Goal: Transaction & Acquisition: Book appointment/travel/reservation

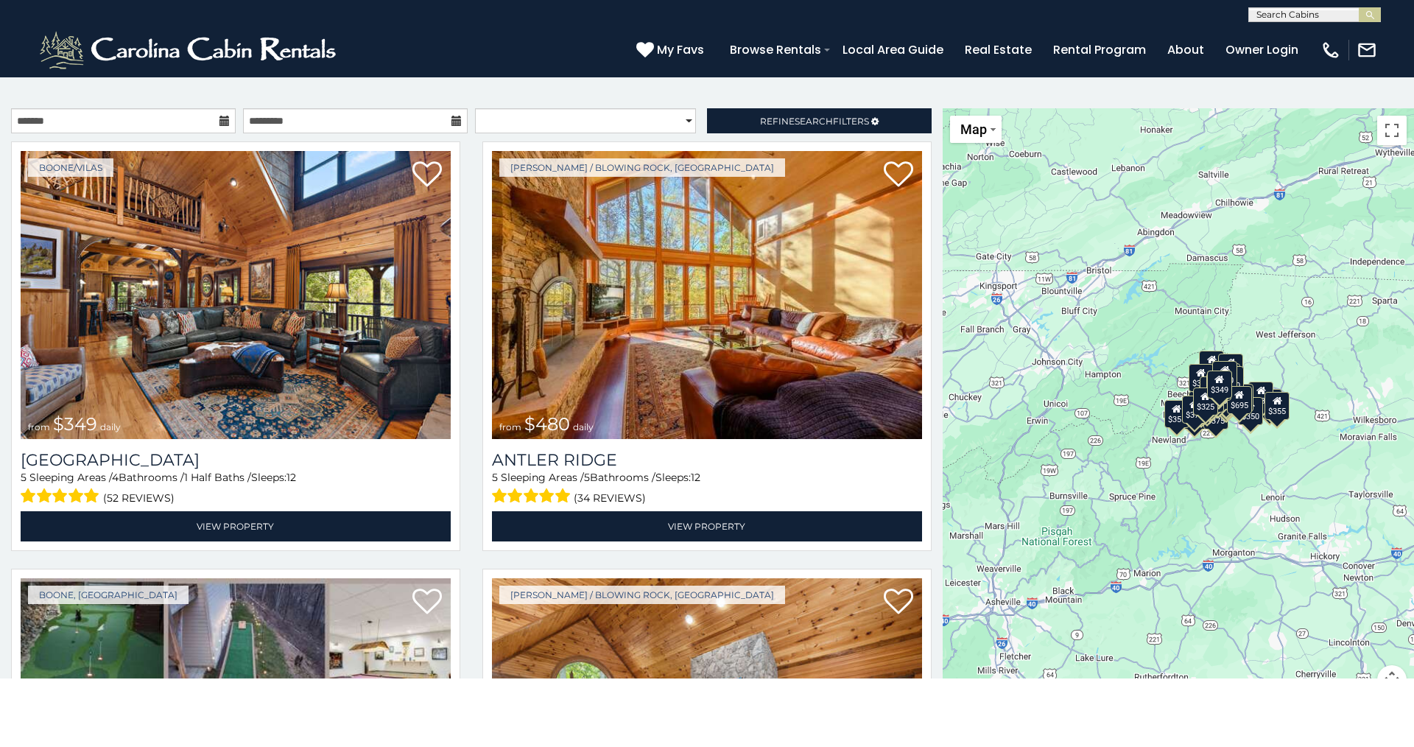
click at [222, 120] on icon at bounding box center [225, 121] width 10 height 10
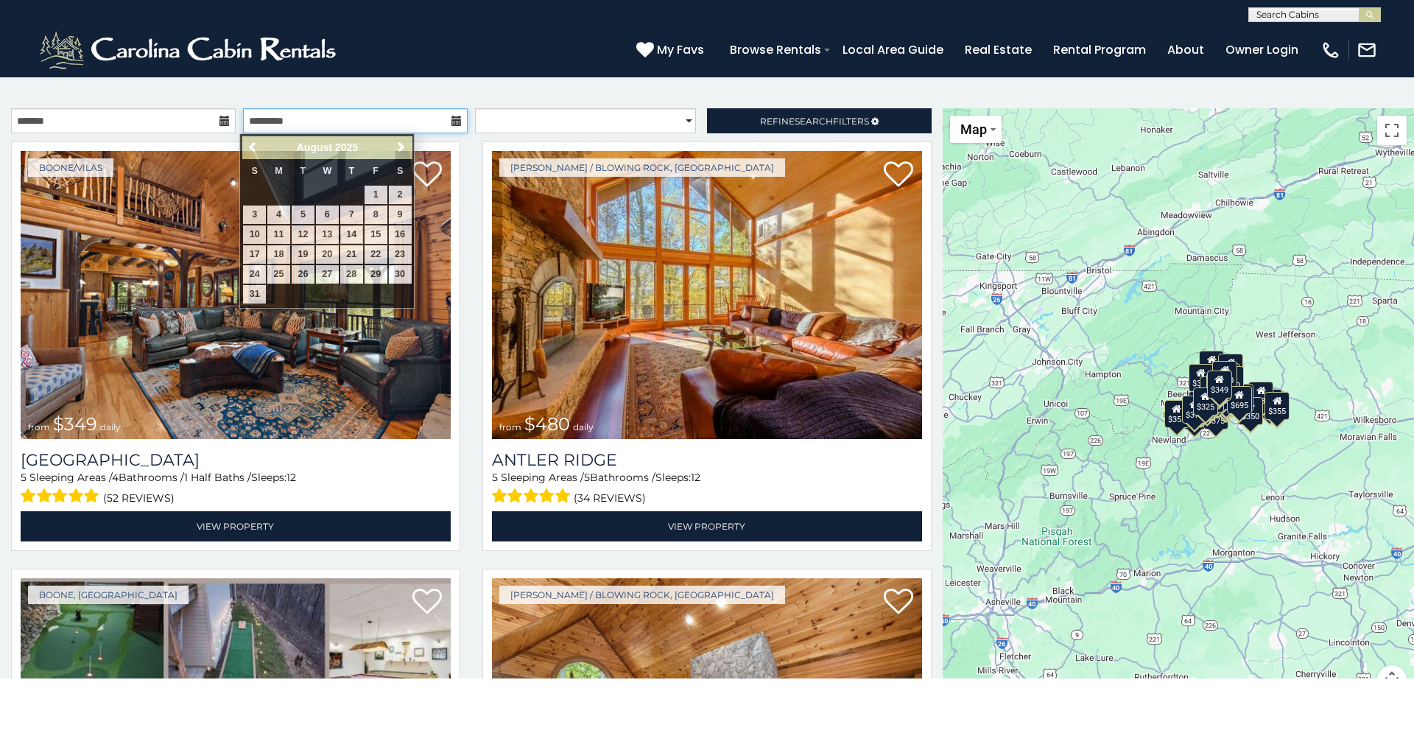
click at [439, 119] on input "text" at bounding box center [355, 120] width 225 height 25
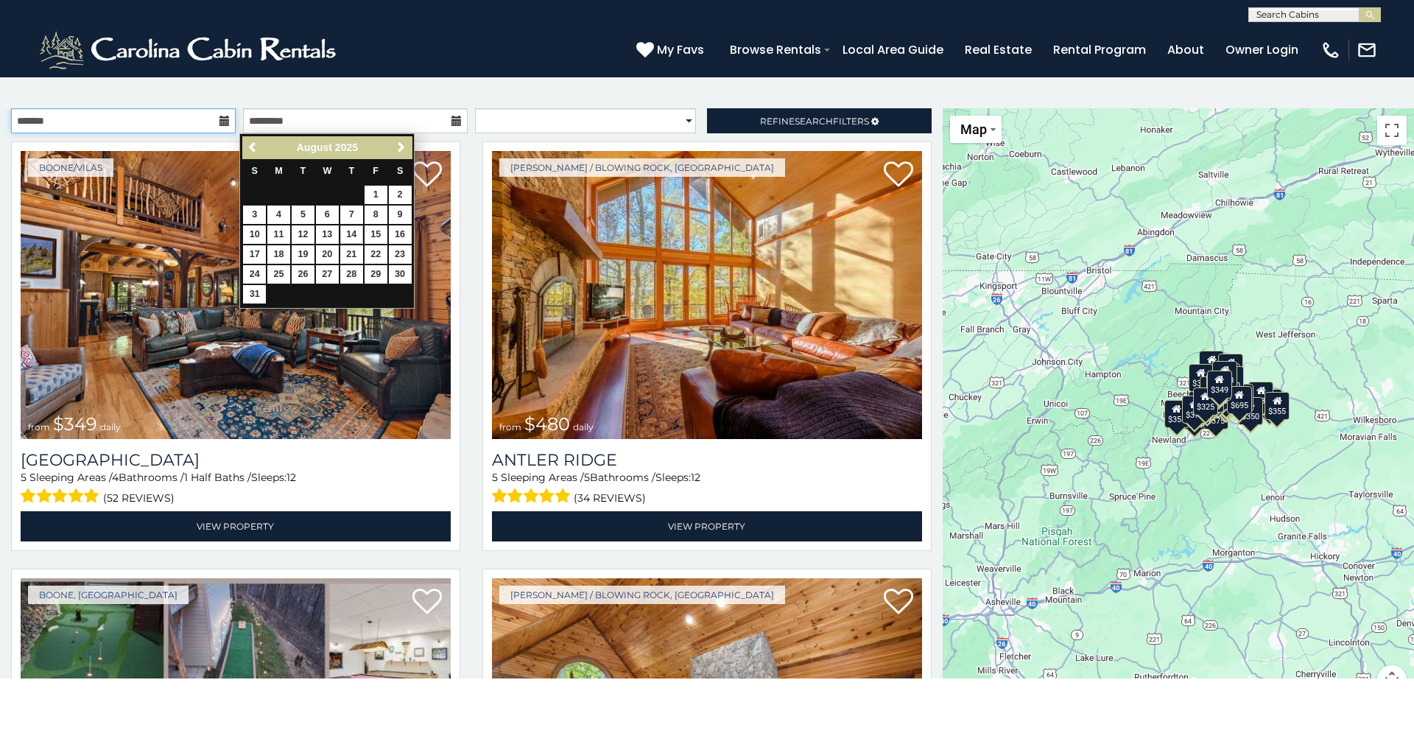
click at [144, 118] on input "text" at bounding box center [123, 120] width 225 height 25
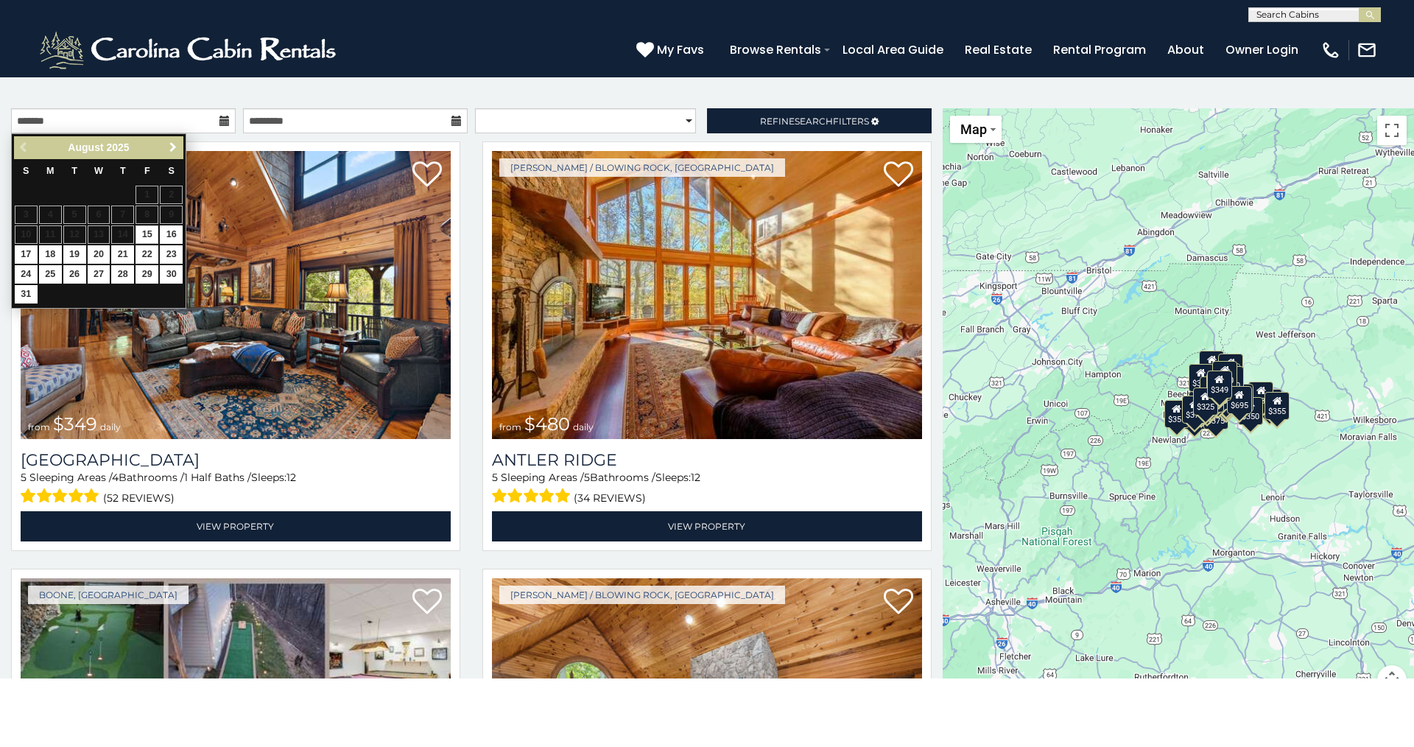
click at [172, 148] on span "Next" at bounding box center [173, 147] width 12 height 12
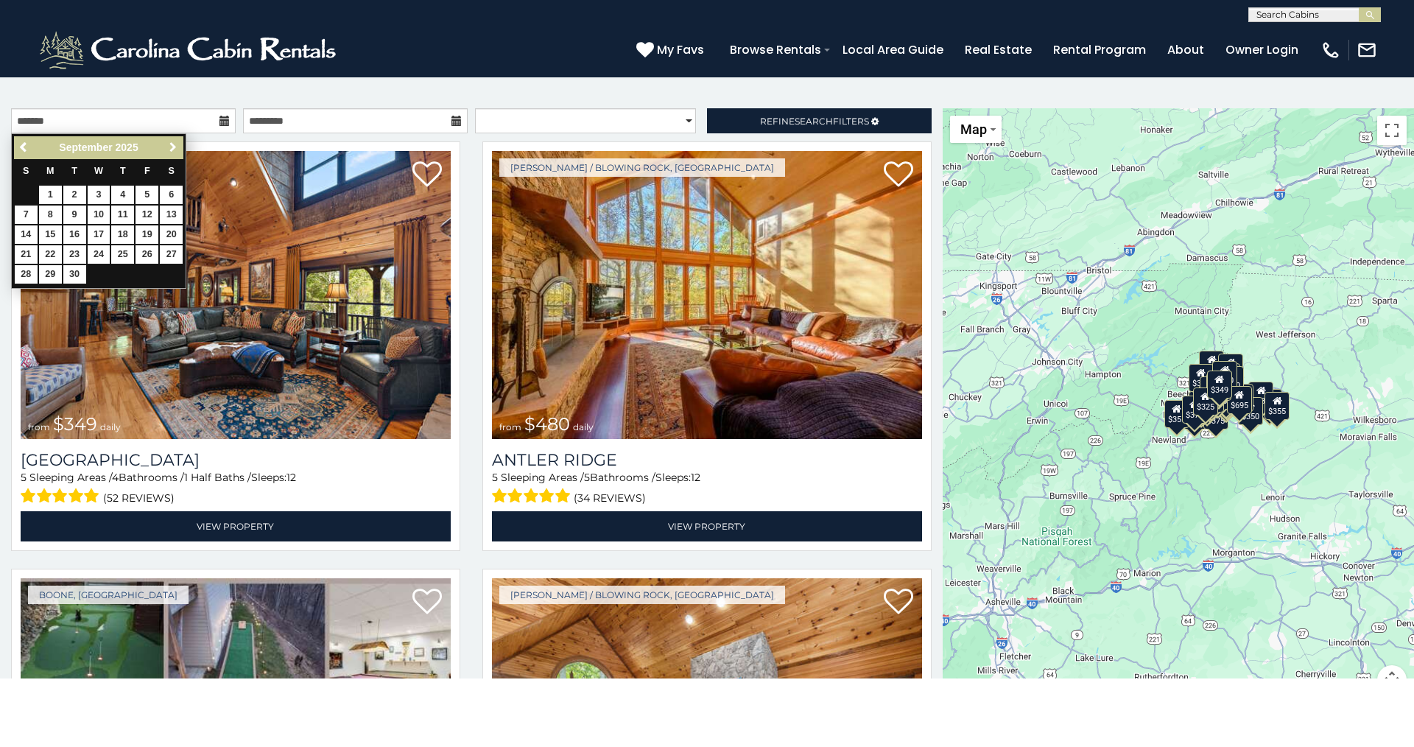
click at [172, 148] on span "Next" at bounding box center [173, 147] width 12 height 12
click at [148, 211] on link "10" at bounding box center [147, 215] width 23 height 18
type input "**********"
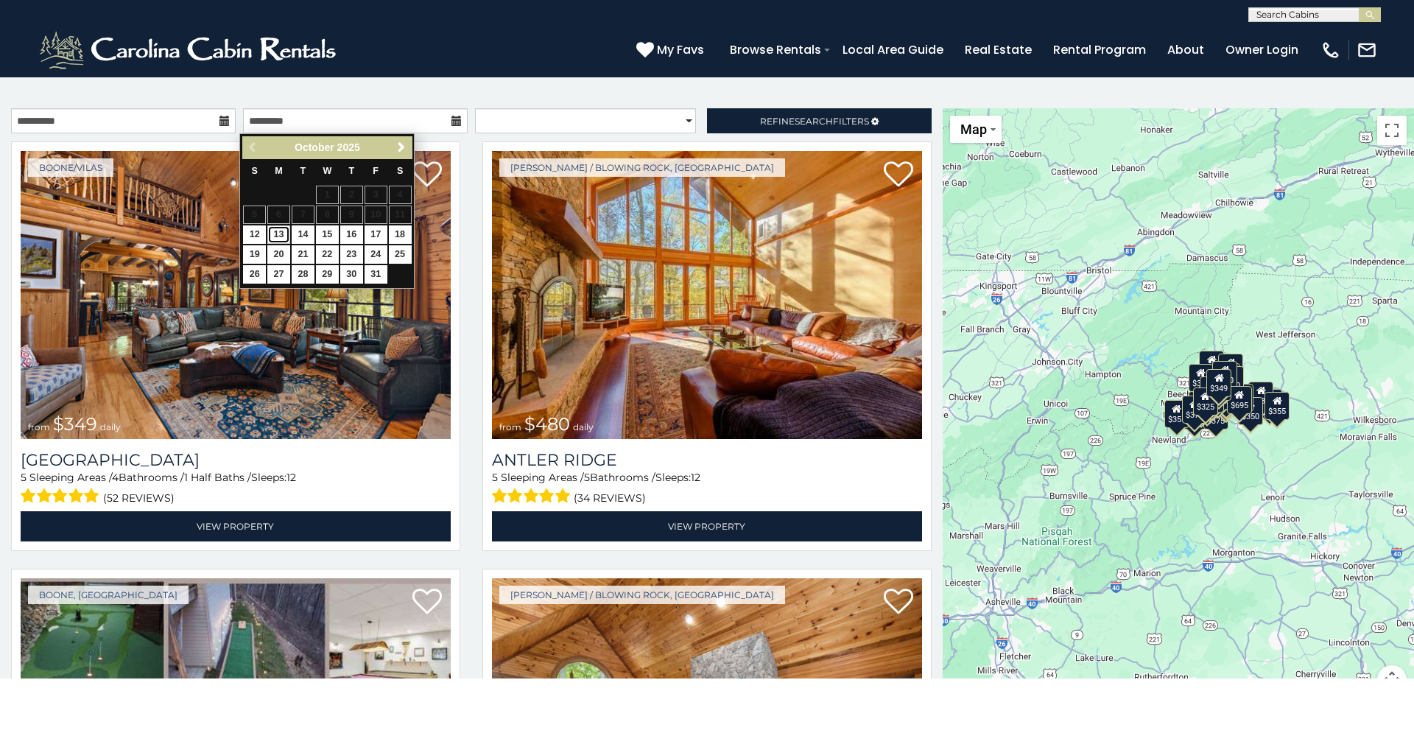
click at [280, 231] on link "13" at bounding box center [278, 234] width 23 height 18
type input "**********"
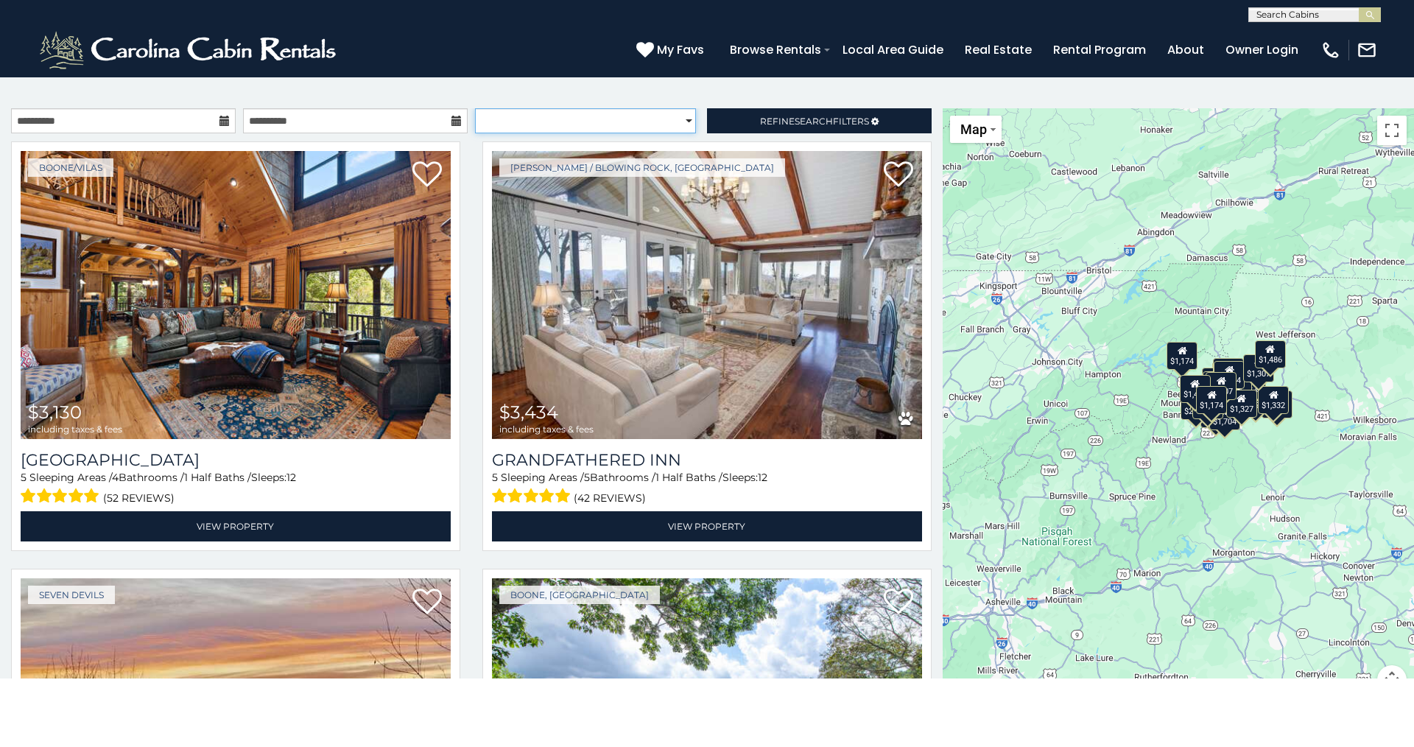
click at [678, 119] on select "**********" at bounding box center [585, 120] width 221 height 25
select select "*********"
click at [475, 108] on select "**********" at bounding box center [585, 120] width 221 height 25
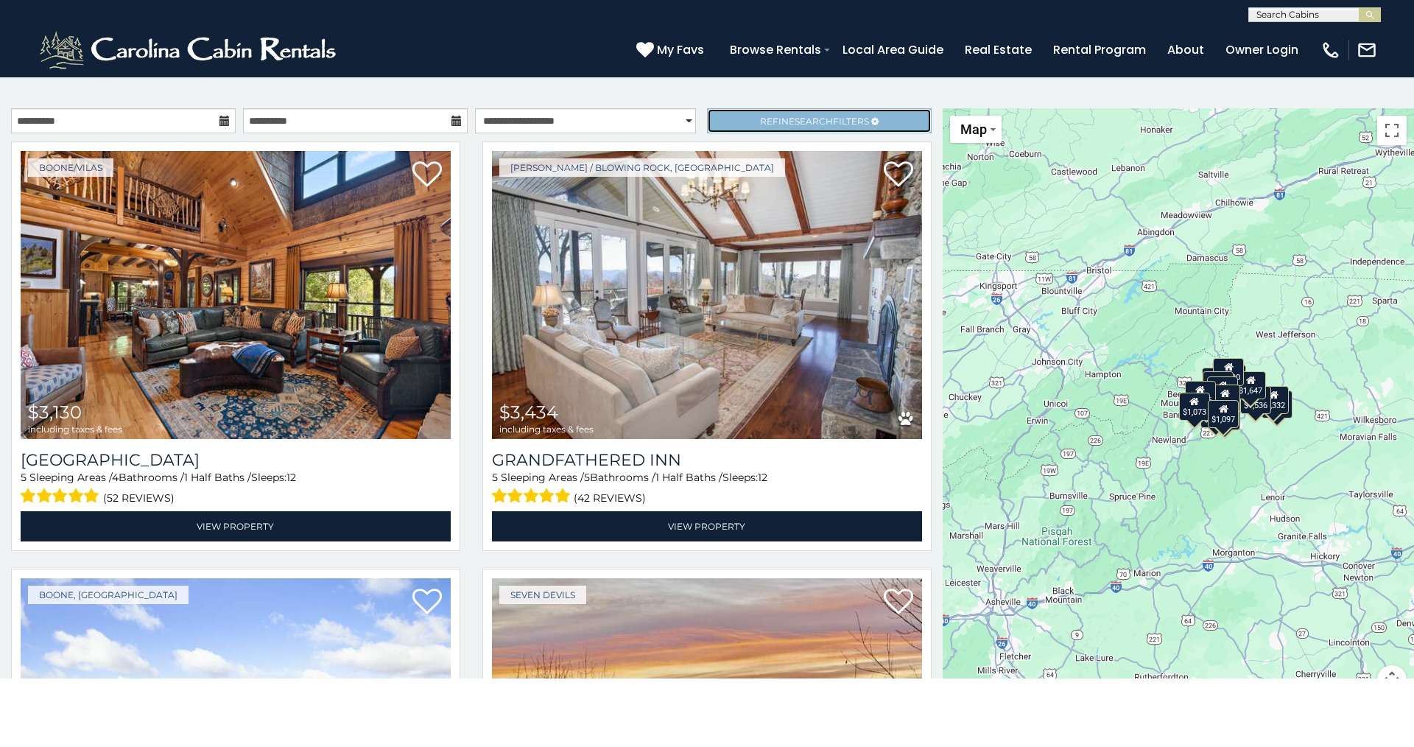
click at [830, 119] on span "Refine Search Filters" at bounding box center [814, 121] width 109 height 11
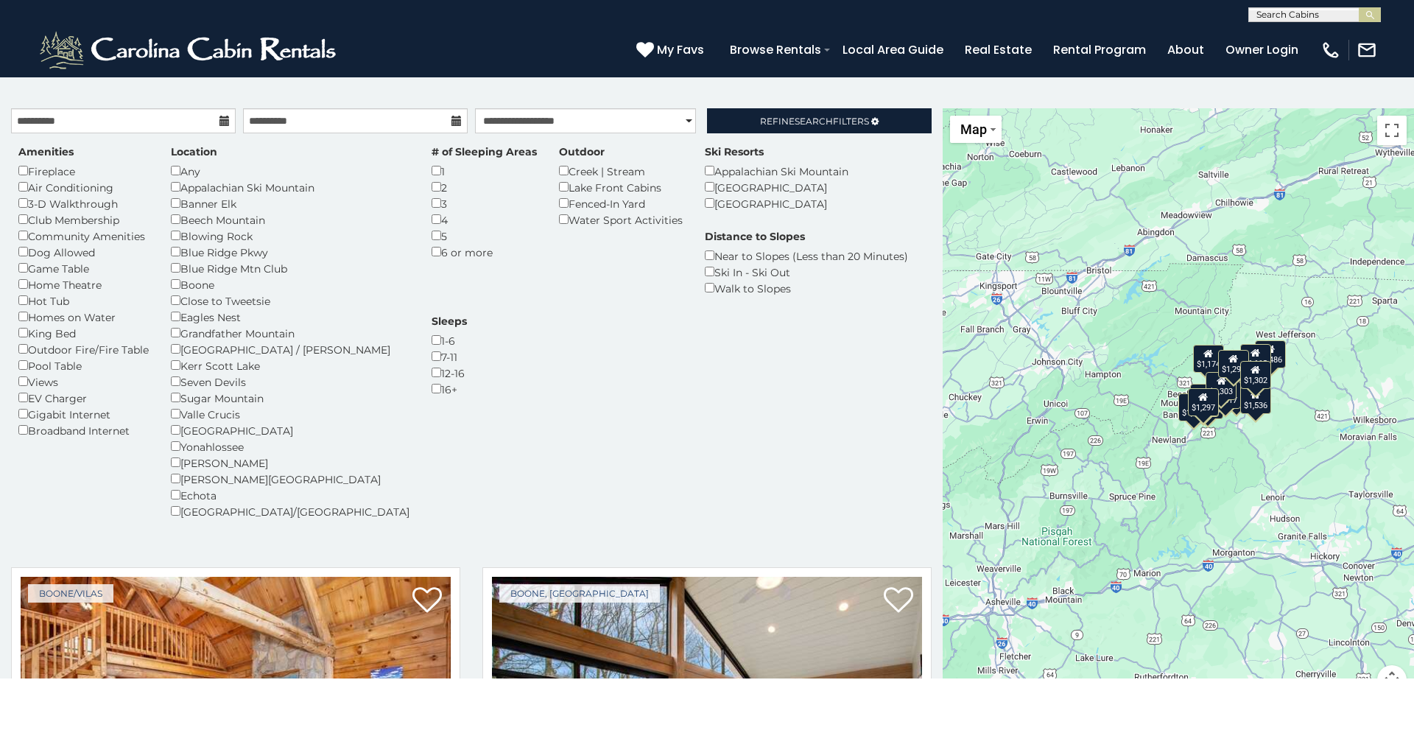
click at [681, 365] on div "Amenities Fireplace Air Conditioning 3-D Walkthrough Club Membership Community …" at bounding box center [471, 340] width 928 height 393
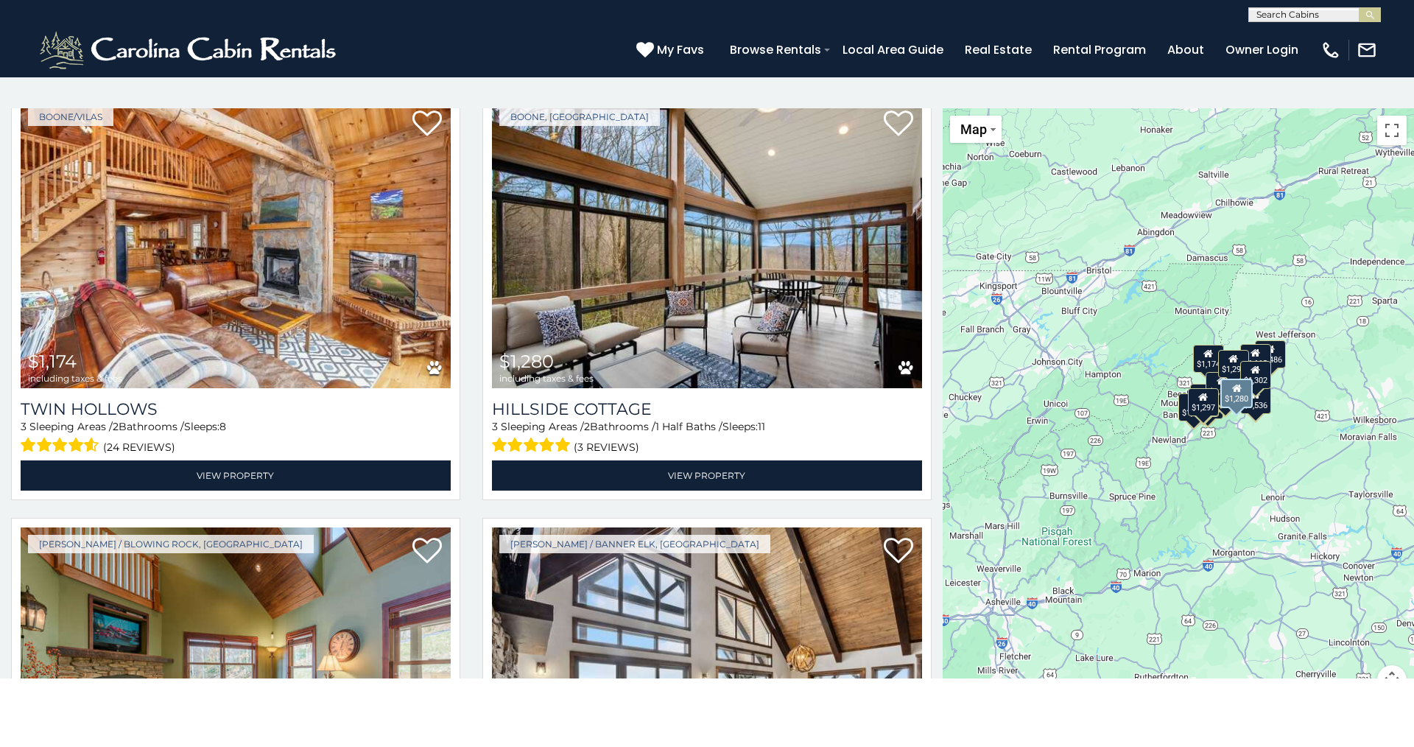
scroll to position [516, 0]
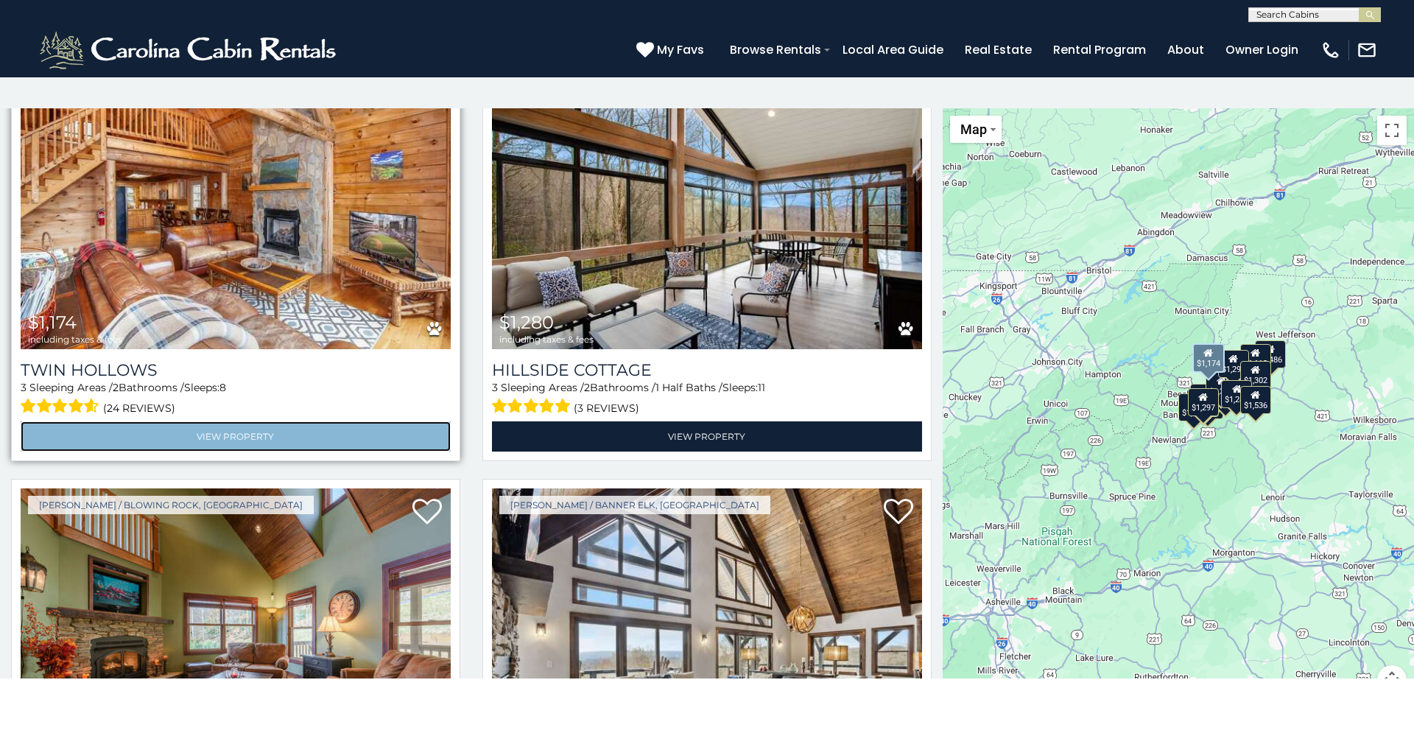
click at [231, 427] on link "View Property" at bounding box center [236, 436] width 430 height 30
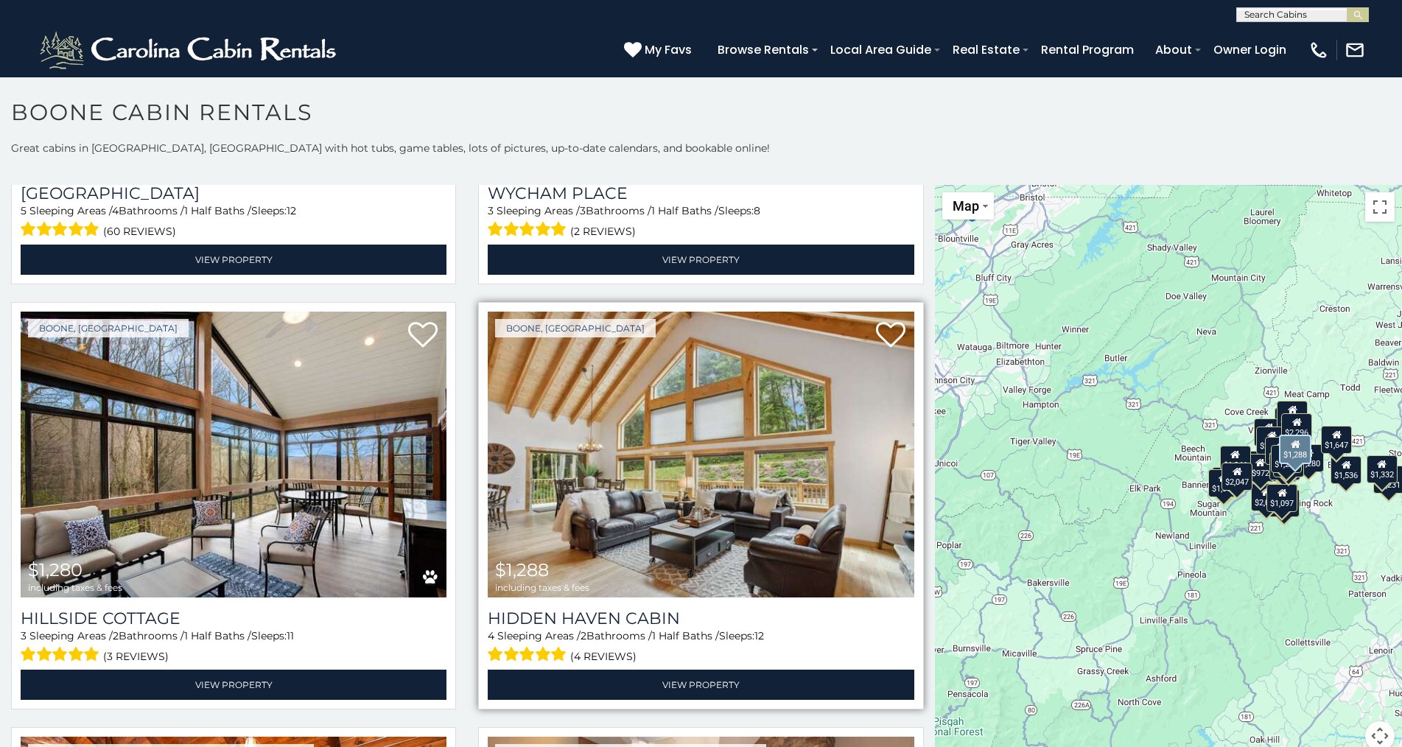
scroll to position [1621, 0]
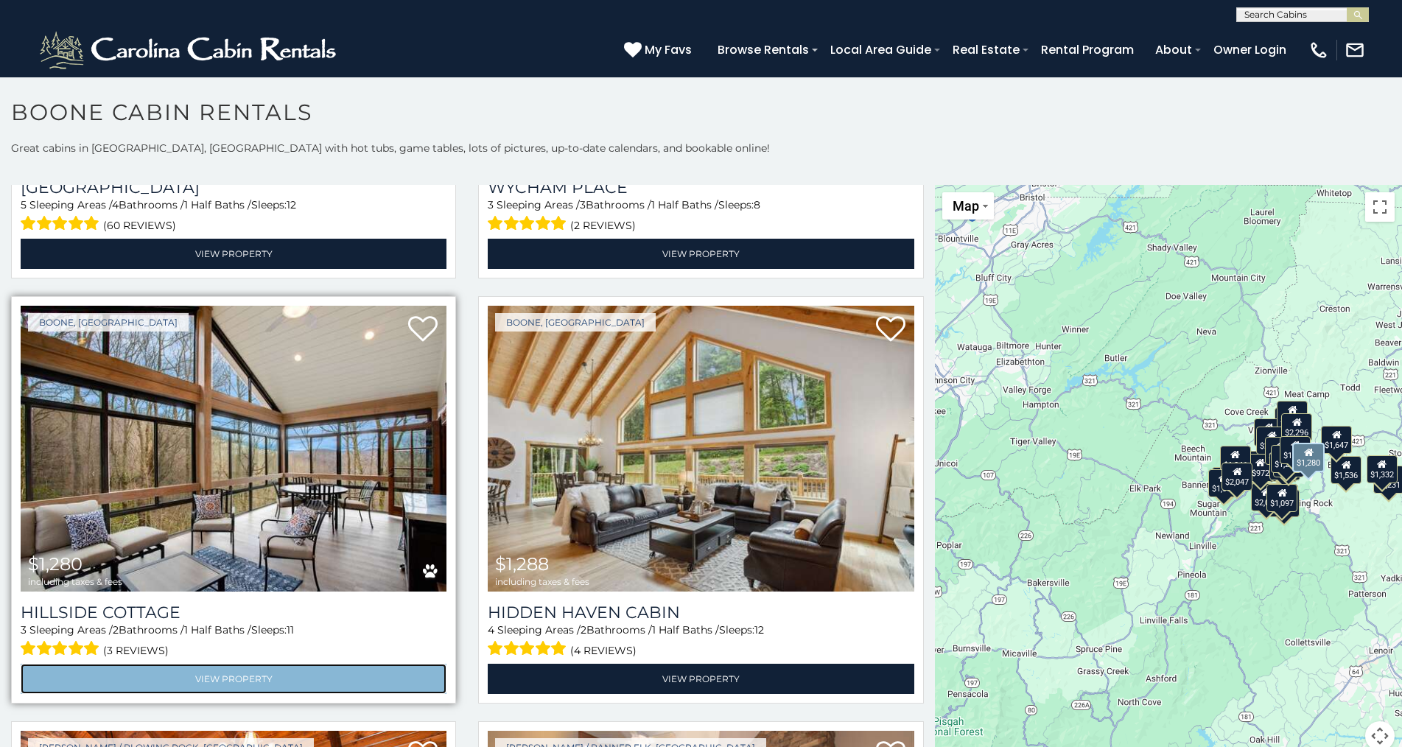
click at [249, 664] on link "View Property" at bounding box center [234, 679] width 426 height 30
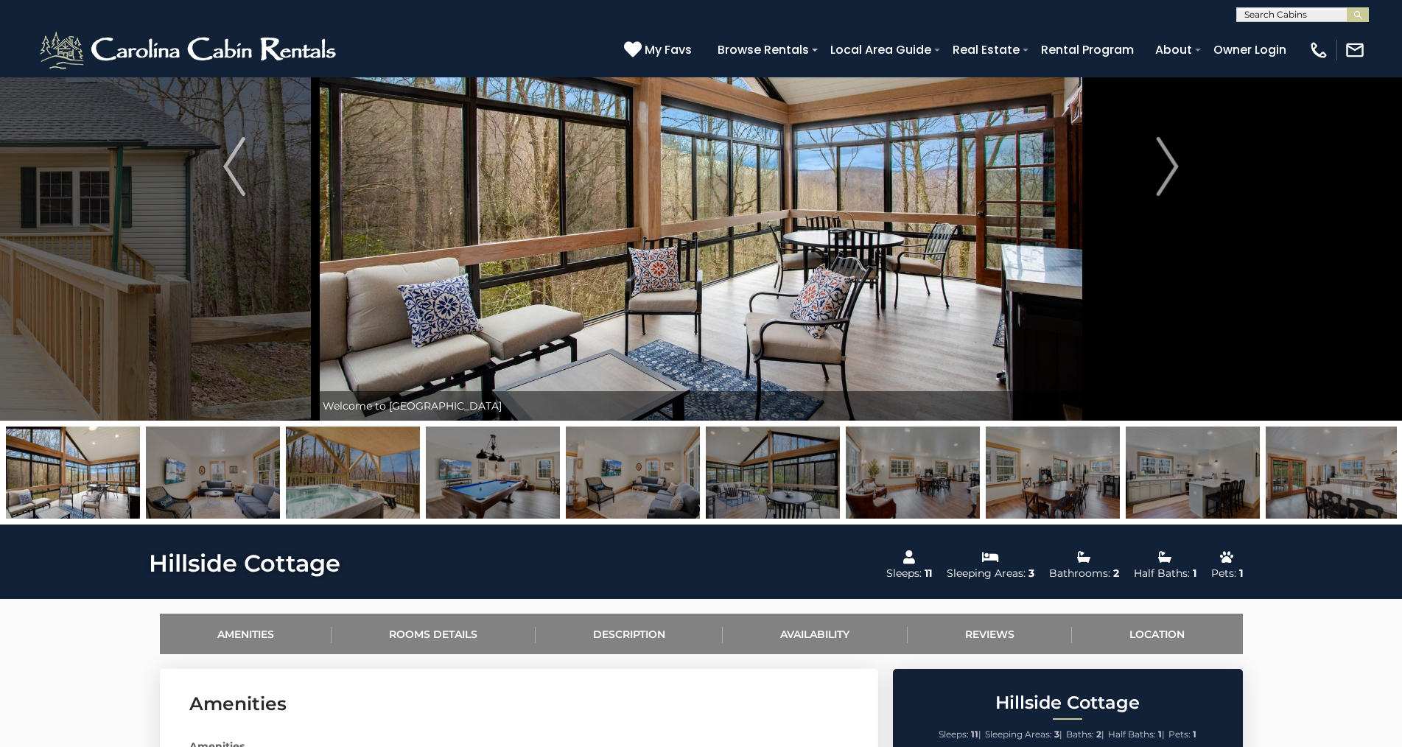
scroll to position [74, 0]
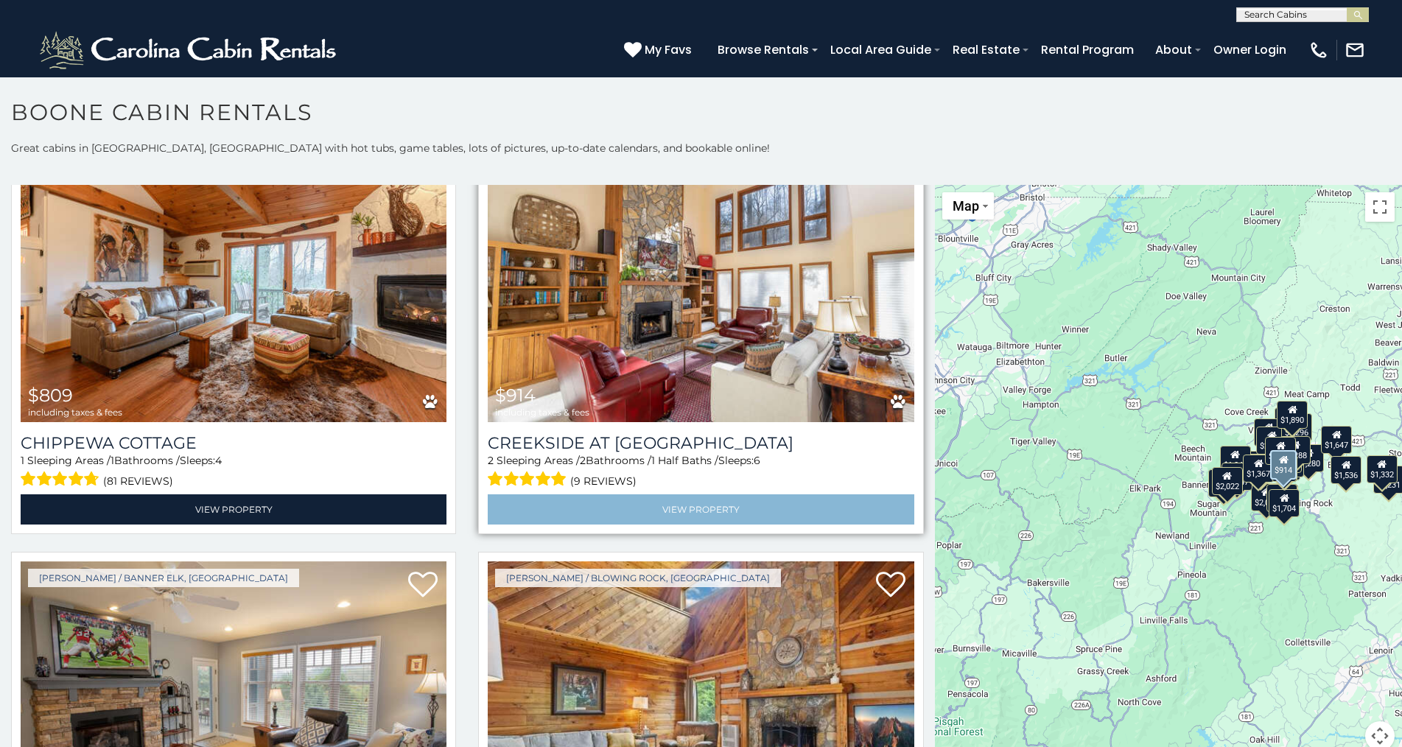
scroll to position [4788, 0]
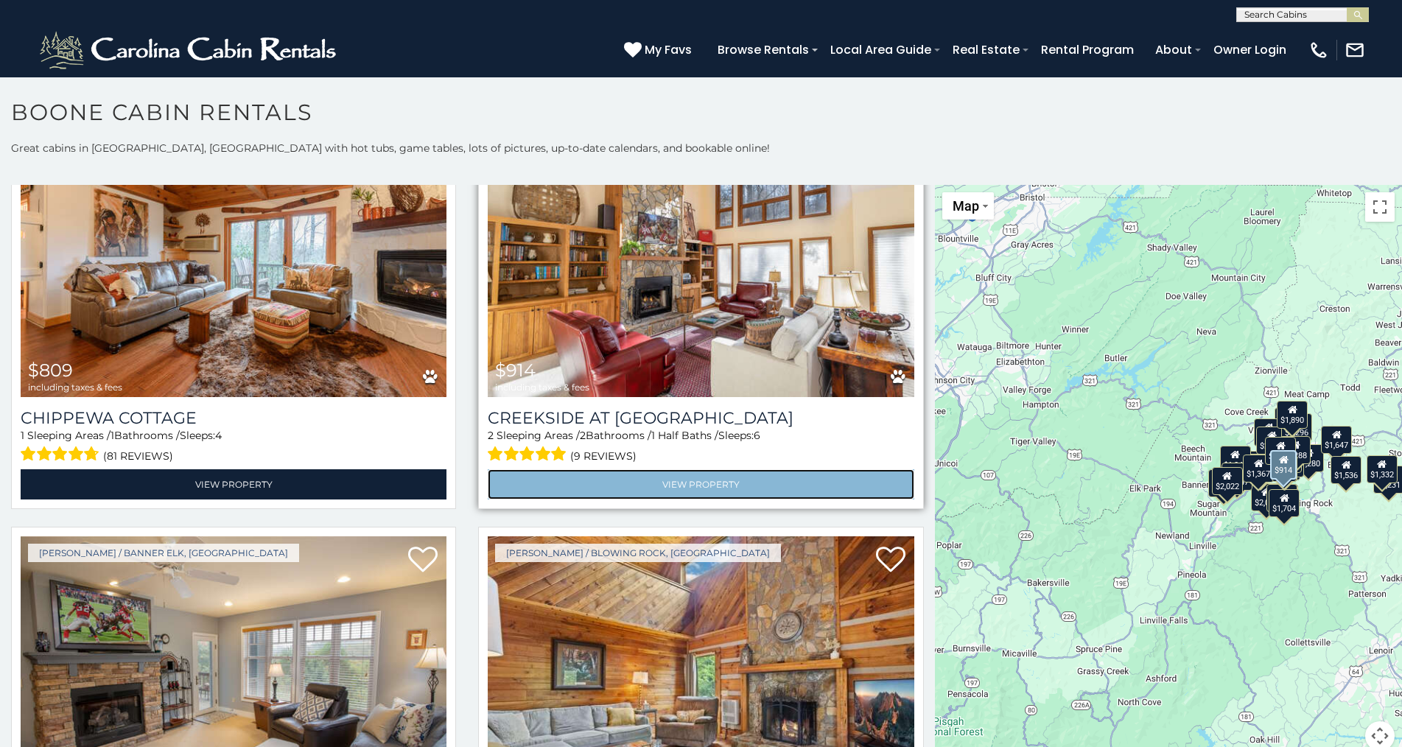
click at [706, 469] on link "View Property" at bounding box center [701, 484] width 426 height 30
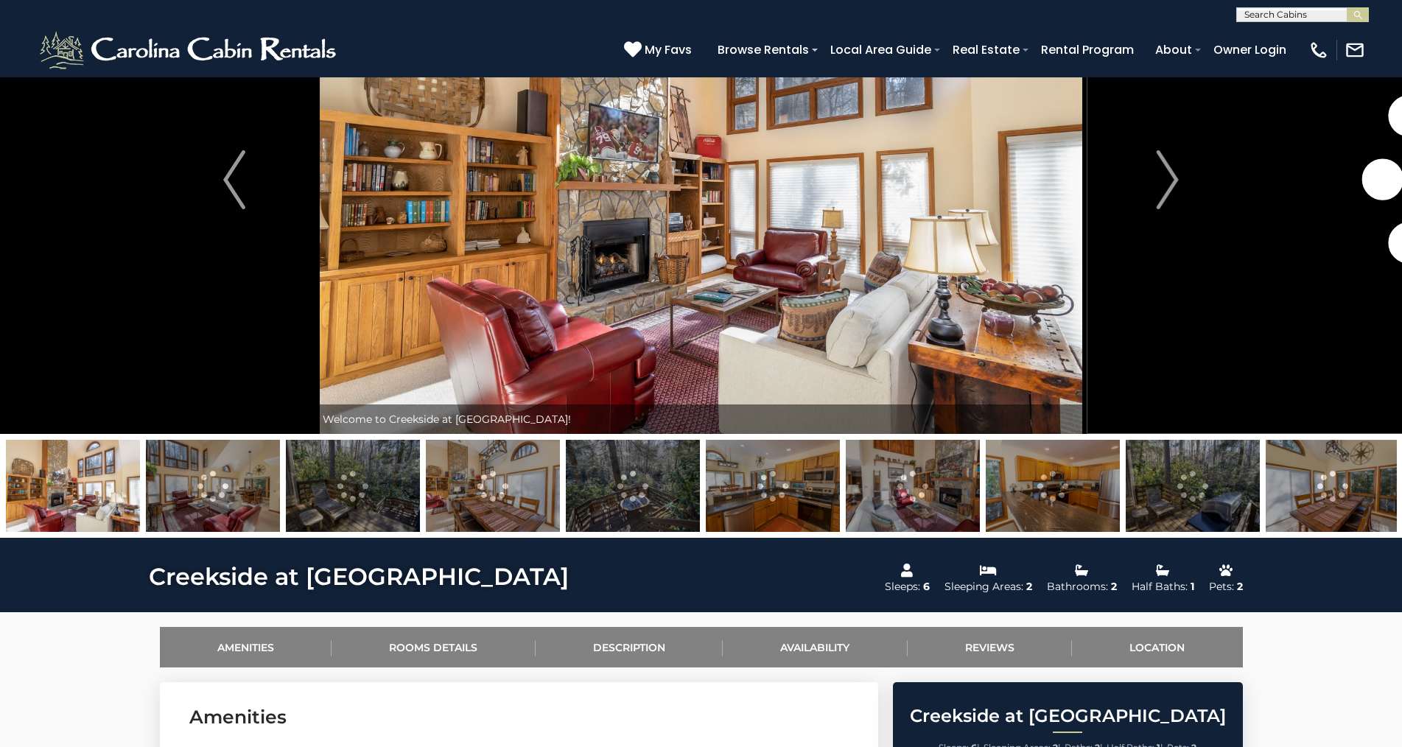
scroll to position [147, 0]
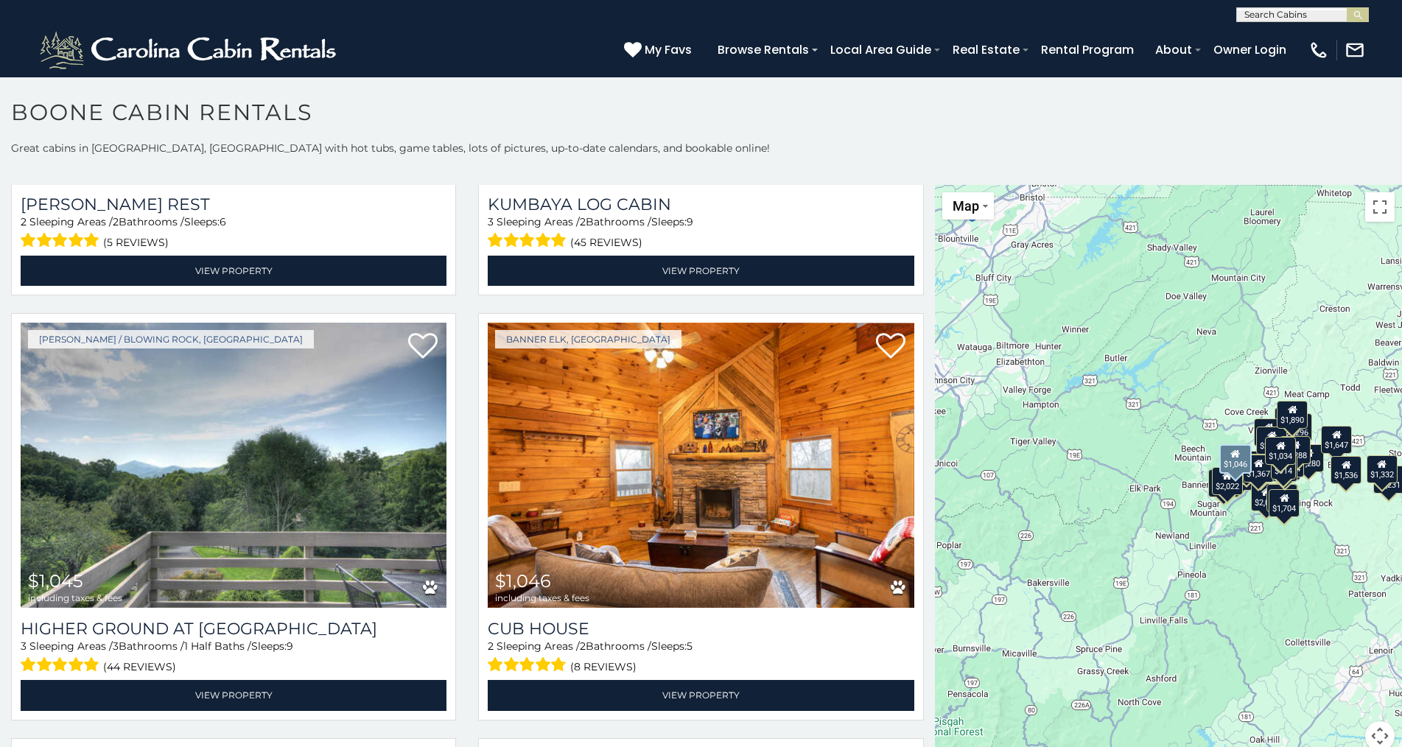
scroll to position [5525, 0]
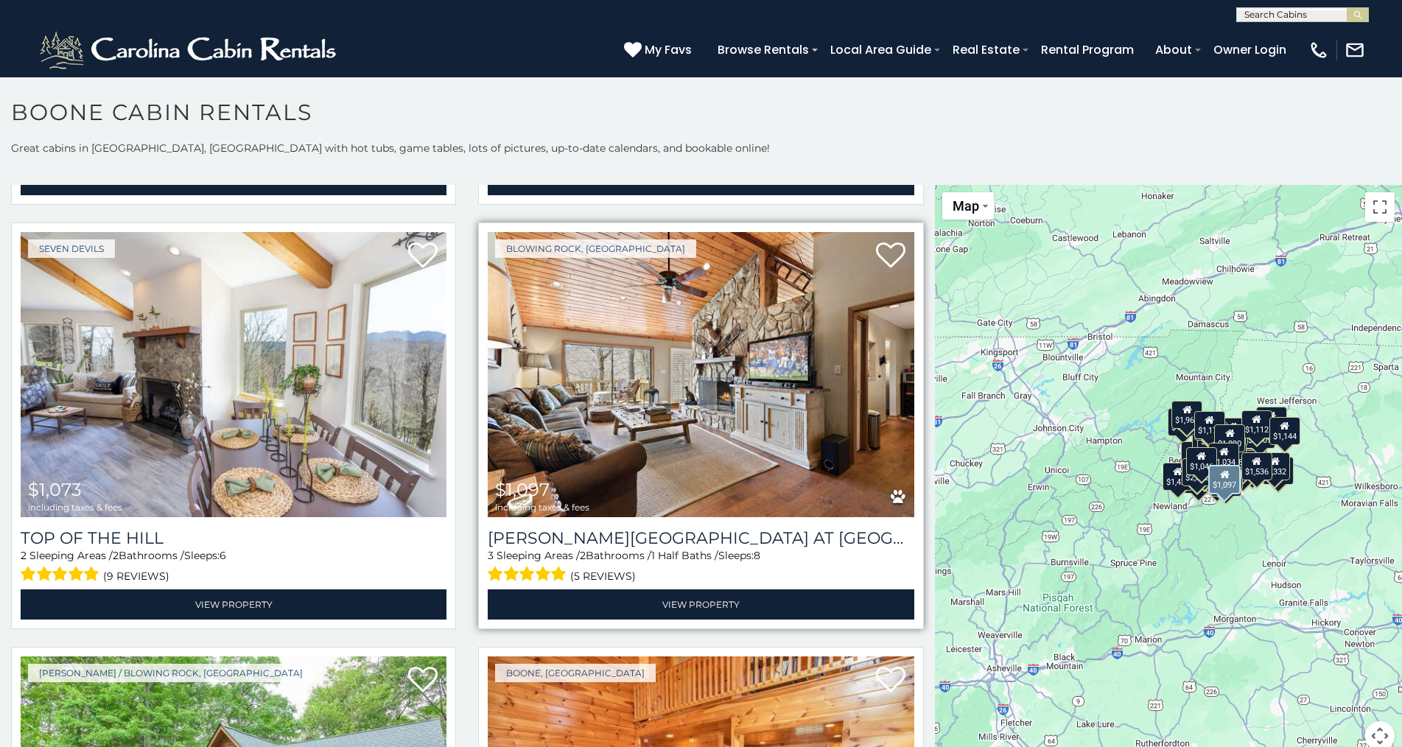
scroll to position [5967, 0]
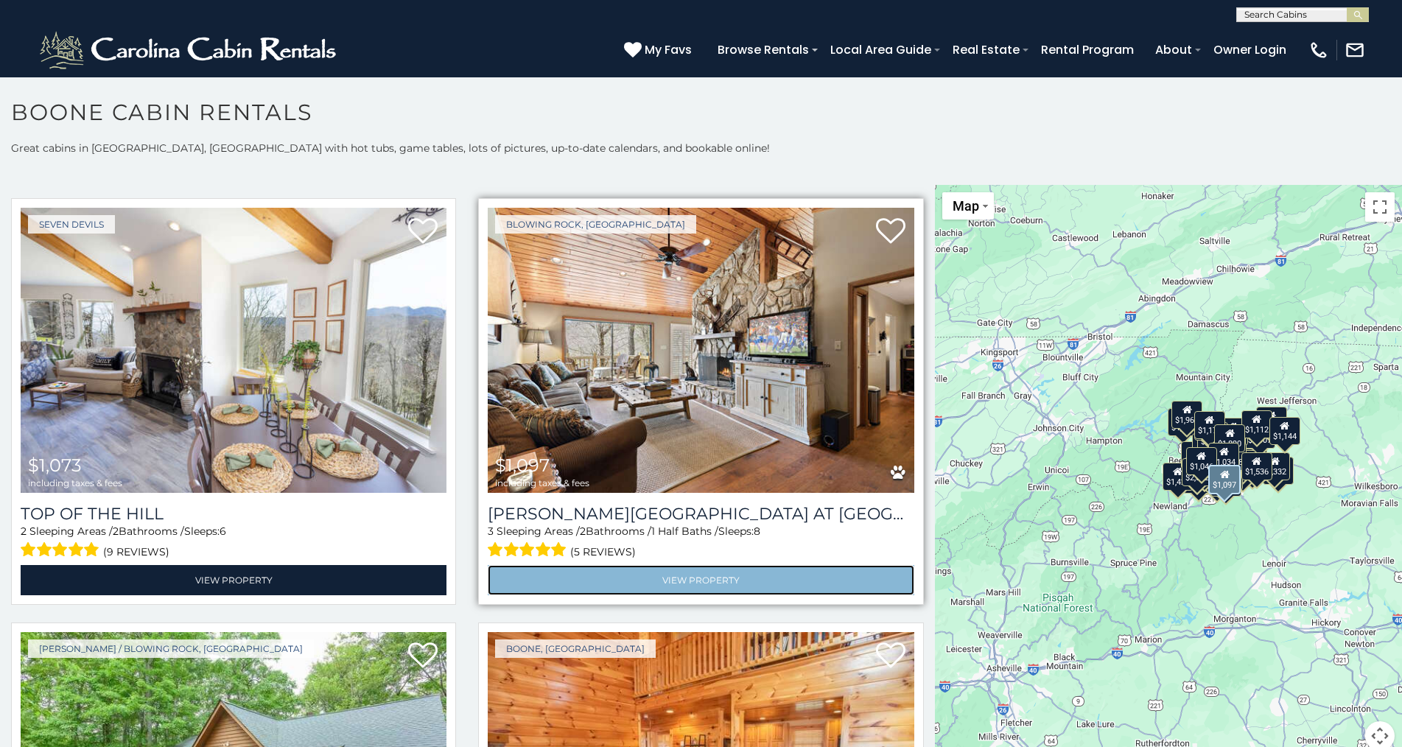
click at [676, 565] on link "View Property" at bounding box center [701, 580] width 426 height 30
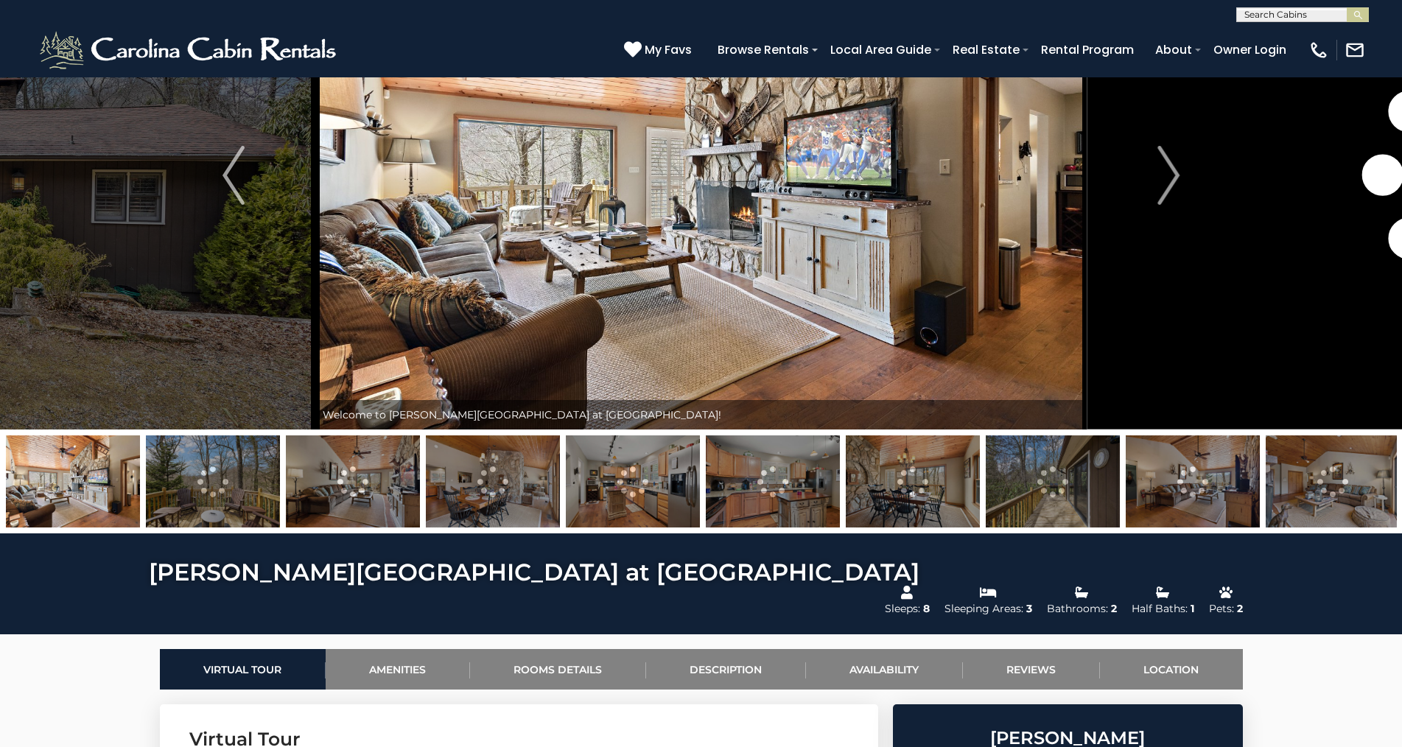
scroll to position [147, 0]
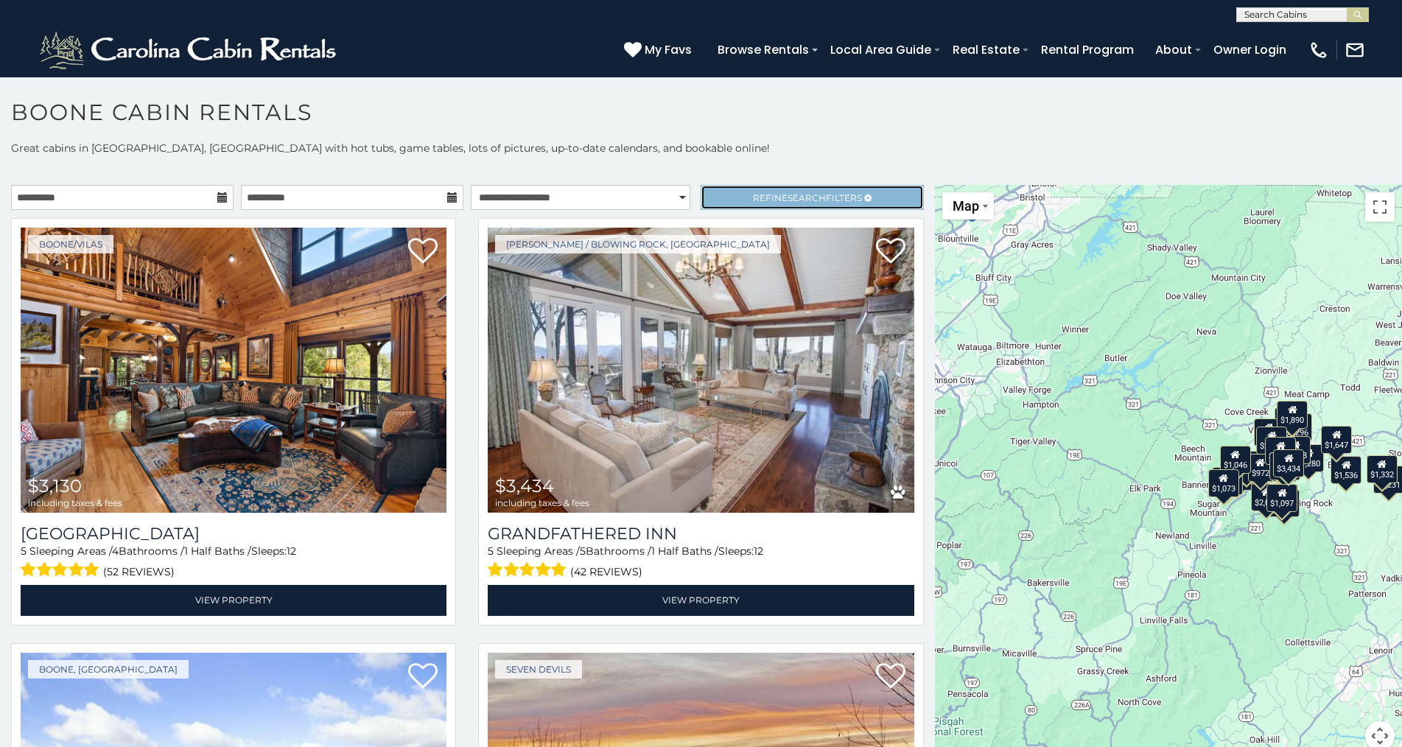
click at [845, 194] on span "Refine Search Filters" at bounding box center [807, 197] width 109 height 11
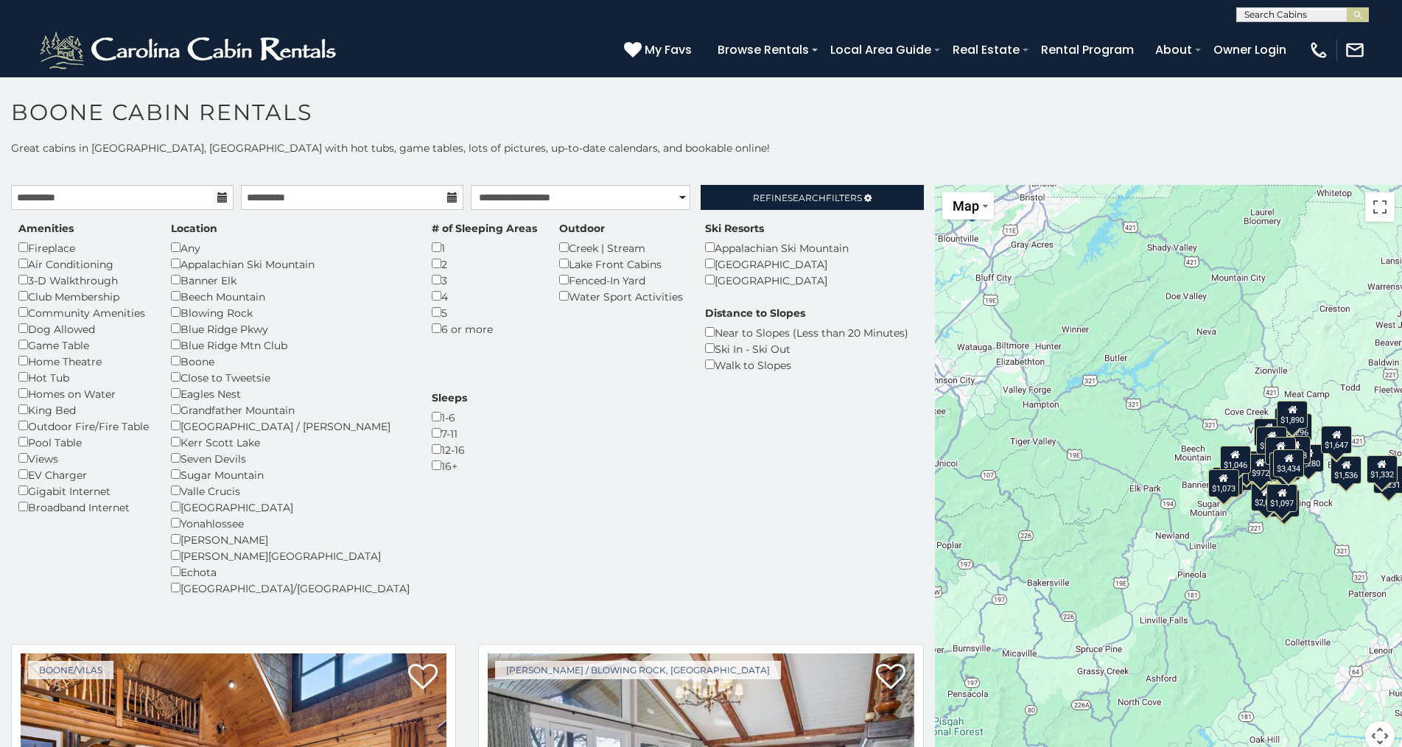
click at [737, 435] on div "Amenities Fireplace Air Conditioning 3-D Walkthrough Club Membership Community …" at bounding box center [467, 417] width 920 height 393
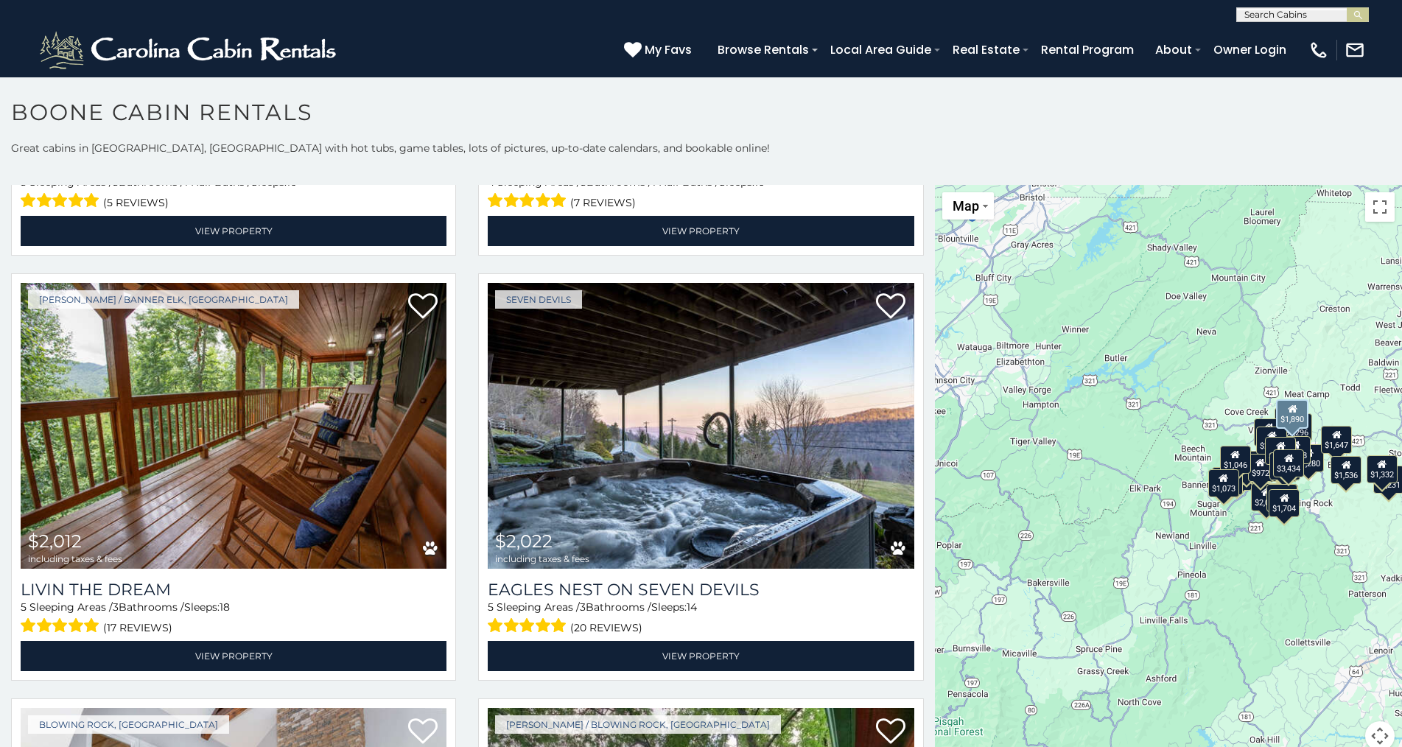
scroll to position [4273, 0]
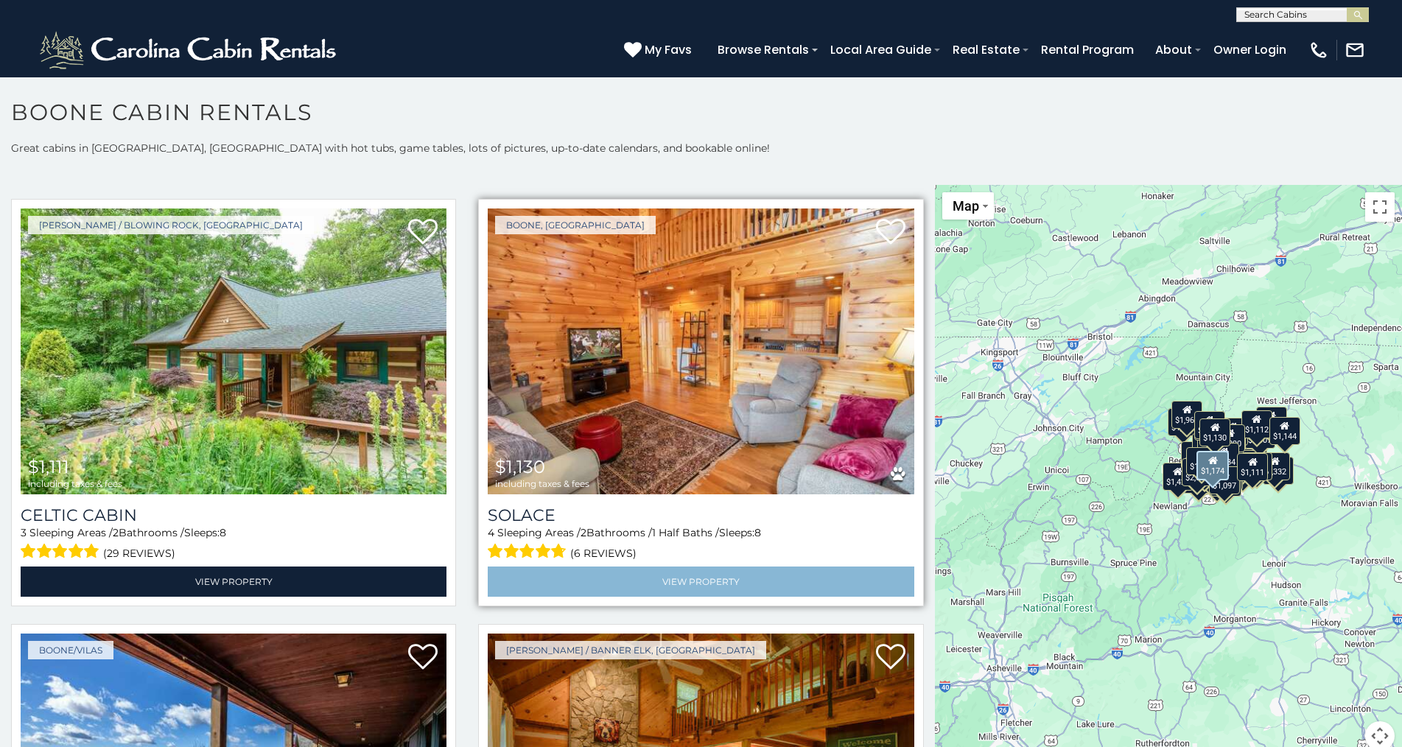
scroll to position [6777, 0]
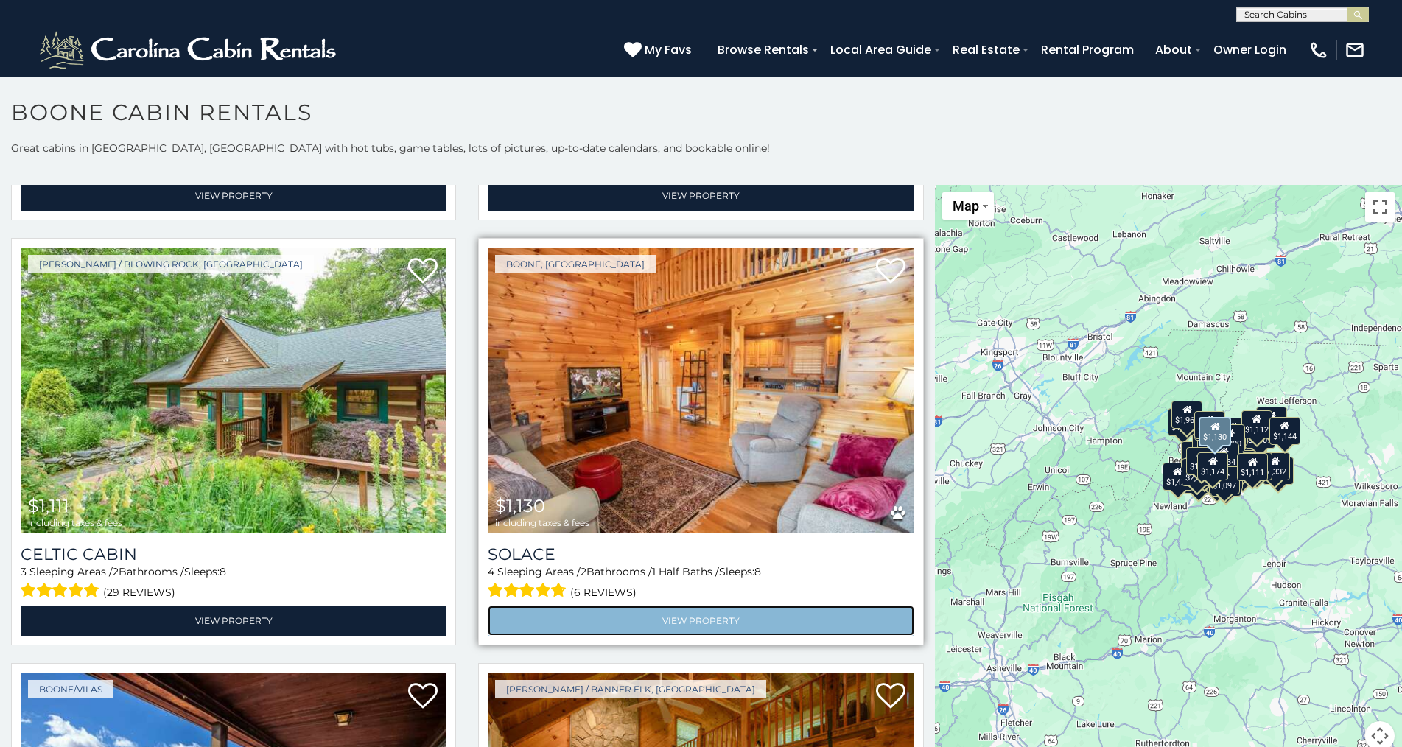
click at [692, 606] on link "View Property" at bounding box center [701, 621] width 426 height 30
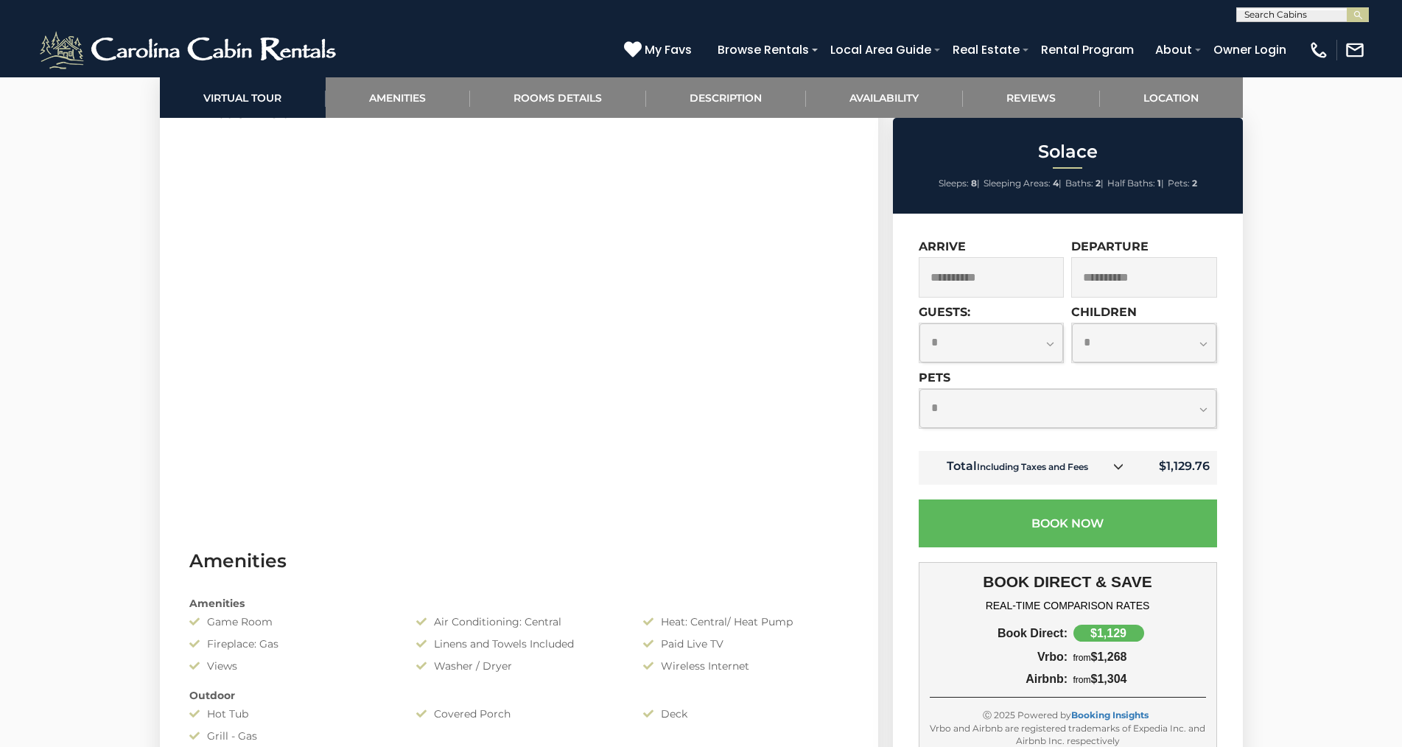
scroll to position [589, 0]
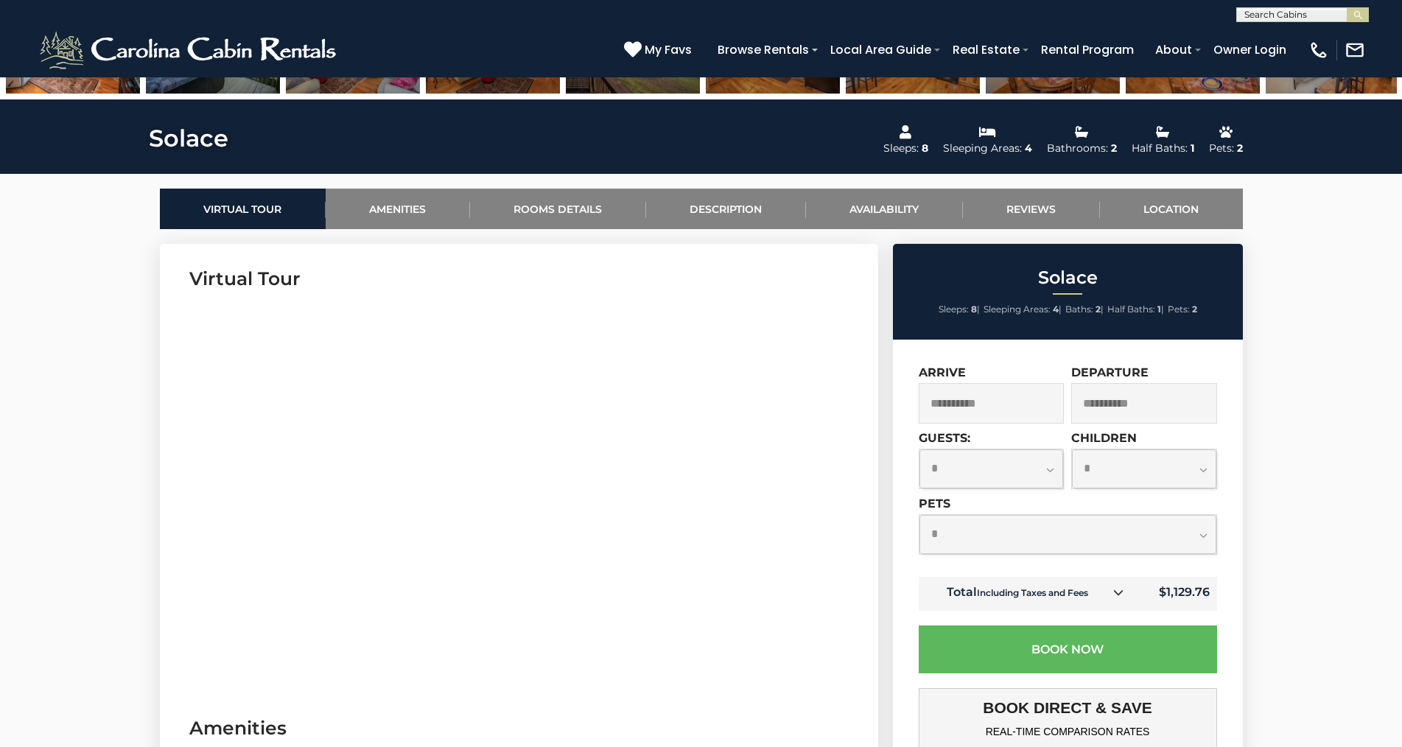
click at [1052, 468] on select "**********" at bounding box center [991, 468] width 144 height 39
select select "*"
click at [919, 449] on select "**********" at bounding box center [991, 468] width 144 height 39
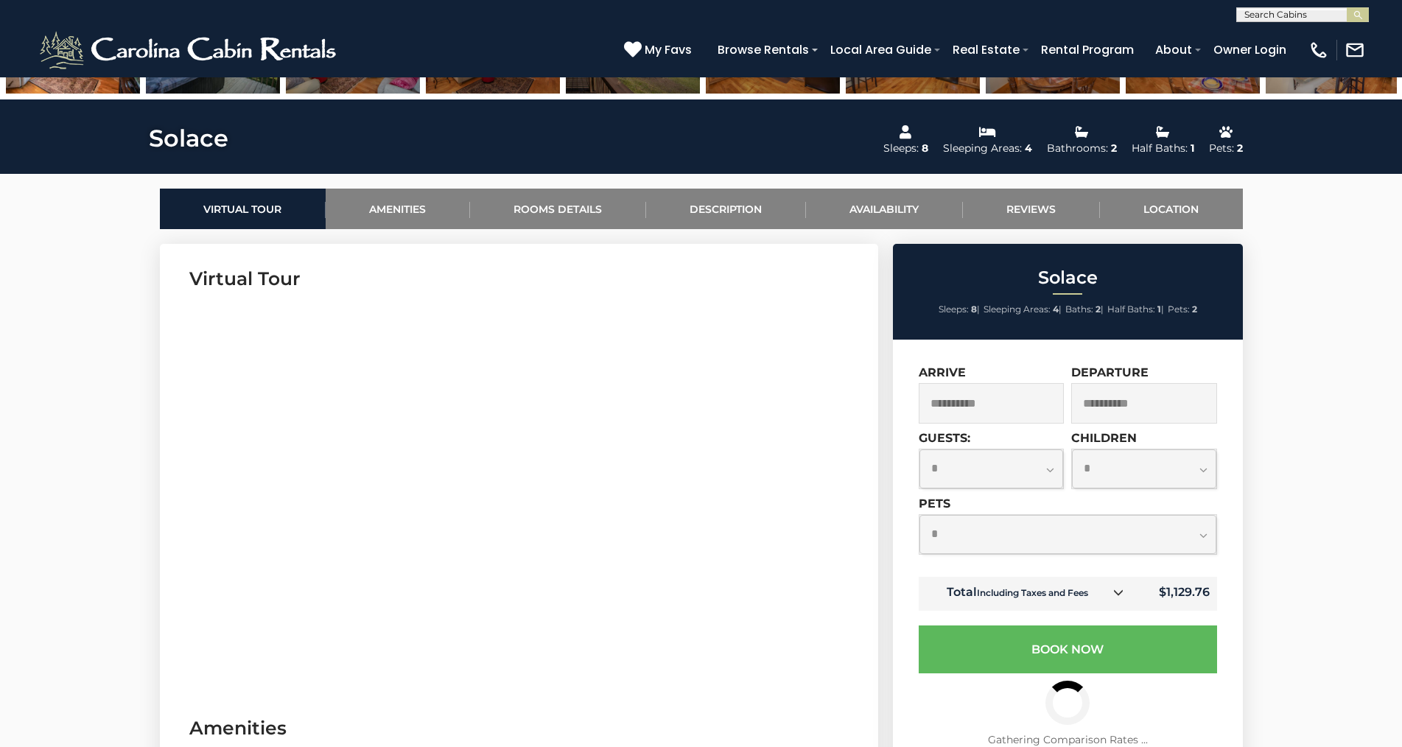
click at [1202, 536] on select "**********" at bounding box center [1067, 534] width 297 height 39
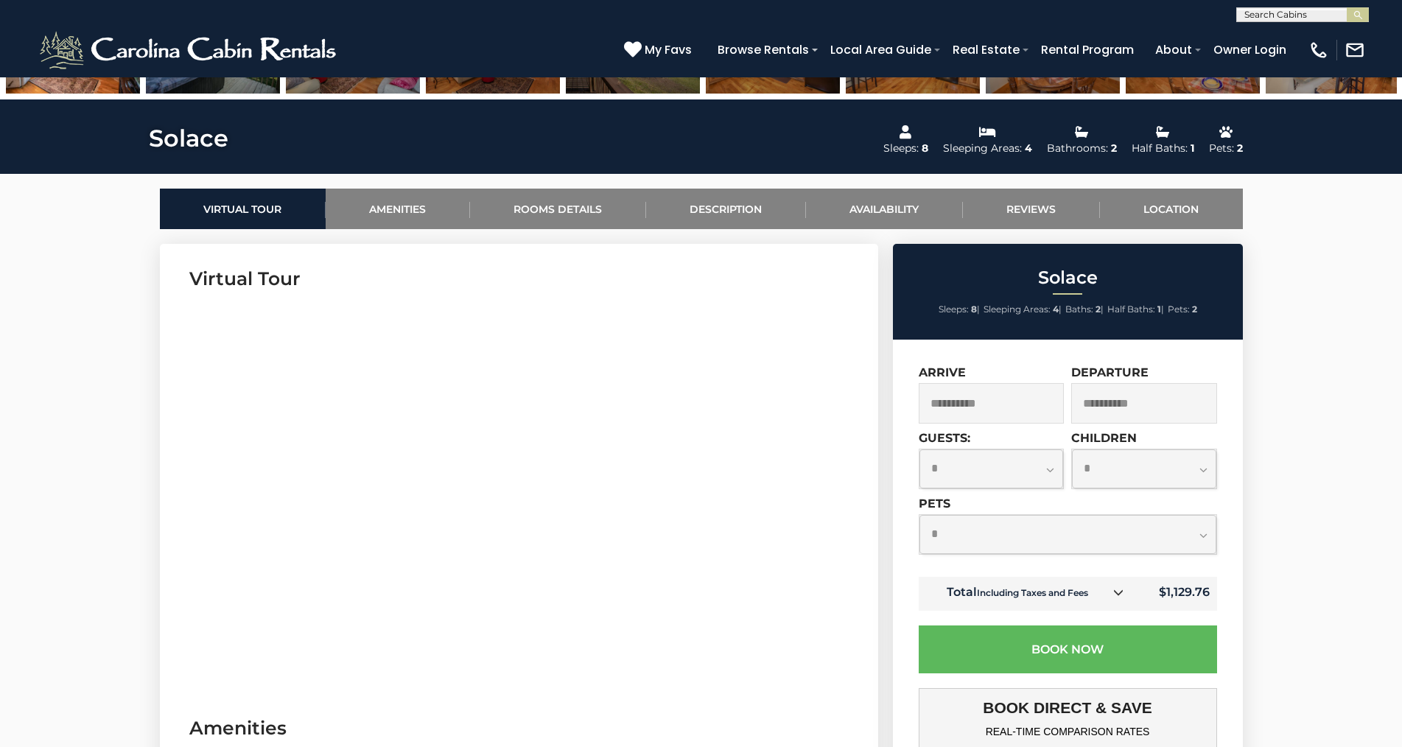
select select "*"
click at [919, 515] on select "**********" at bounding box center [1067, 534] width 297 height 39
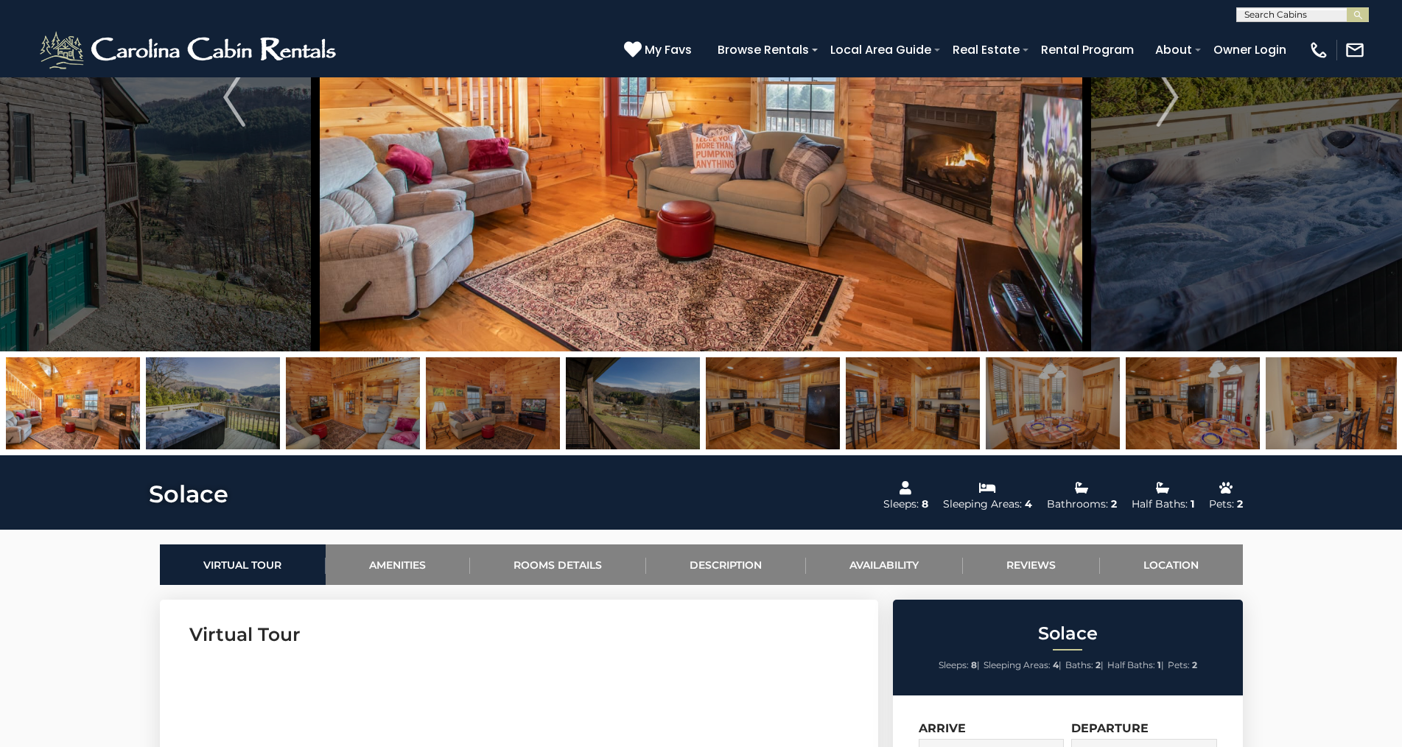
scroll to position [221, 0]
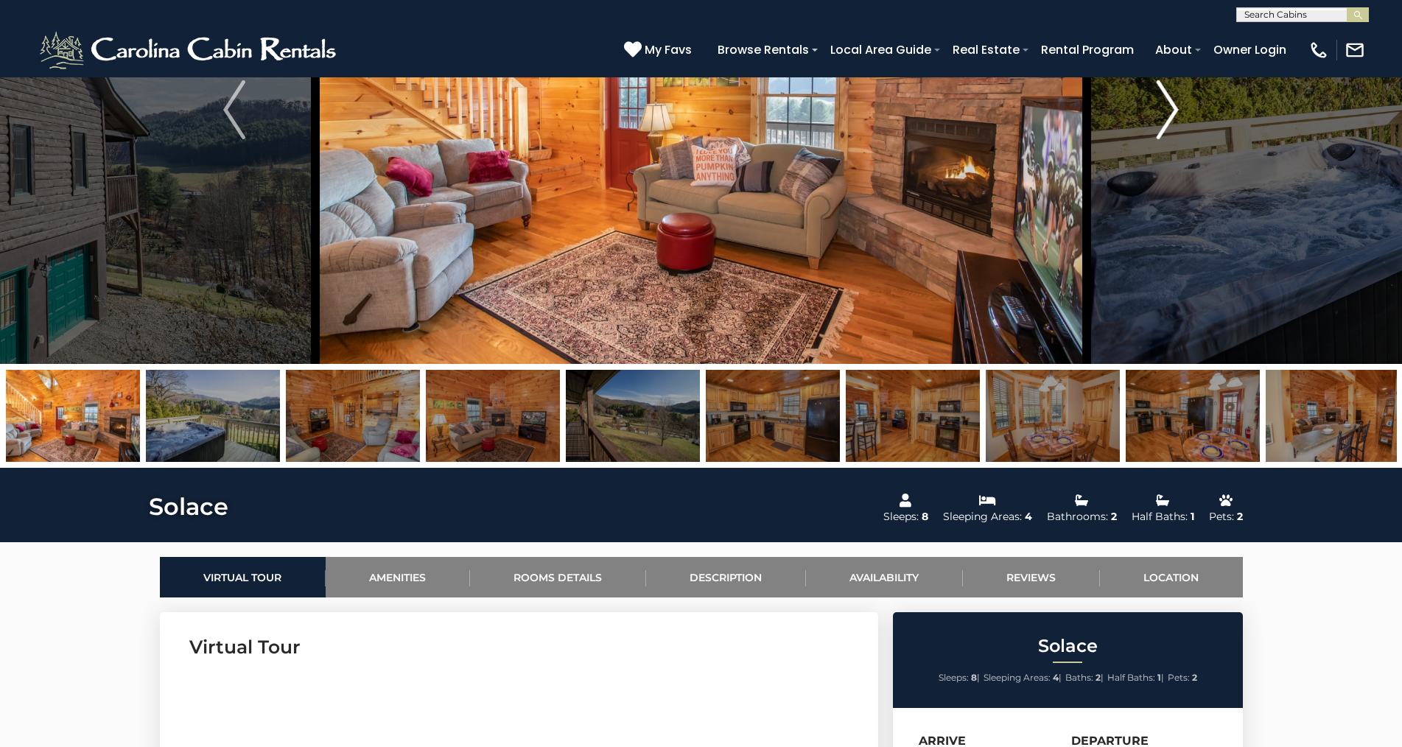
click at [1168, 107] on img "Next" at bounding box center [1168, 109] width 22 height 59
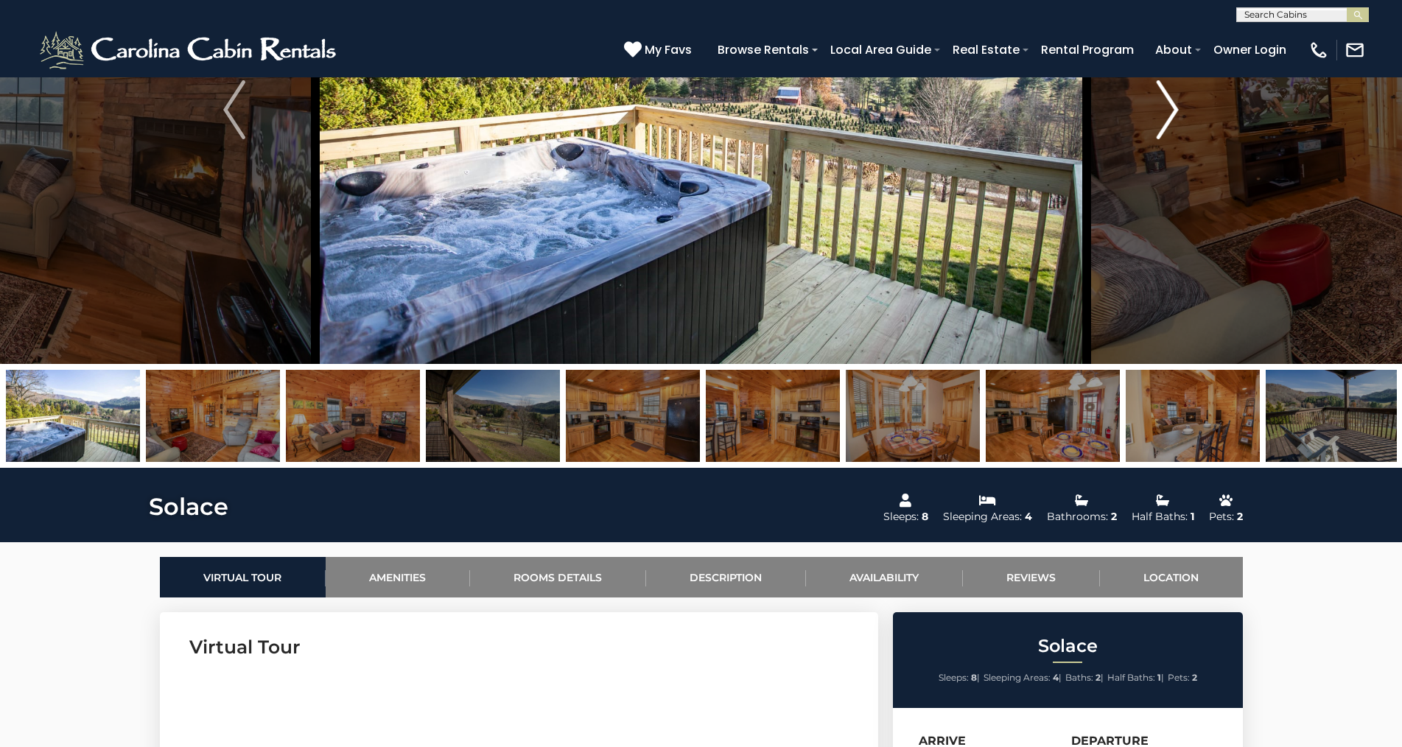
click at [1168, 107] on img "Next" at bounding box center [1168, 109] width 22 height 59
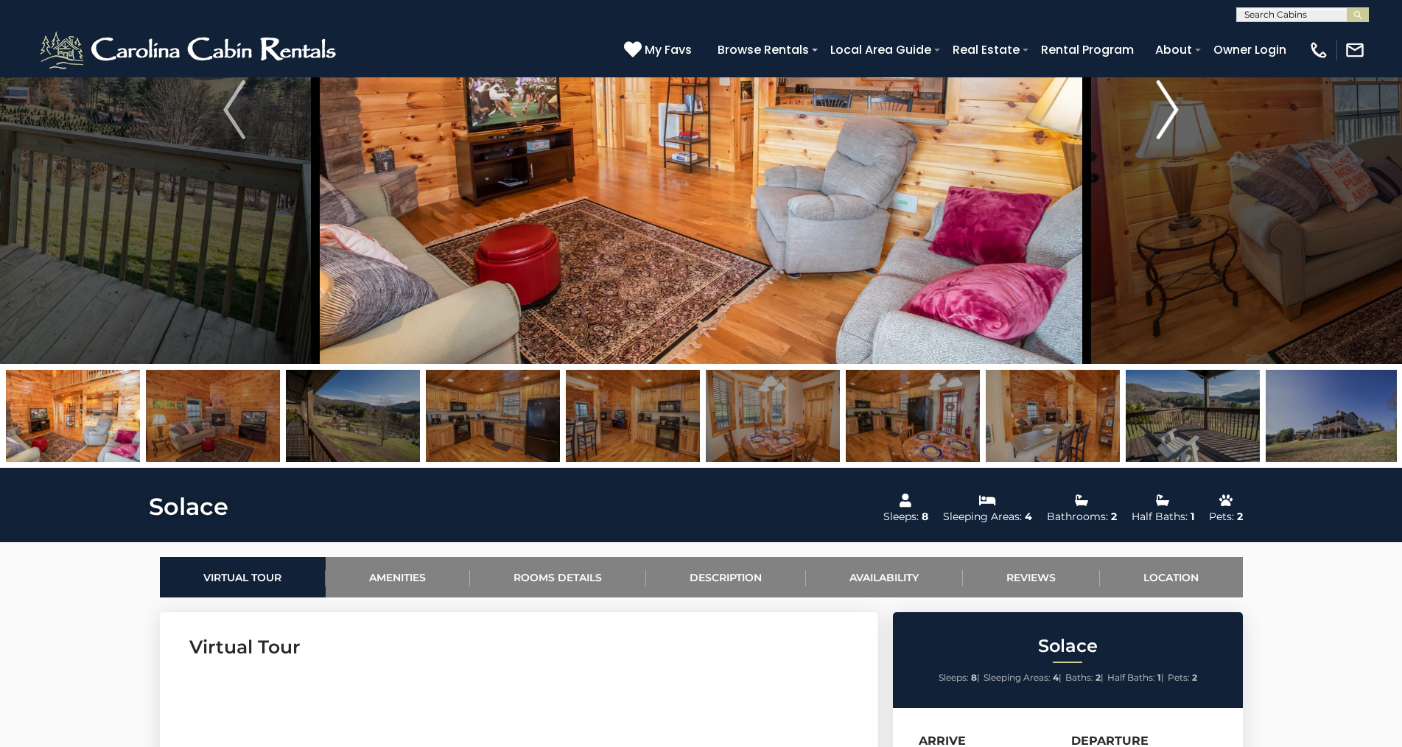
click at [1168, 107] on img "Next" at bounding box center [1168, 109] width 22 height 59
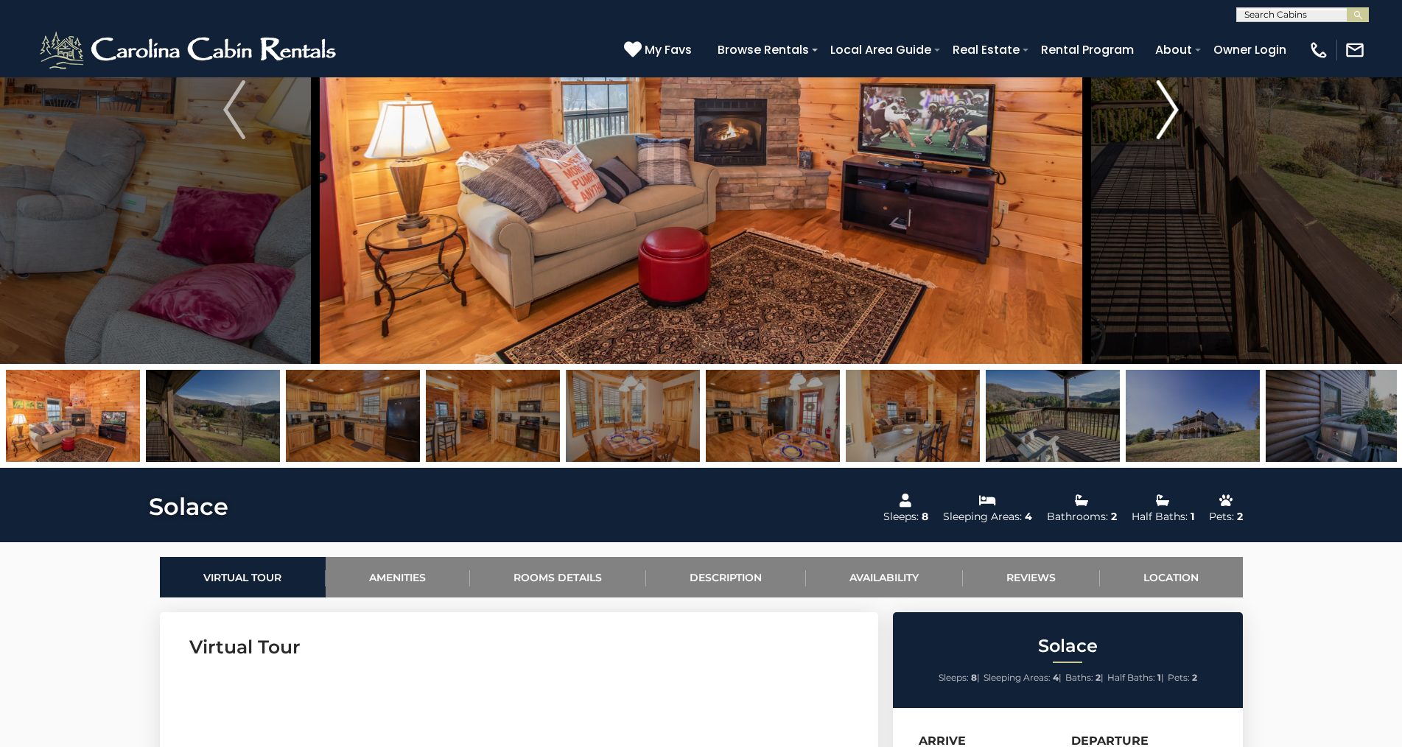
click at [1168, 107] on img "Next" at bounding box center [1168, 109] width 22 height 59
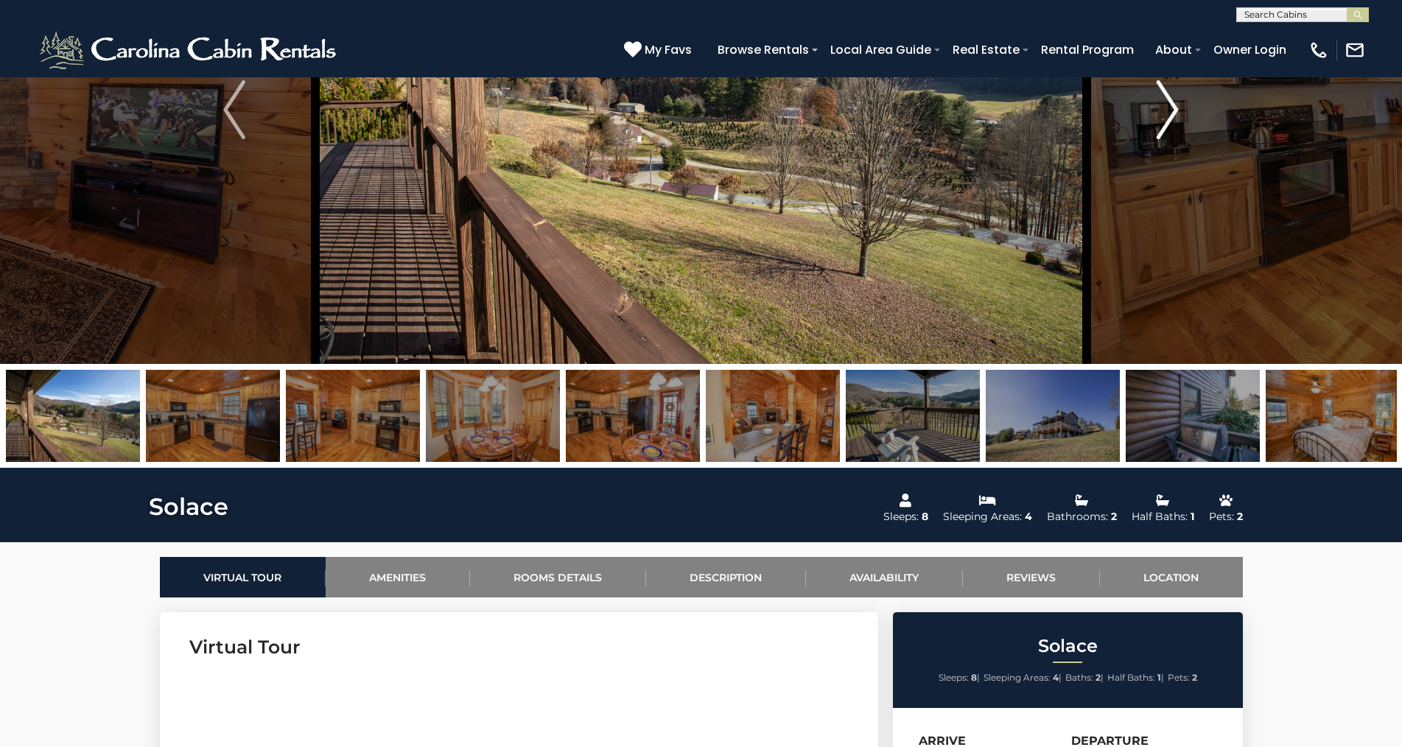
click at [1168, 107] on img "Next" at bounding box center [1168, 109] width 22 height 59
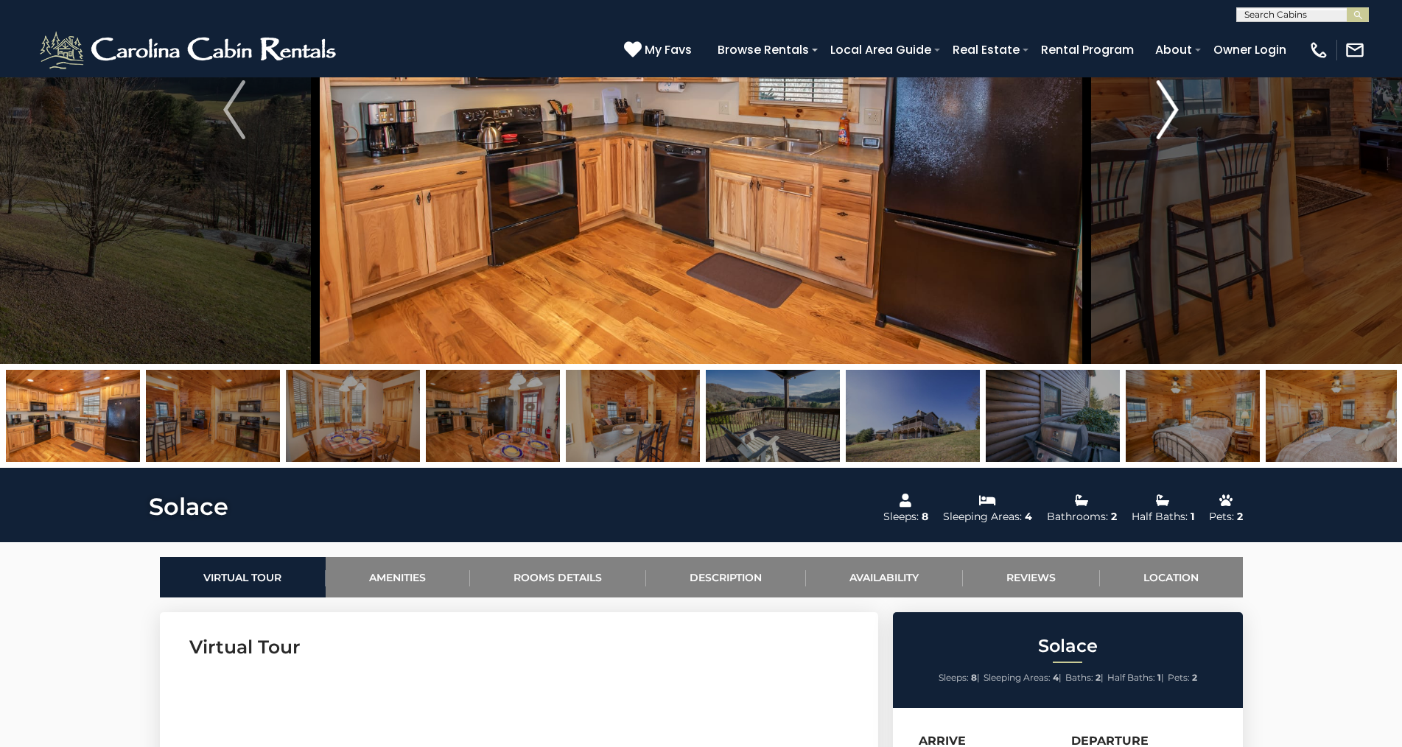
click at [1168, 107] on img "Next" at bounding box center [1168, 109] width 22 height 59
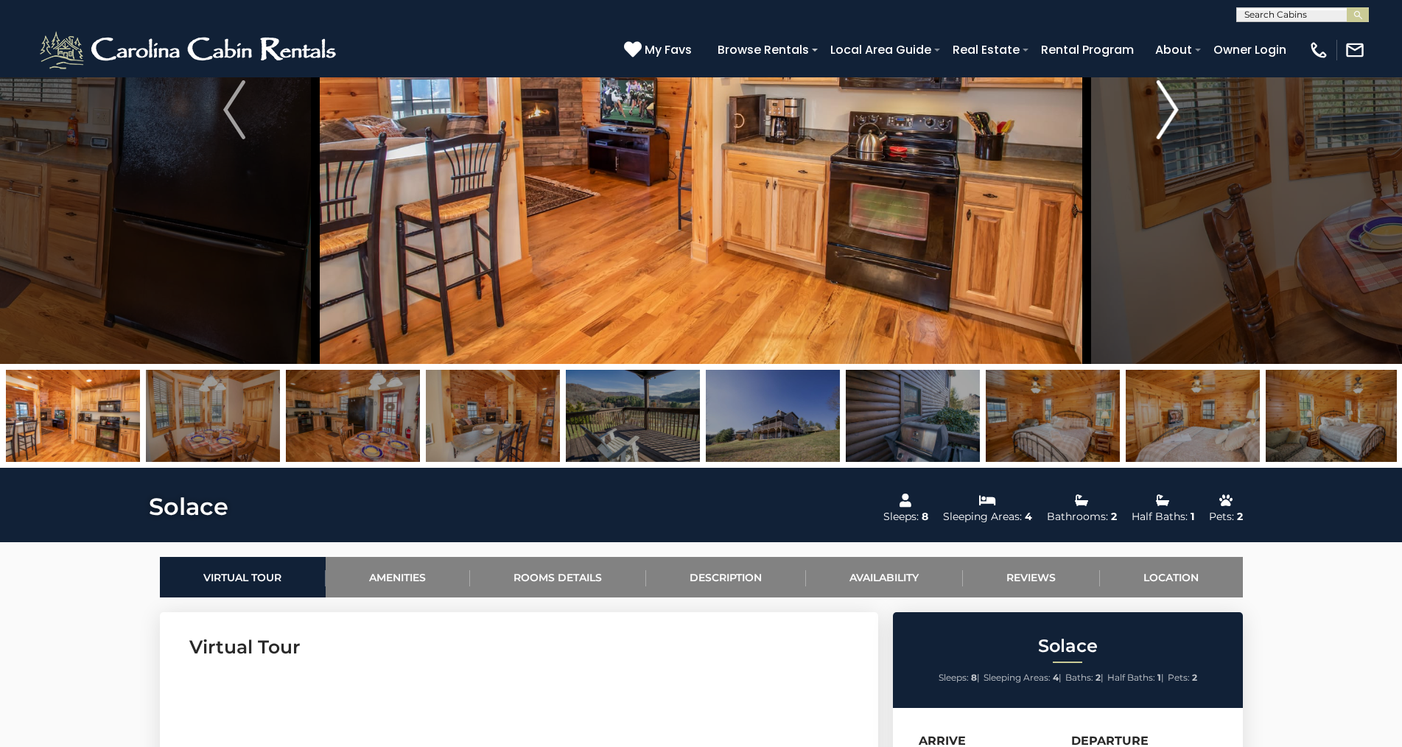
click at [1168, 107] on img "Next" at bounding box center [1168, 109] width 22 height 59
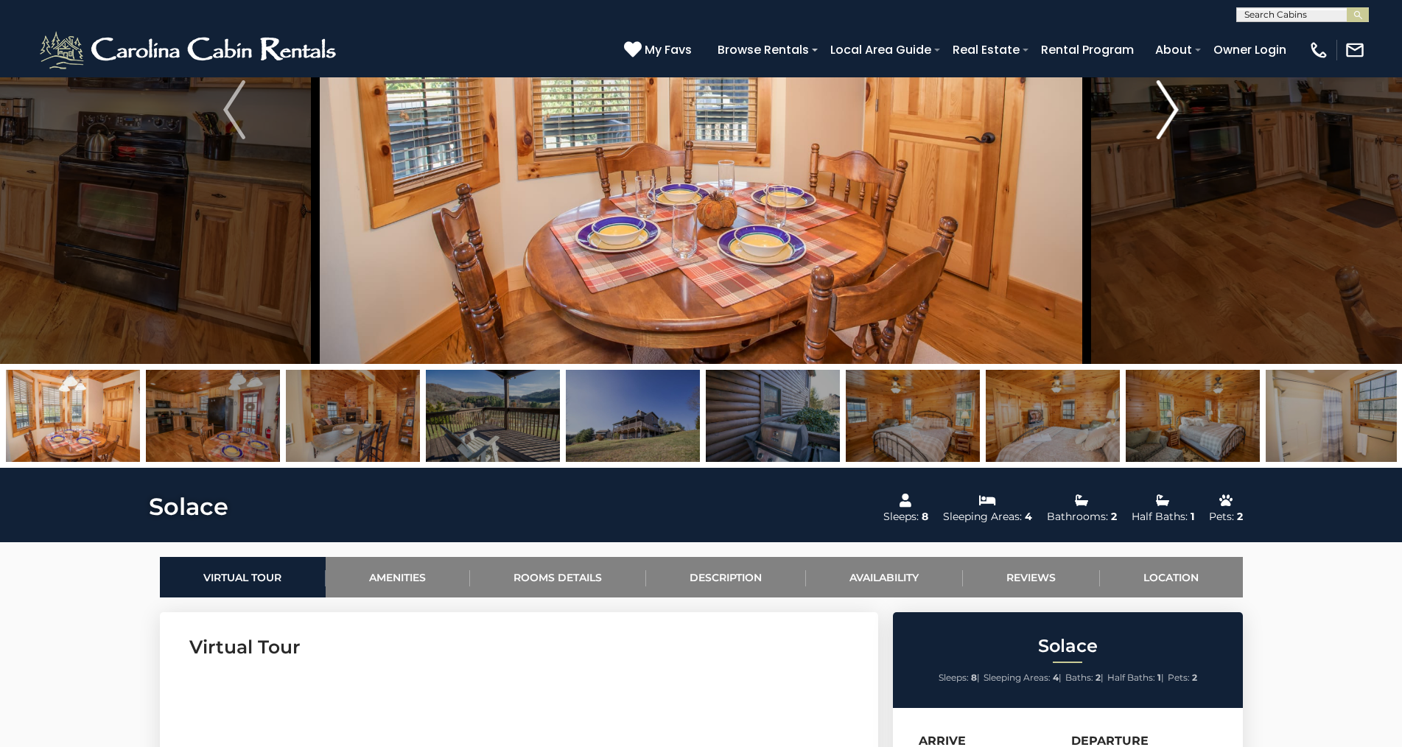
click at [1168, 107] on img "Next" at bounding box center [1168, 109] width 22 height 59
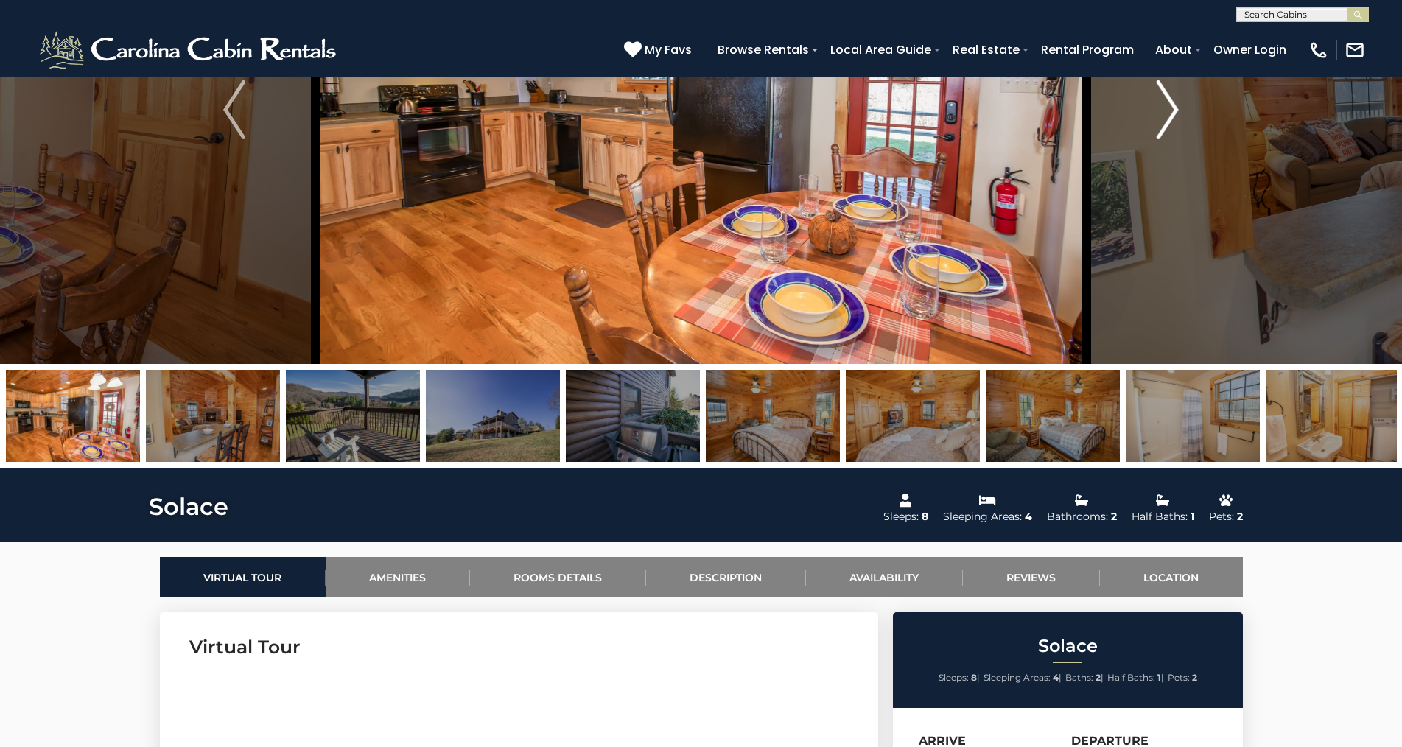
click at [1168, 107] on img "Next" at bounding box center [1168, 109] width 22 height 59
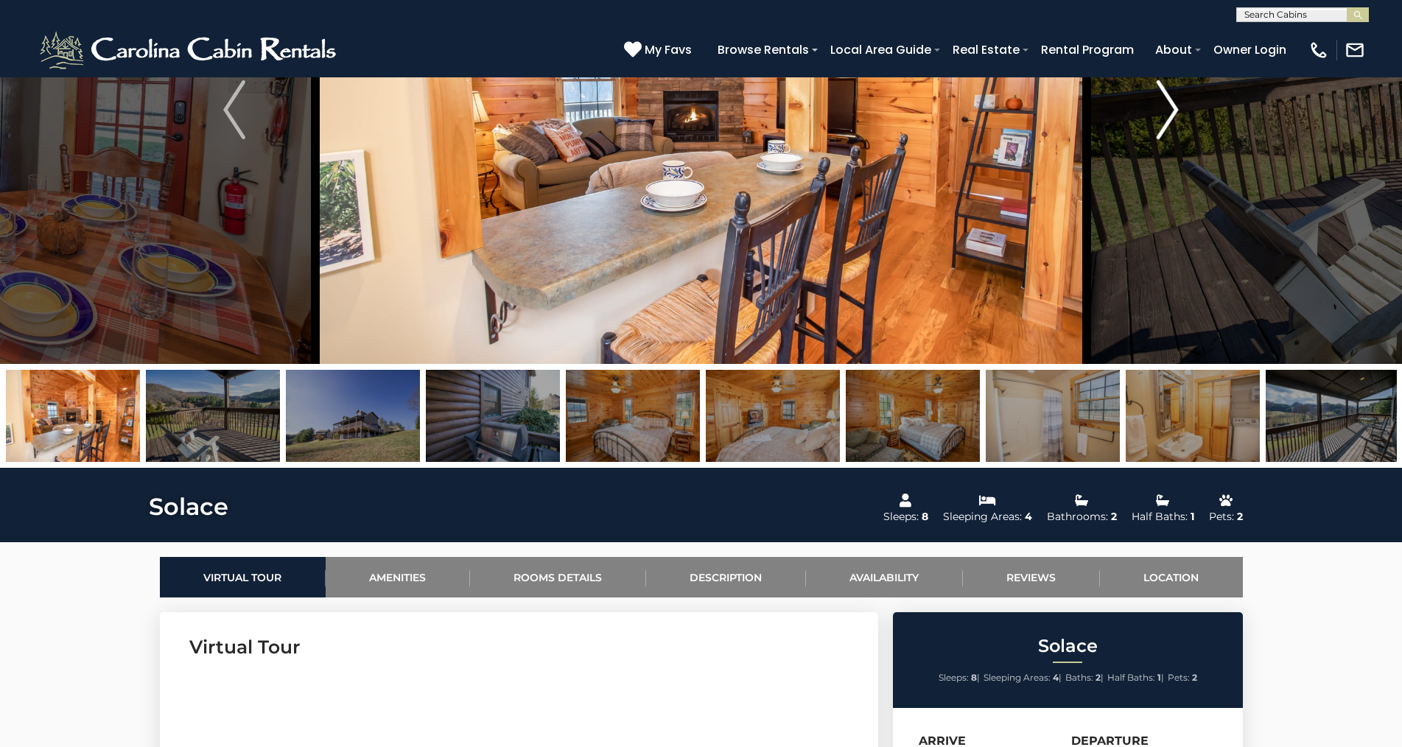
click at [1168, 107] on img "Next" at bounding box center [1168, 109] width 22 height 59
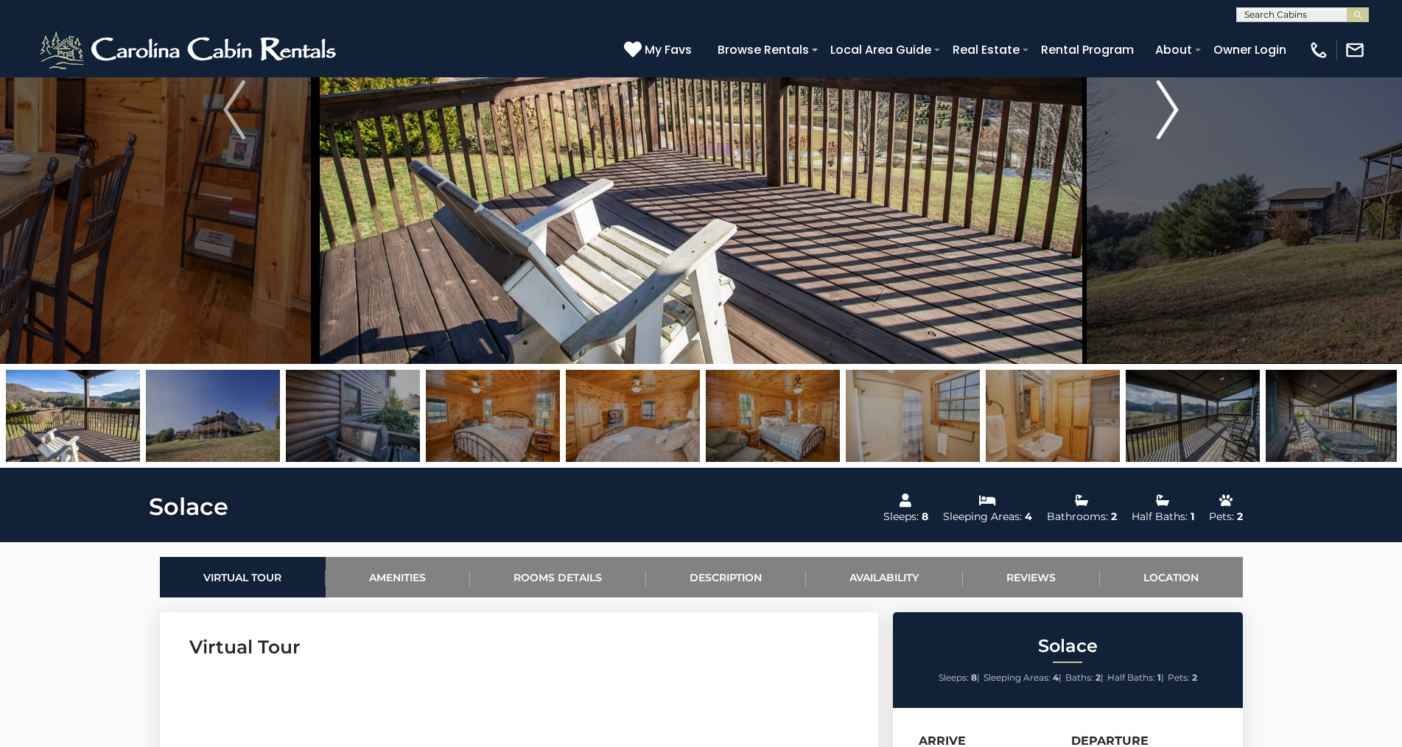
click at [1168, 107] on img "Next" at bounding box center [1168, 109] width 22 height 59
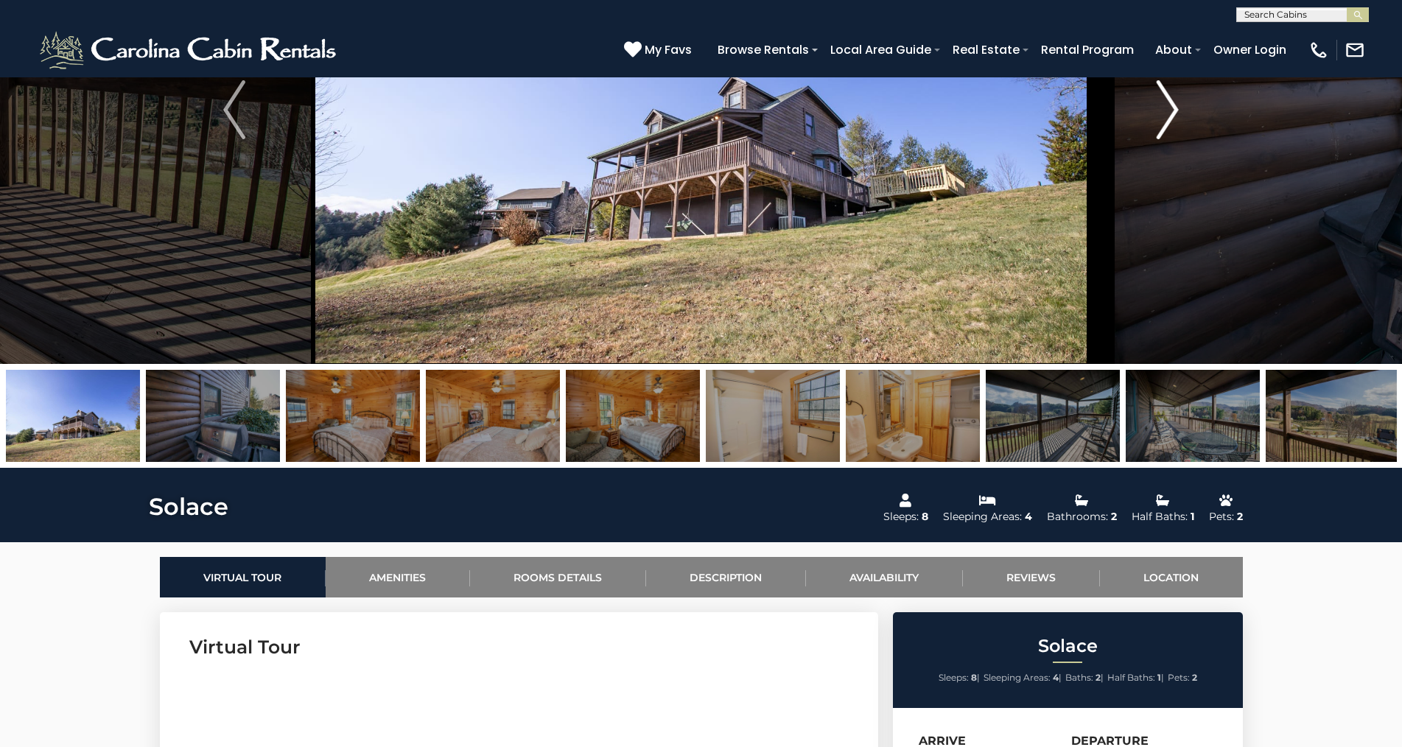
click at [1168, 107] on img "Next" at bounding box center [1168, 109] width 22 height 59
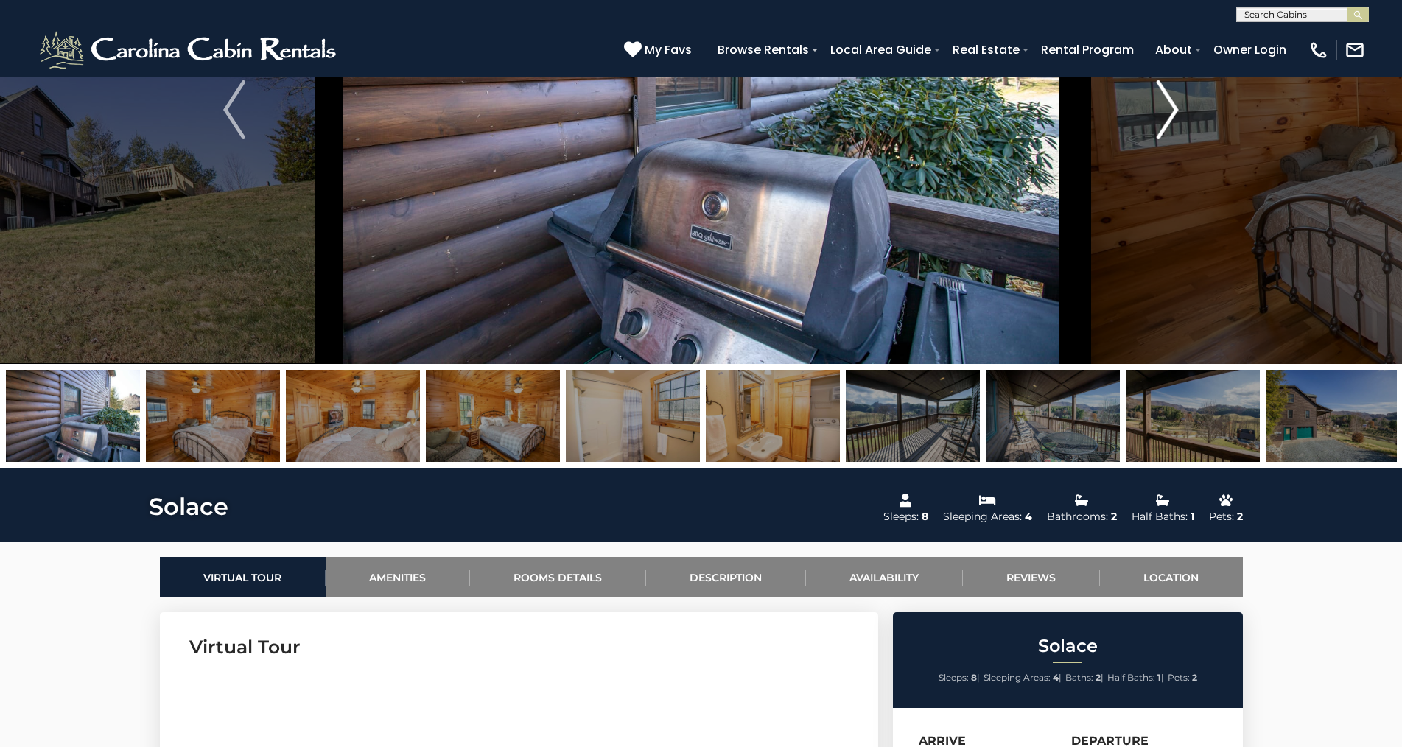
click at [1168, 107] on img "Next" at bounding box center [1168, 109] width 22 height 59
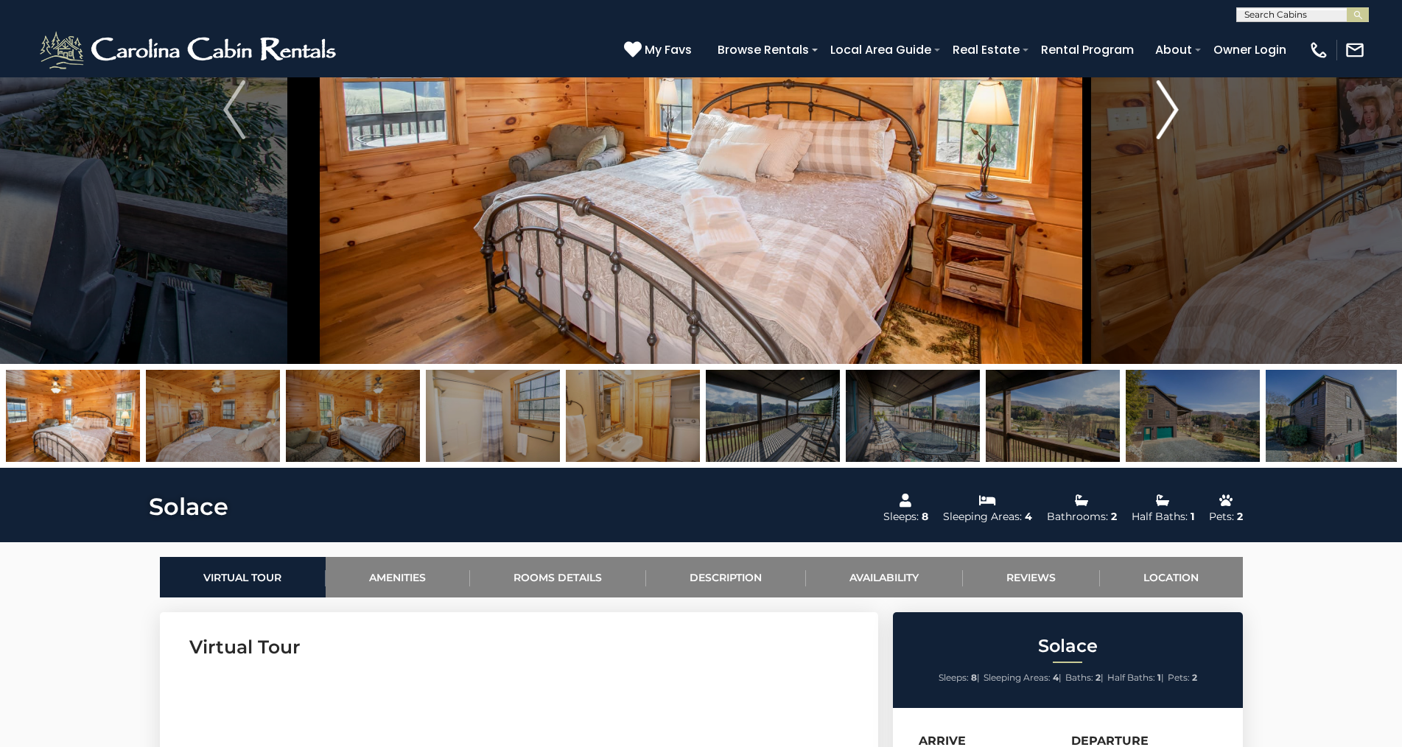
click at [1168, 107] on img "Next" at bounding box center [1168, 109] width 22 height 59
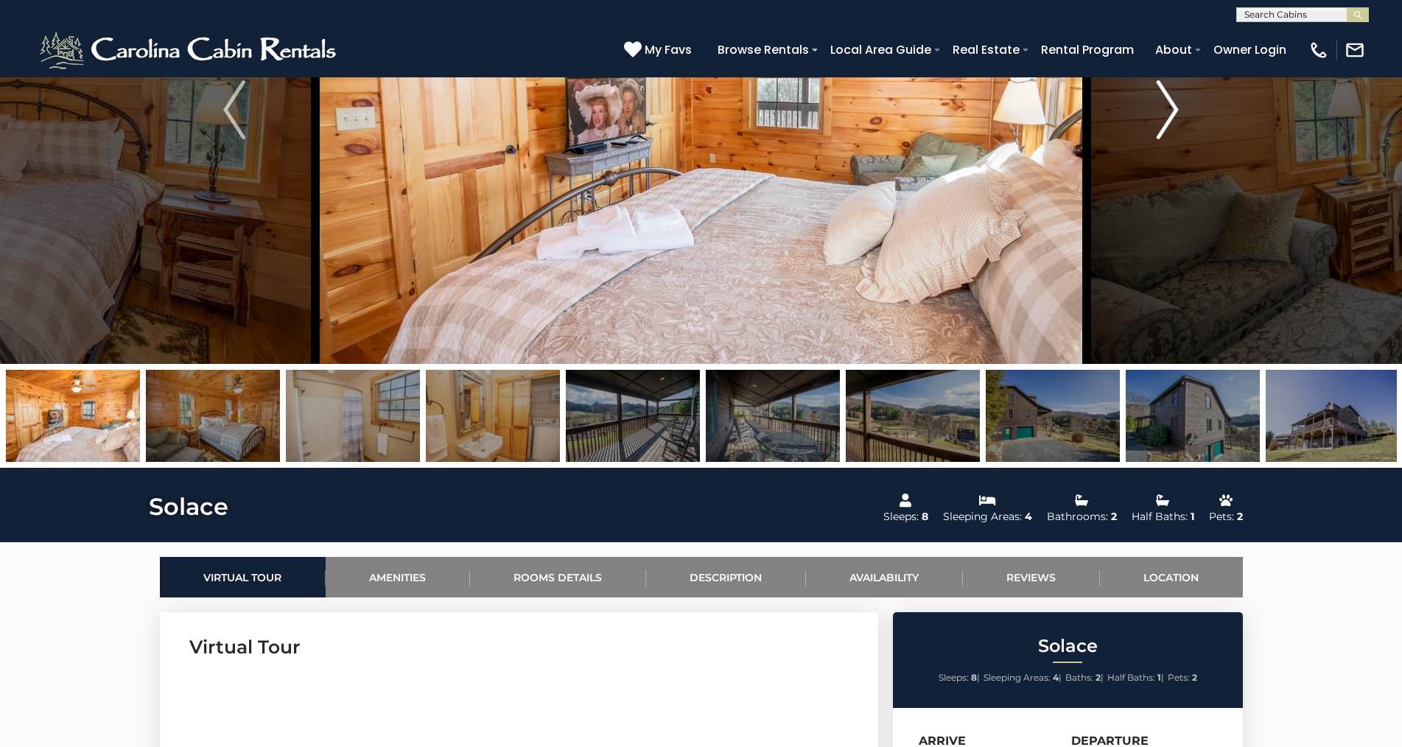
click at [1168, 107] on img "Next" at bounding box center [1168, 109] width 22 height 59
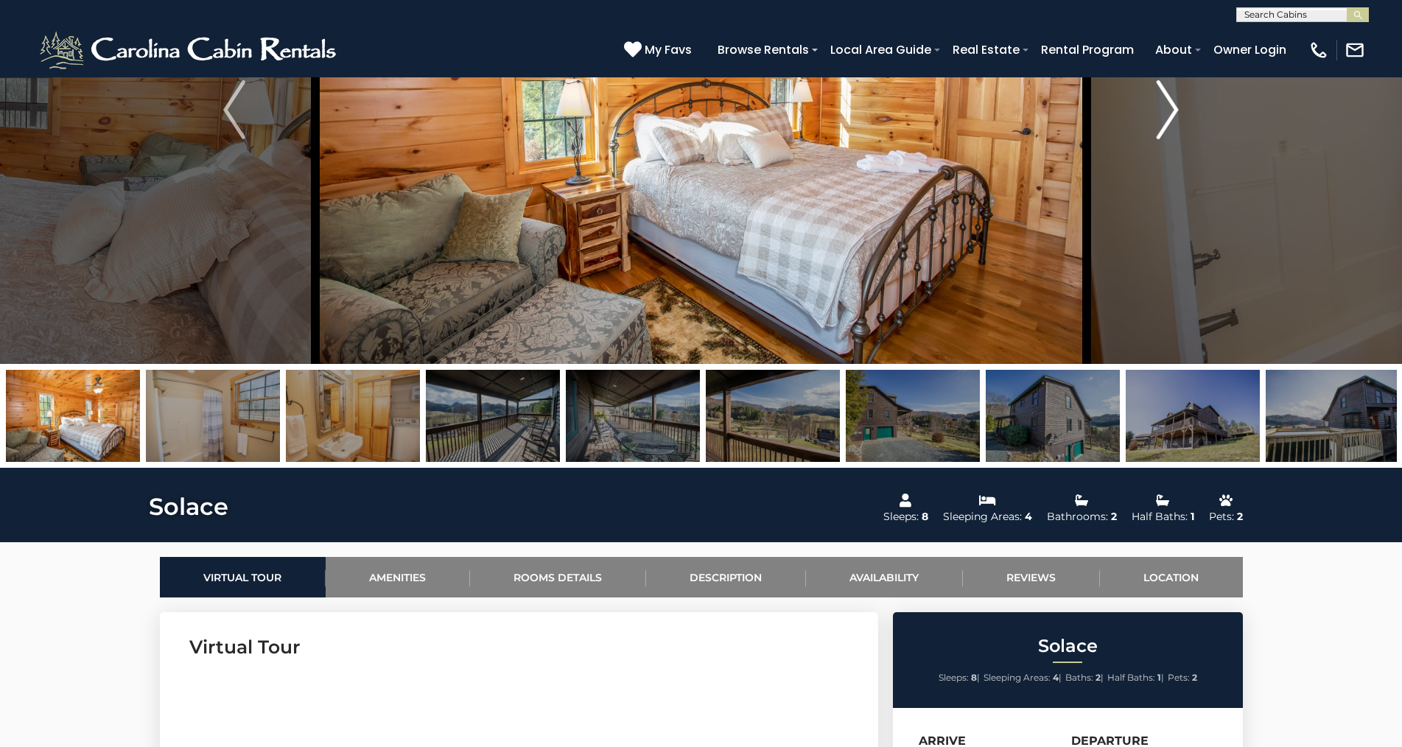
click at [1168, 107] on img "Next" at bounding box center [1168, 109] width 22 height 59
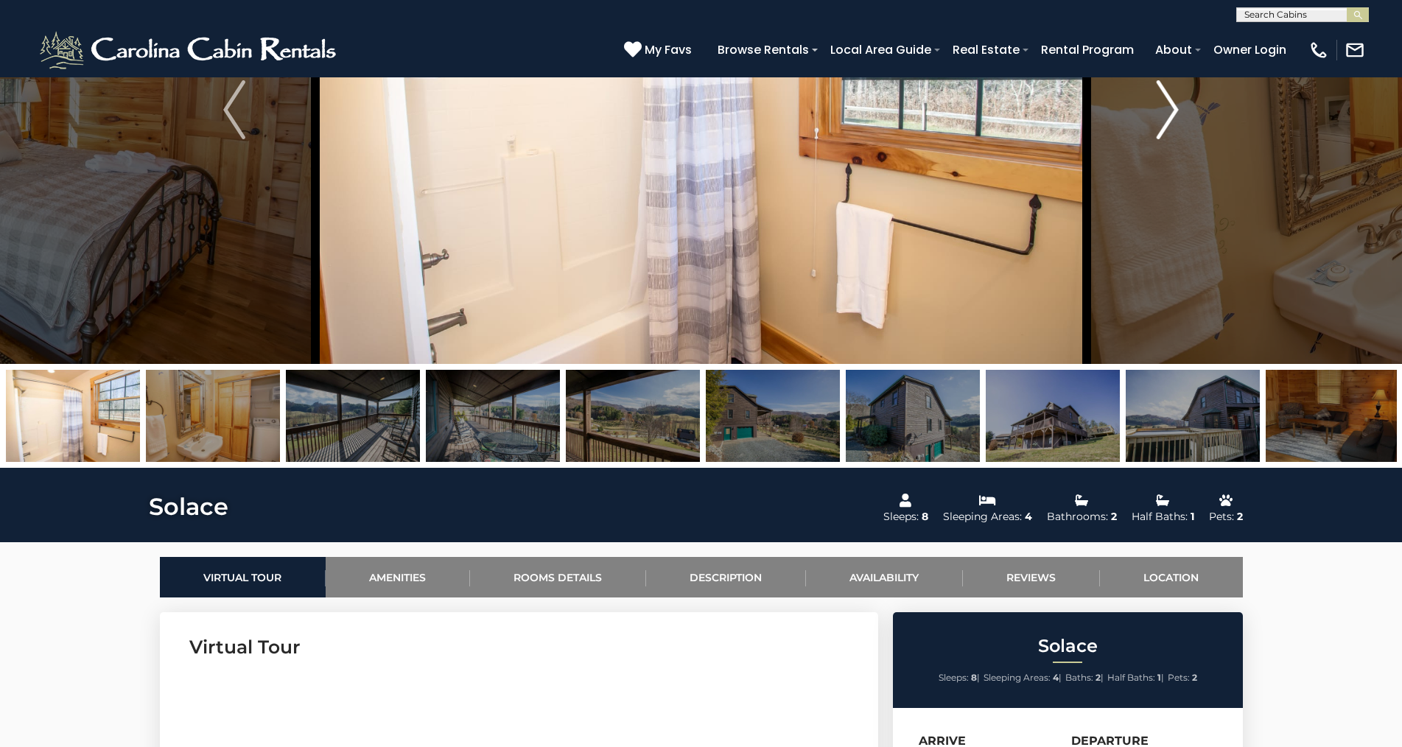
click at [1168, 107] on img "Next" at bounding box center [1168, 109] width 22 height 59
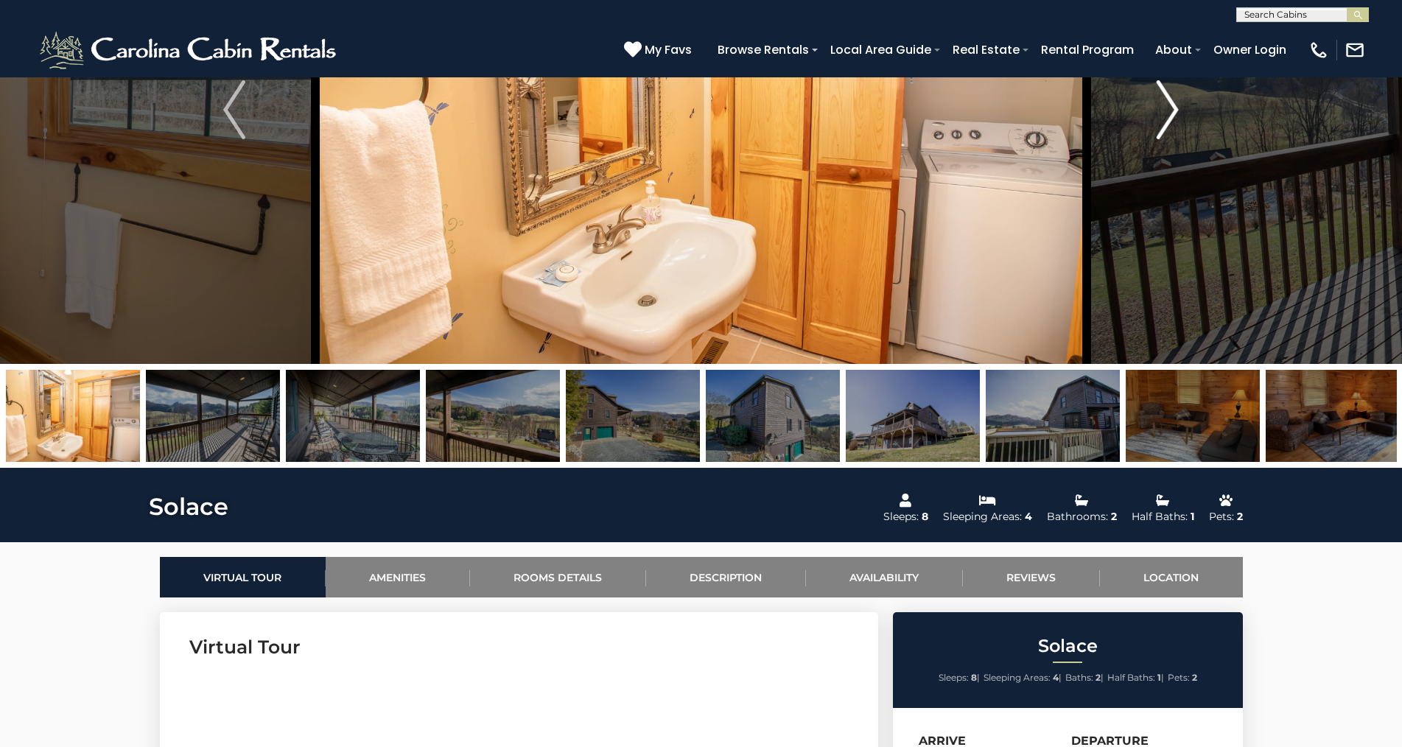
click at [1168, 107] on img "Next" at bounding box center [1168, 109] width 22 height 59
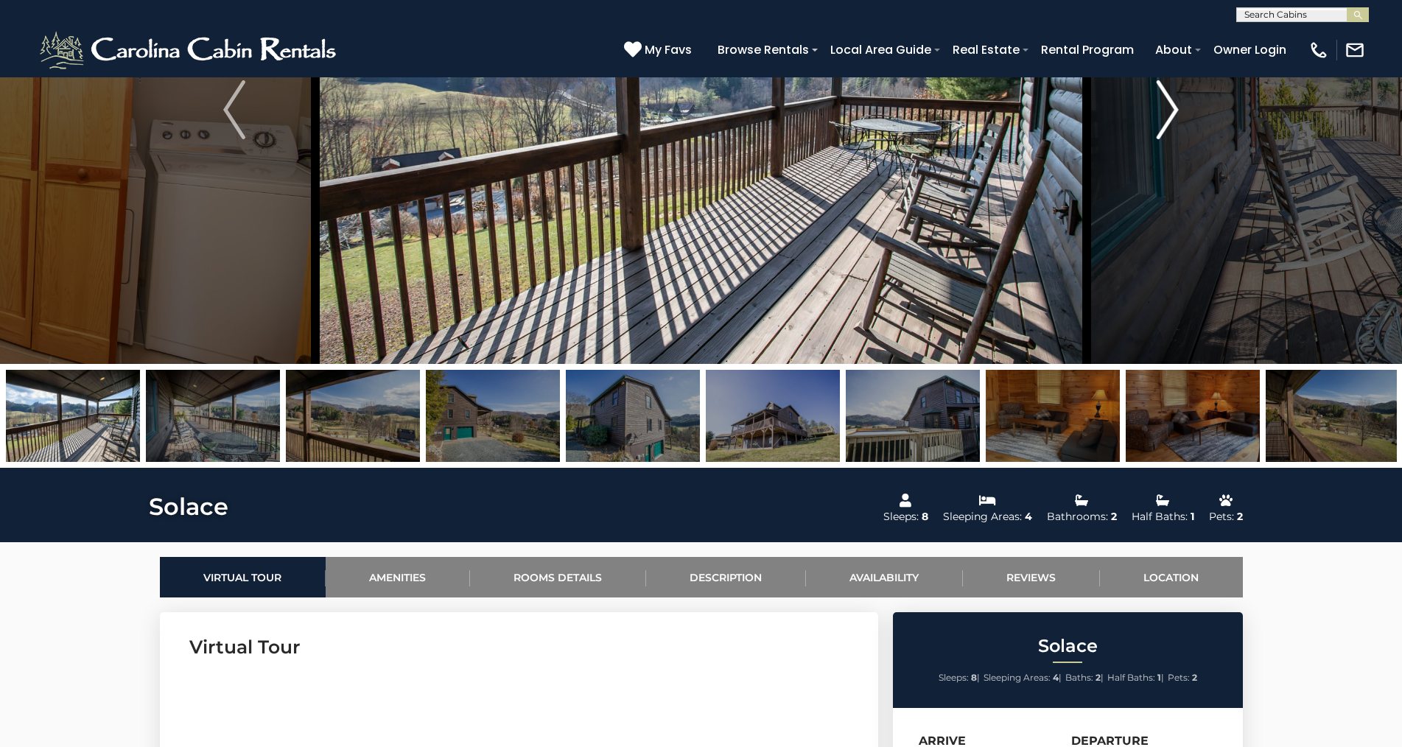
click at [1168, 107] on img "Next" at bounding box center [1168, 109] width 22 height 59
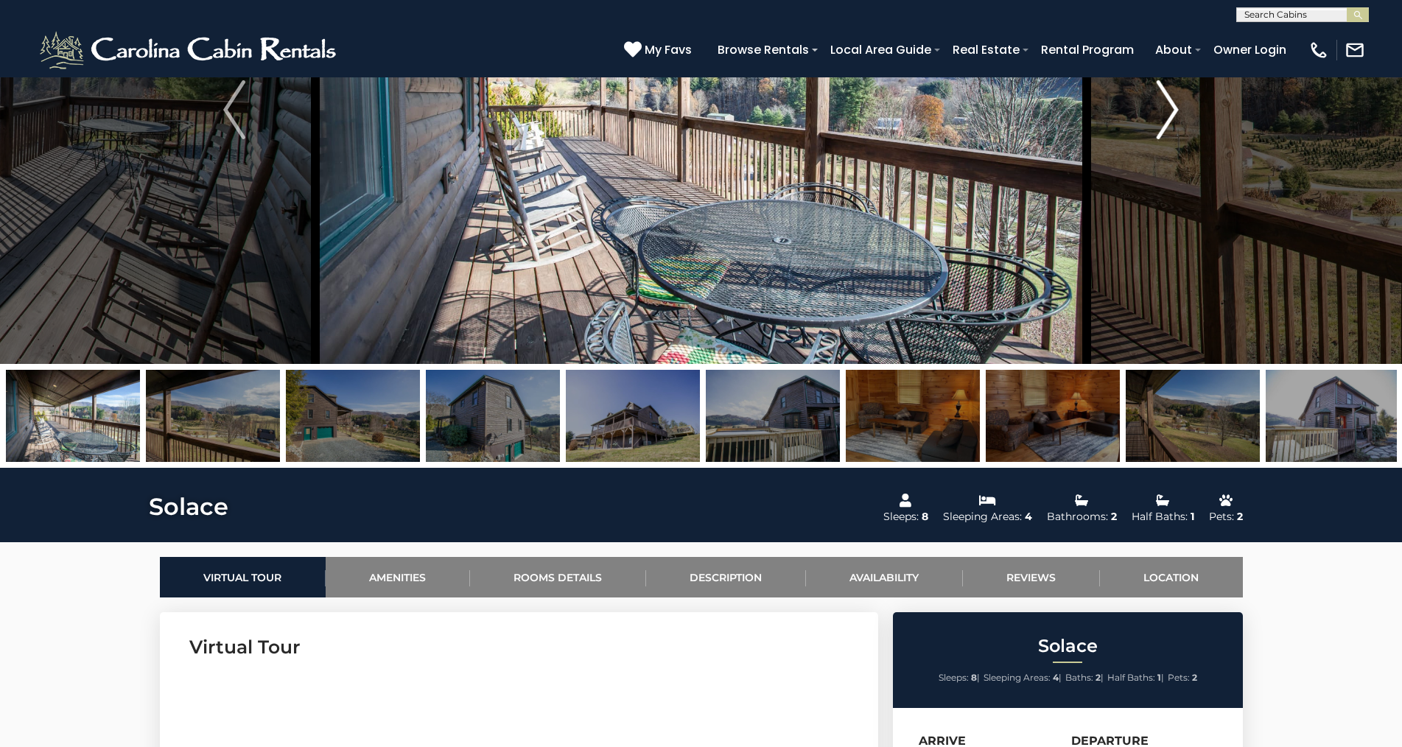
click at [1168, 107] on img "Next" at bounding box center [1168, 109] width 22 height 59
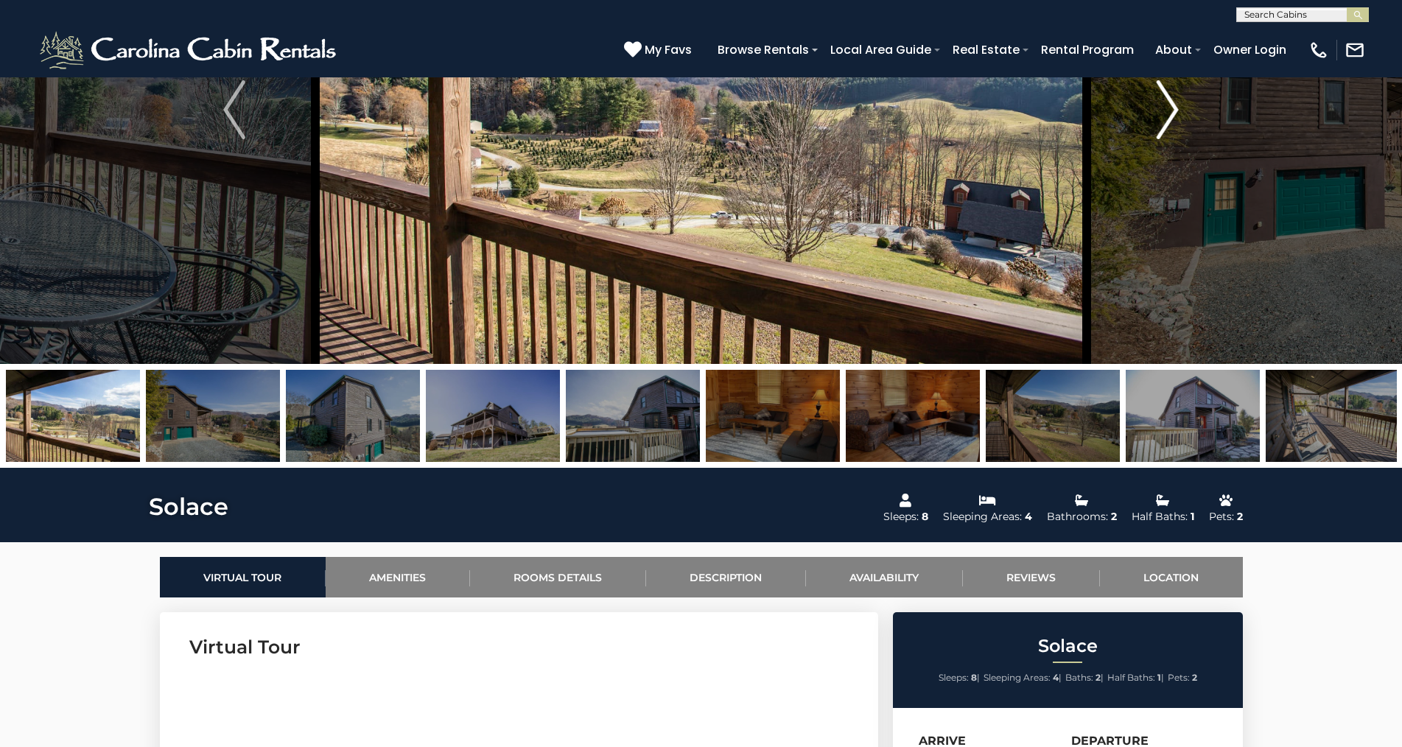
click at [1168, 107] on img "Next" at bounding box center [1168, 109] width 22 height 59
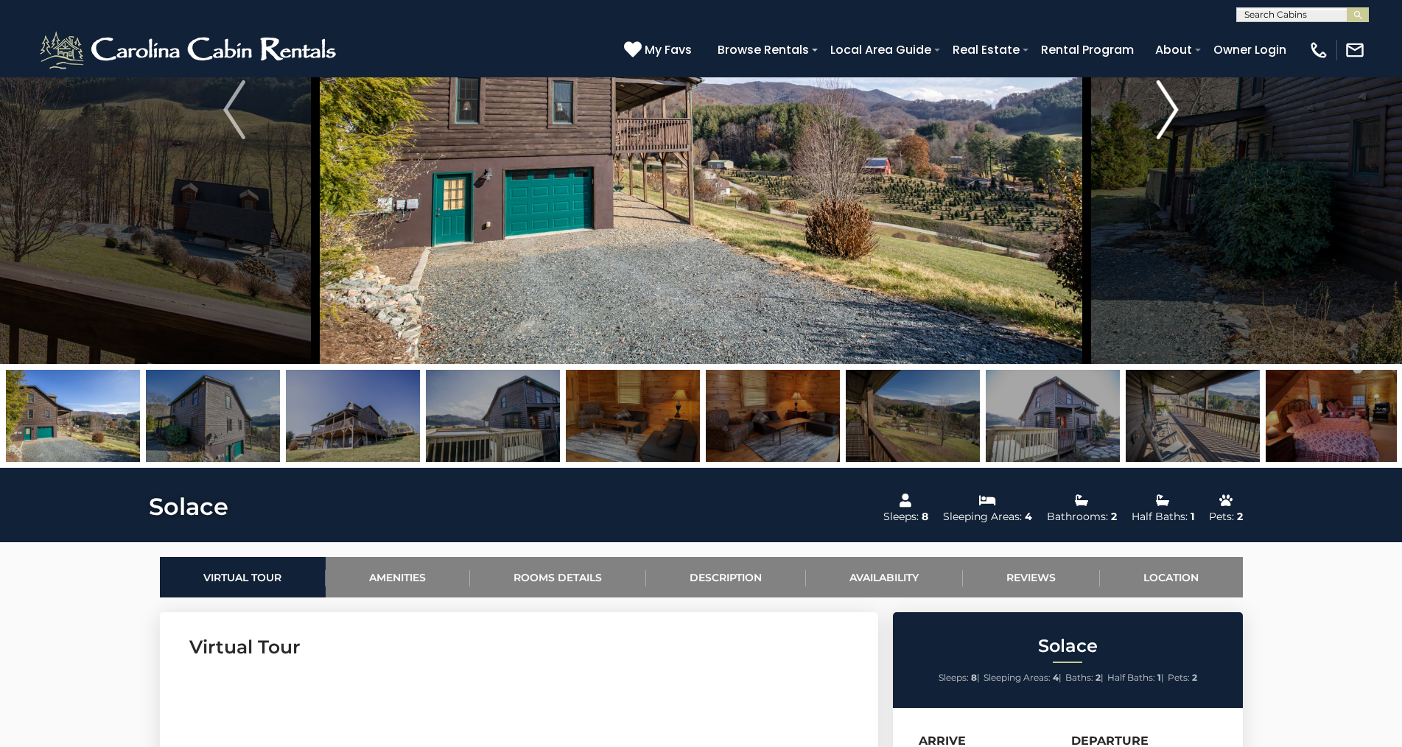
click at [1168, 107] on img "Next" at bounding box center [1168, 109] width 22 height 59
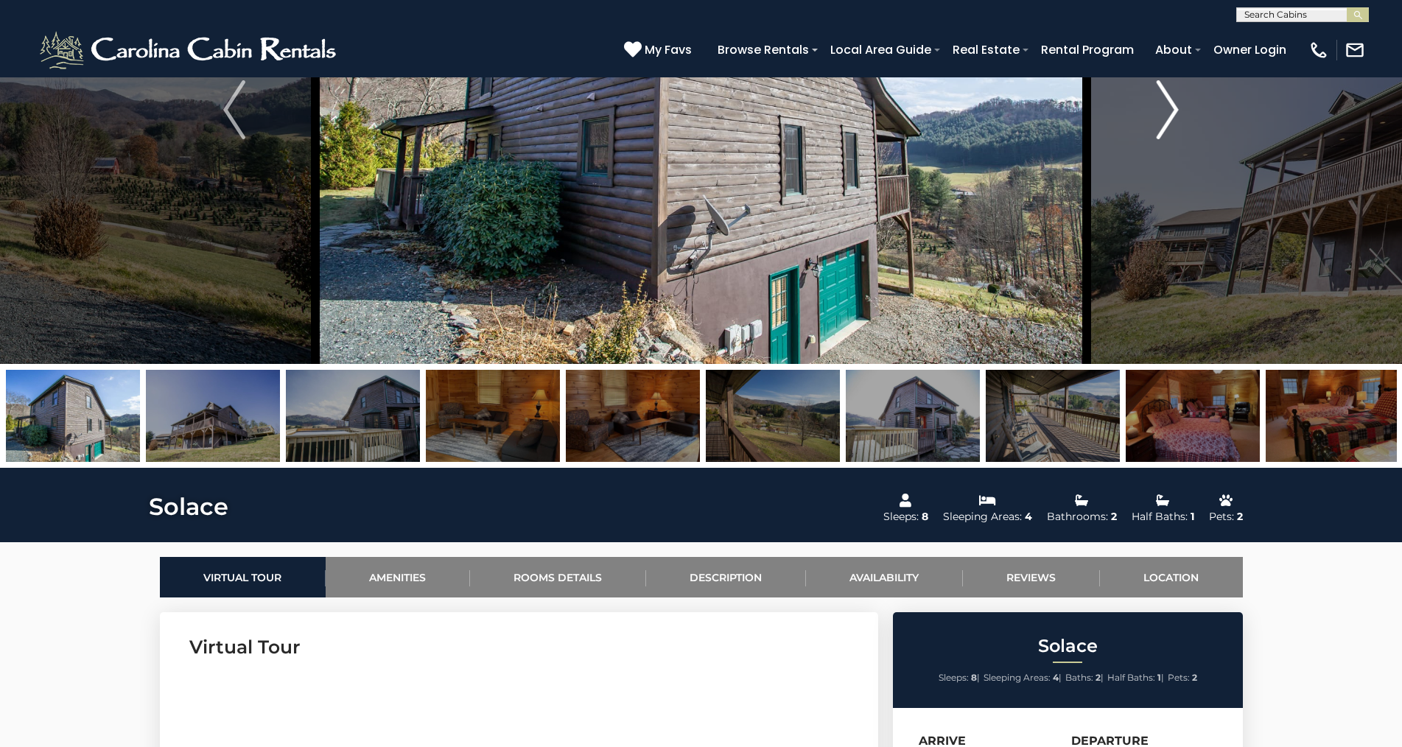
click at [1168, 107] on img "Next" at bounding box center [1168, 109] width 22 height 59
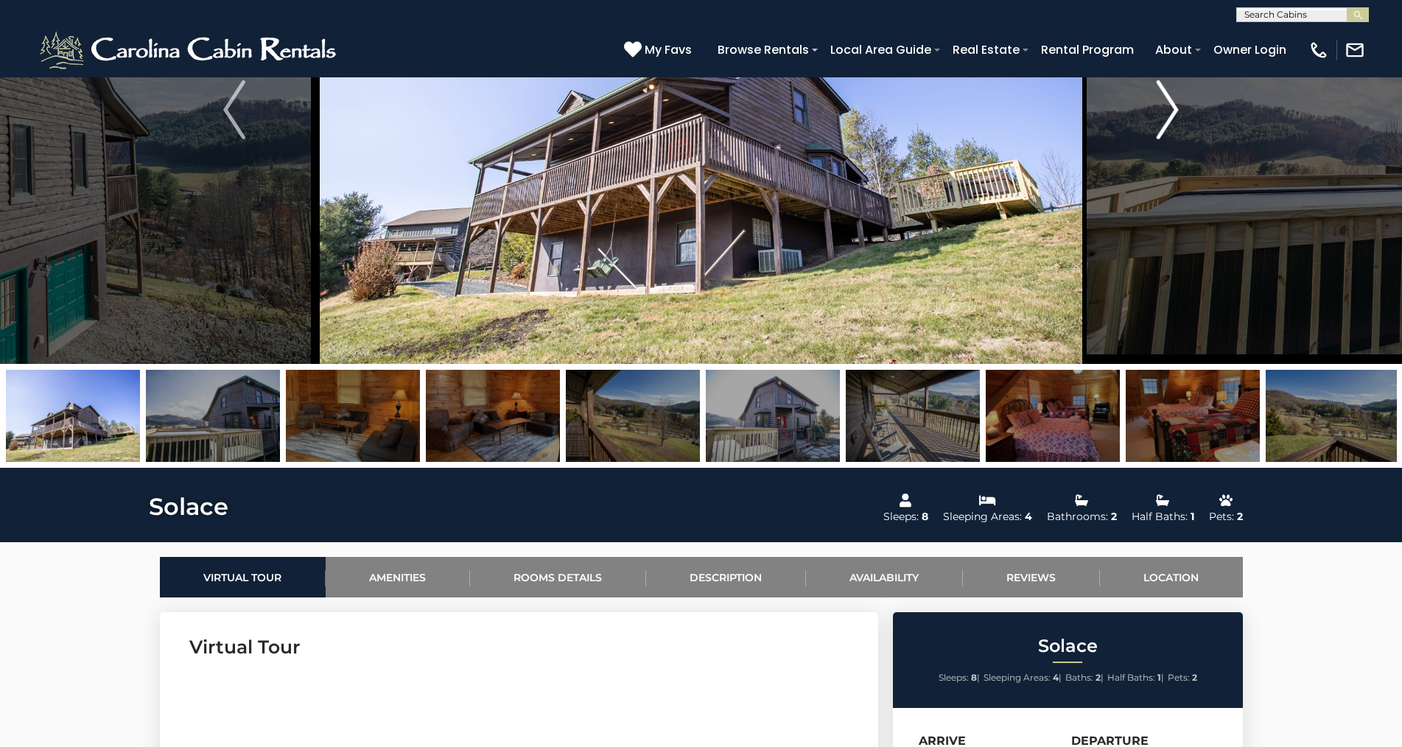
click at [1168, 107] on img "Next" at bounding box center [1168, 109] width 22 height 59
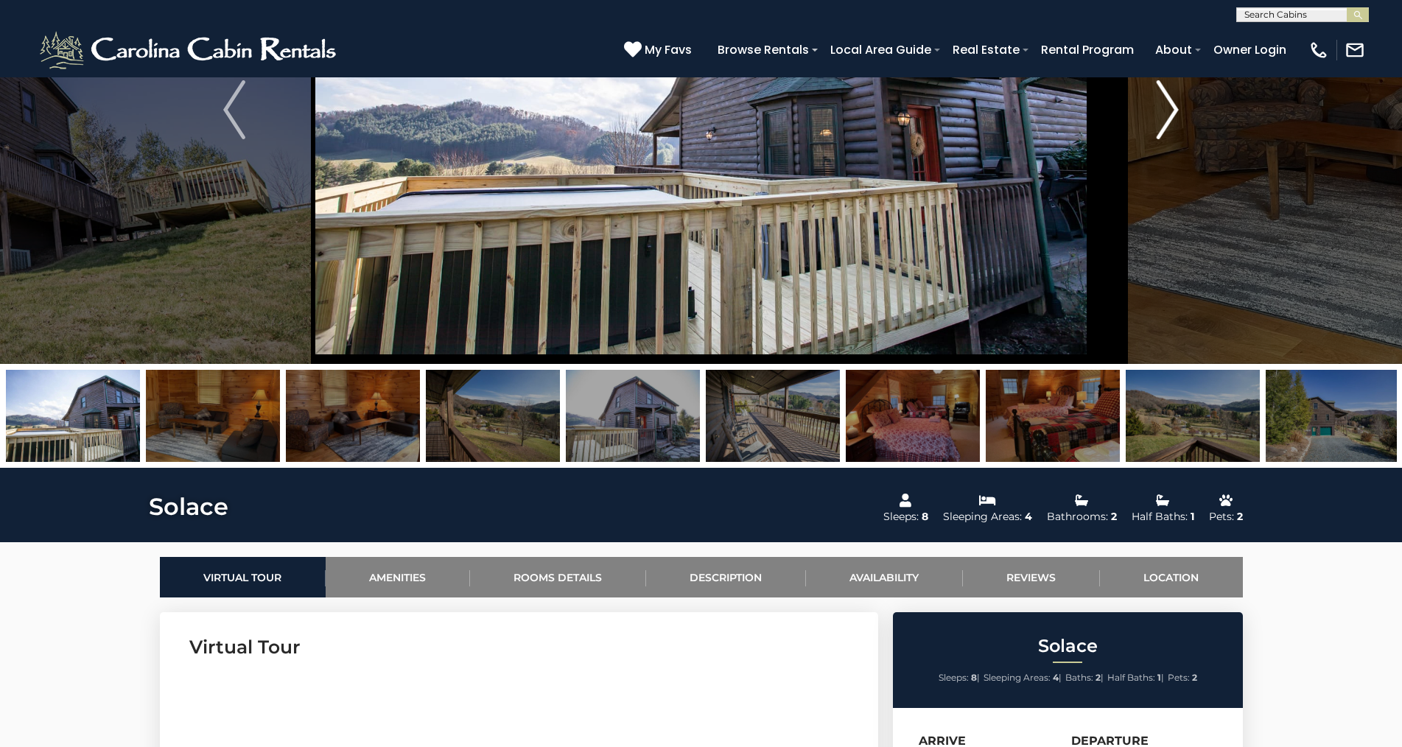
click at [1168, 107] on img "Next" at bounding box center [1168, 109] width 22 height 59
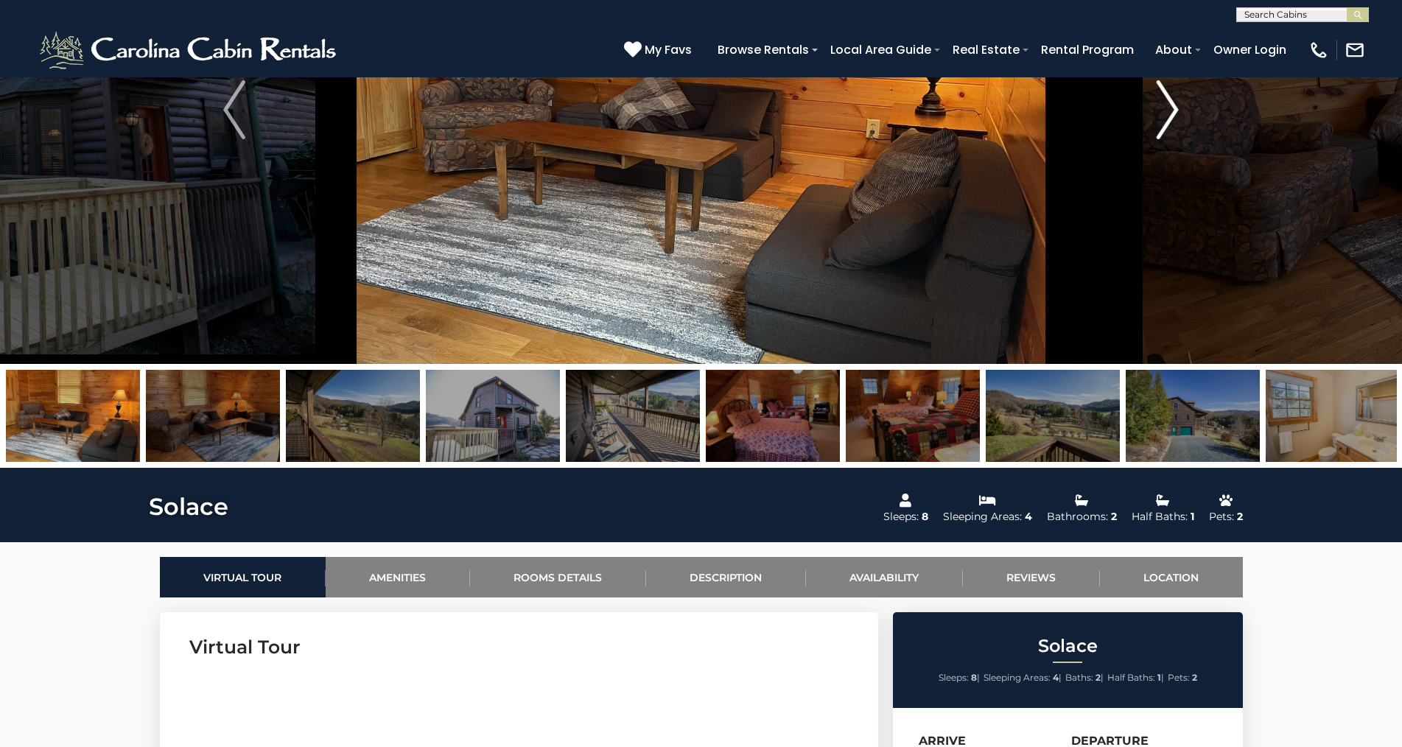
click at [1168, 107] on img "Next" at bounding box center [1168, 109] width 22 height 59
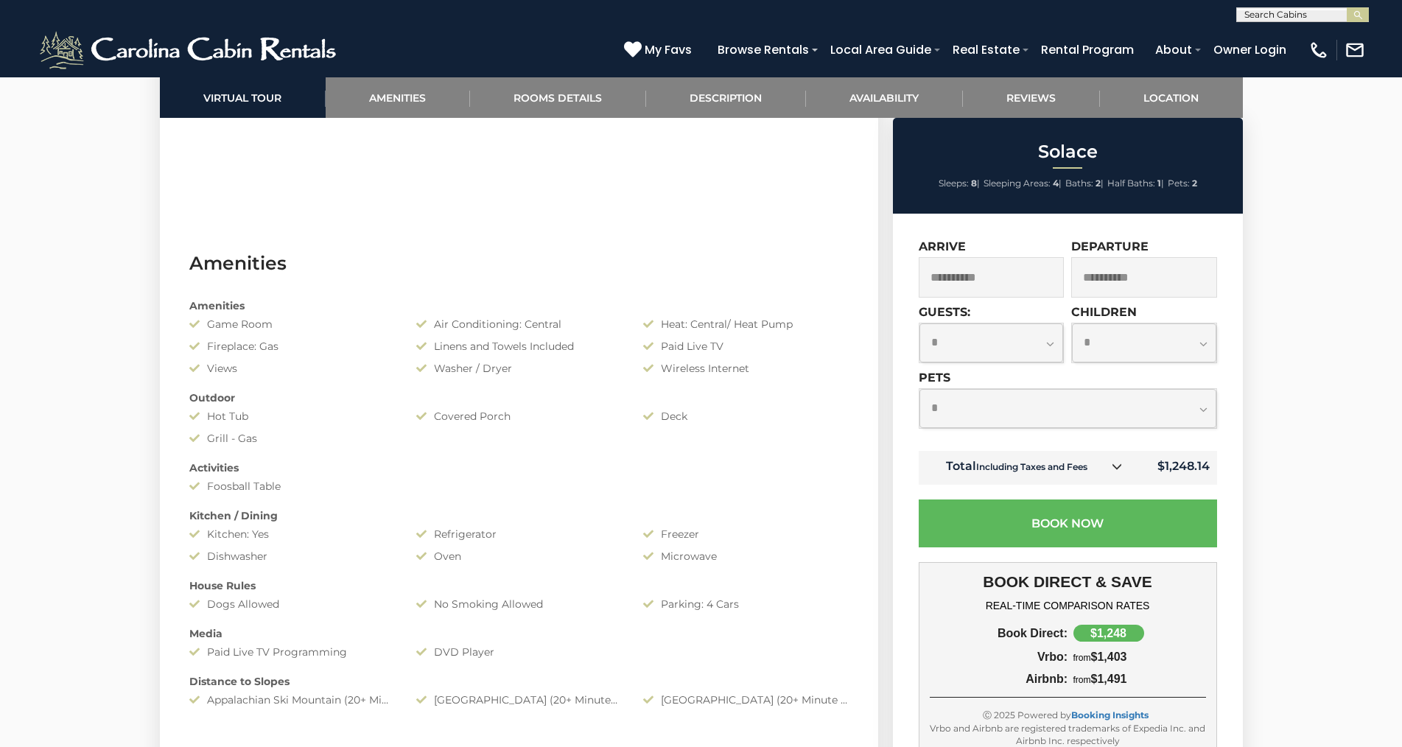
scroll to position [1031, 0]
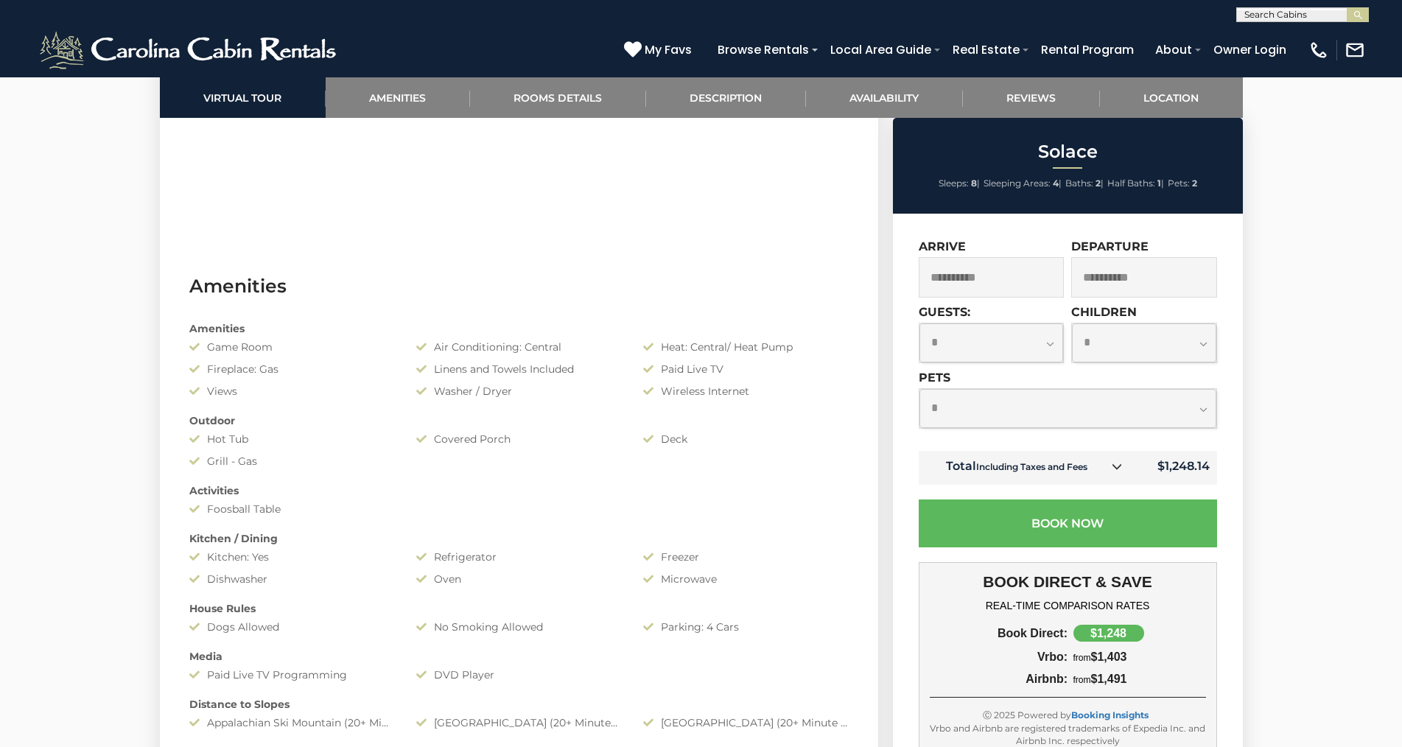
drag, startPoint x: 796, startPoint y: 513, endPoint x: 1353, endPoint y: 306, distance: 593.5
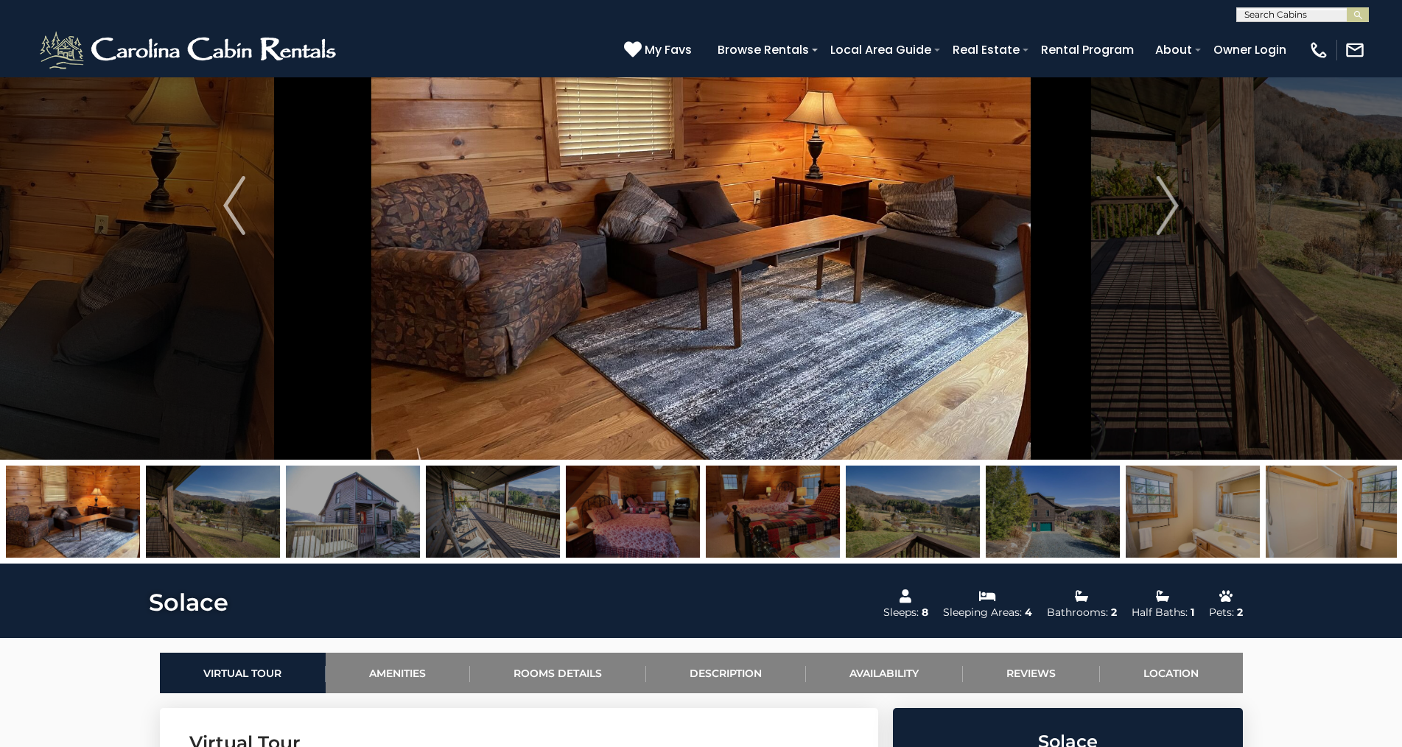
scroll to position [295, 0]
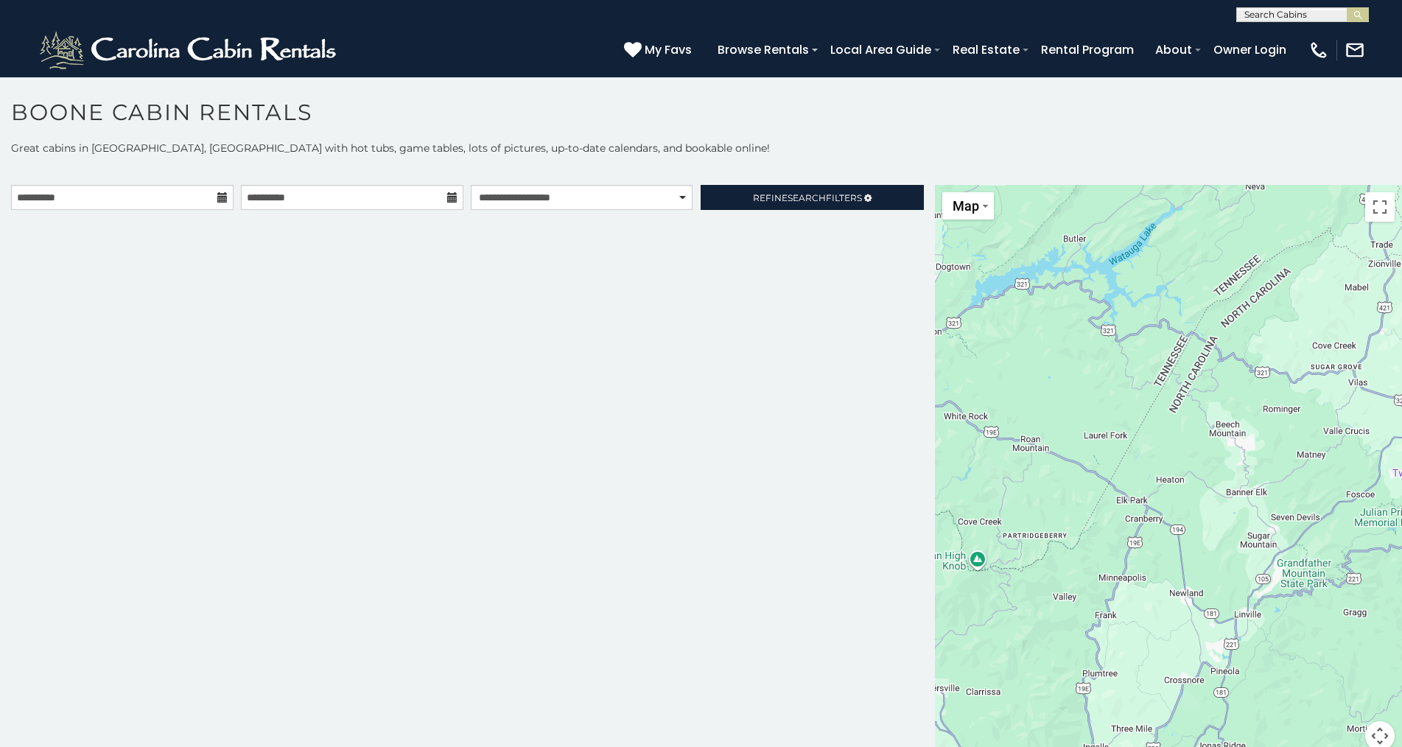
scroll to position [1, 0]
click at [1309, 12] on input "text" at bounding box center [1301, 17] width 129 height 15
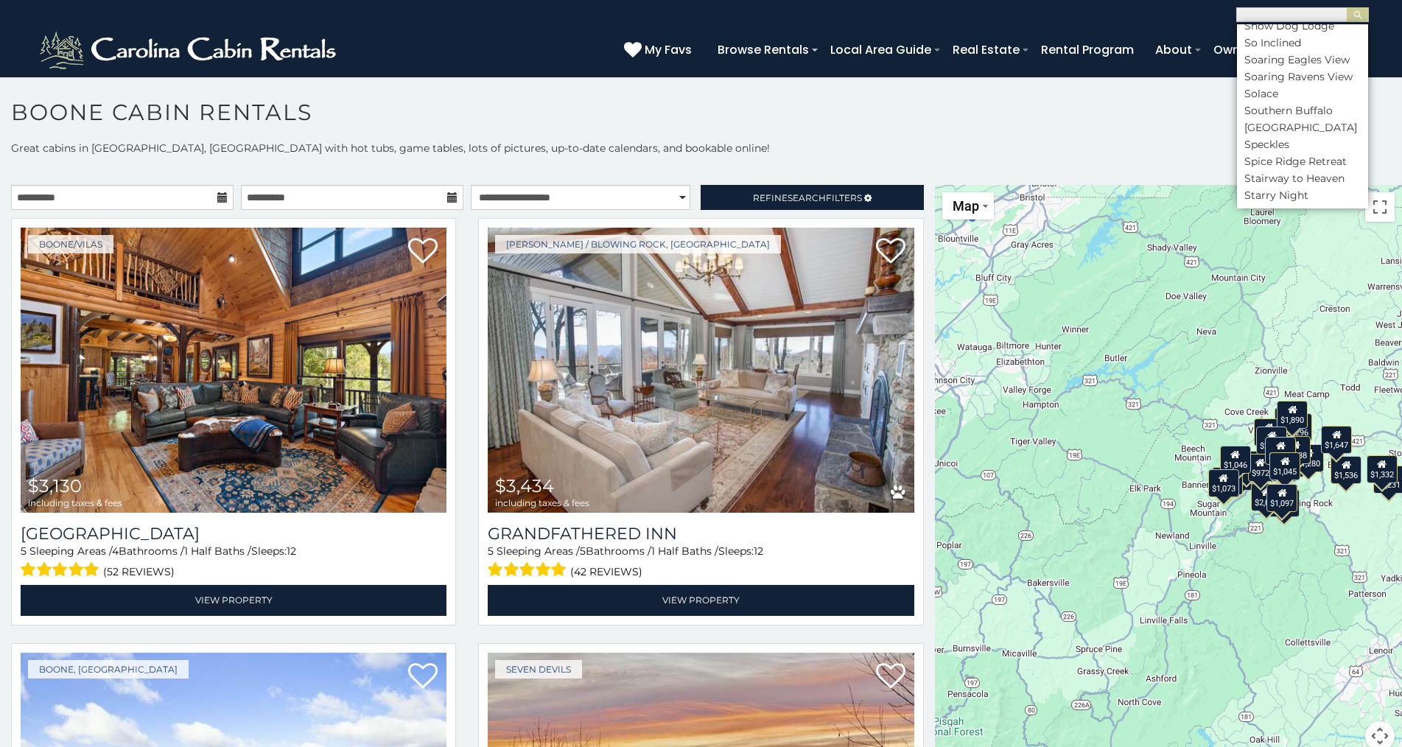
scroll to position [6188, 0]
click at [1251, 27] on li "Solace" at bounding box center [1302, 19] width 131 height 13
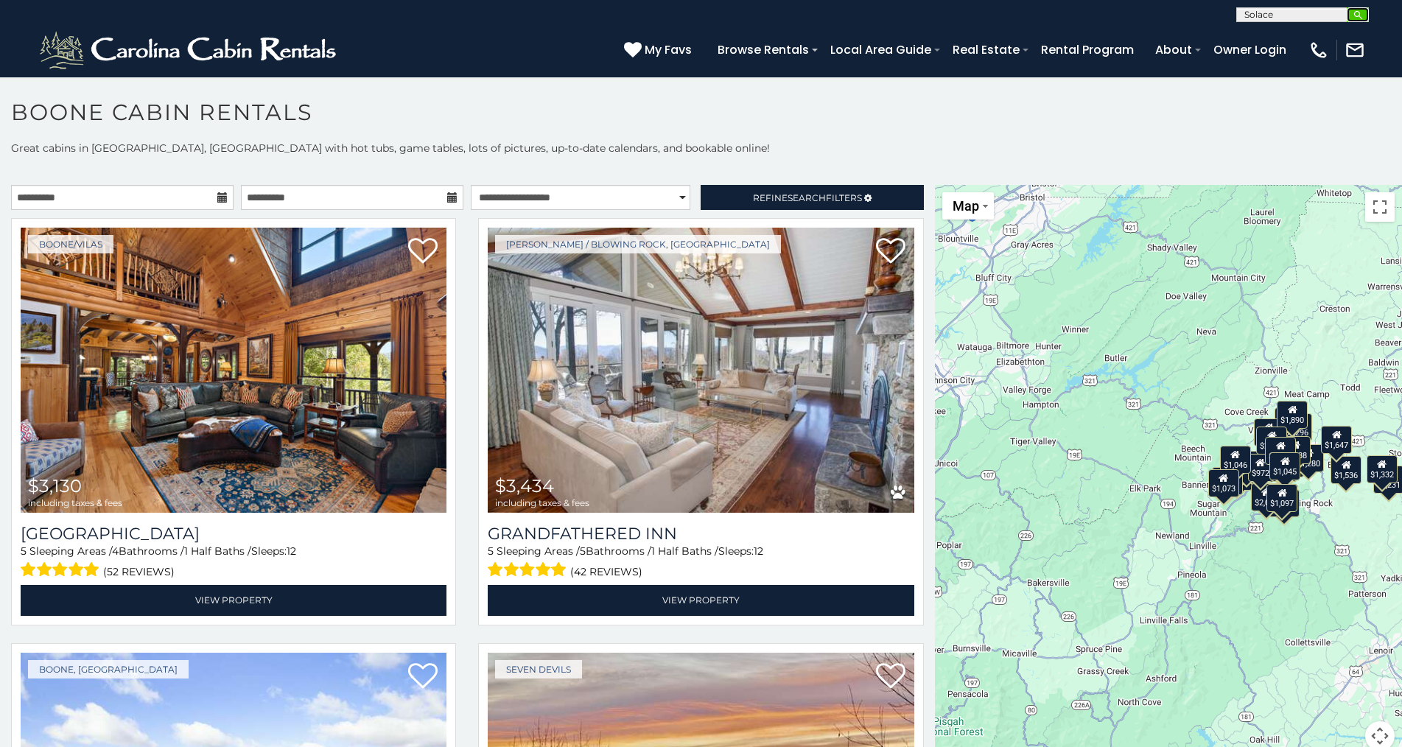
click at [1356, 14] on img "submit" at bounding box center [1358, 15] width 11 height 11
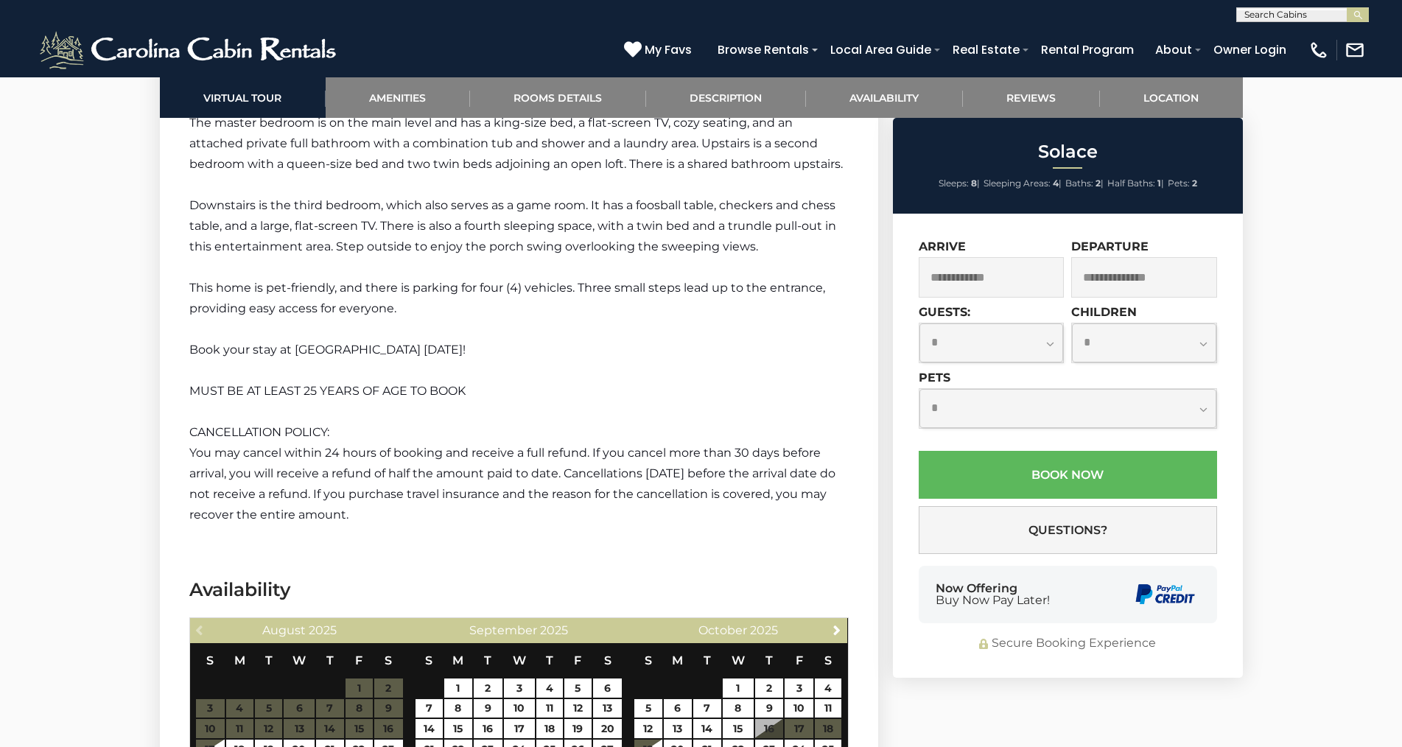
scroll to position [2395, 0]
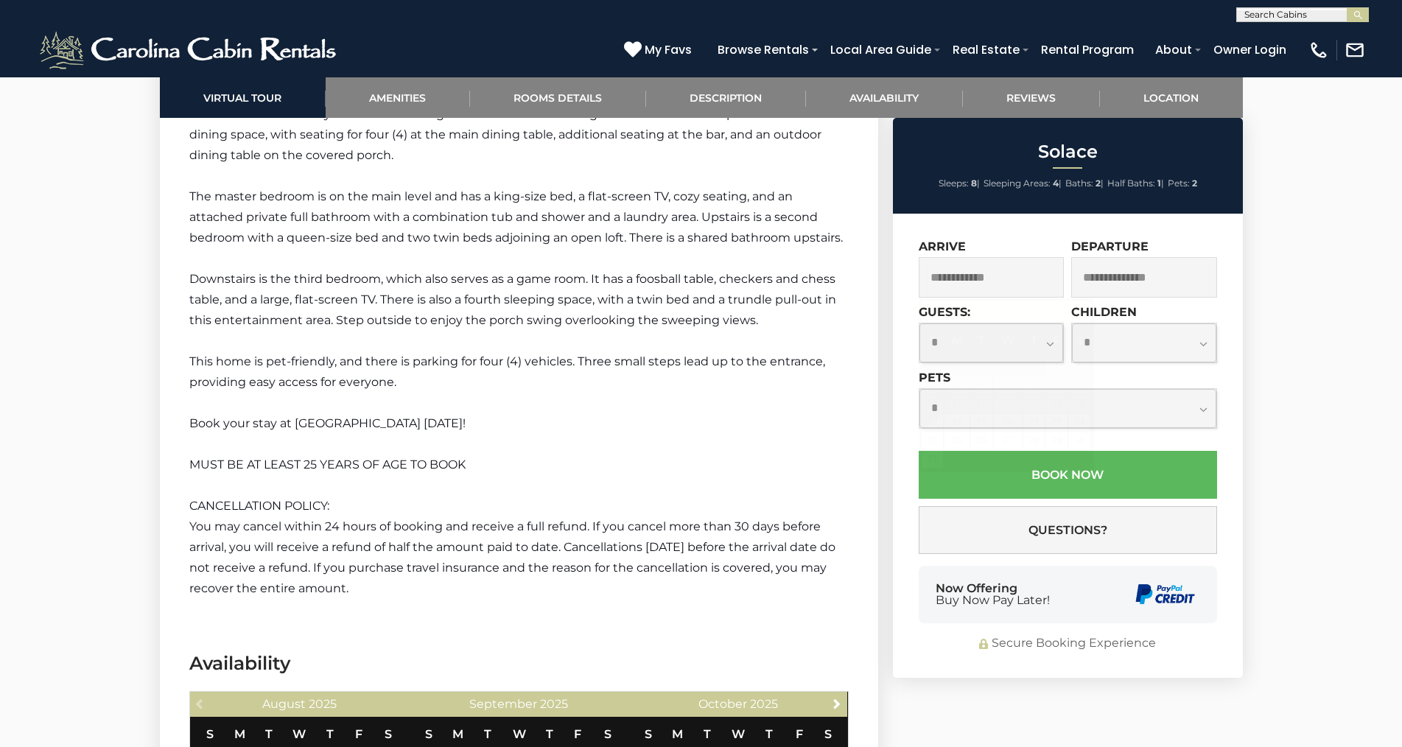
click at [995, 276] on input "text" at bounding box center [992, 277] width 146 height 41
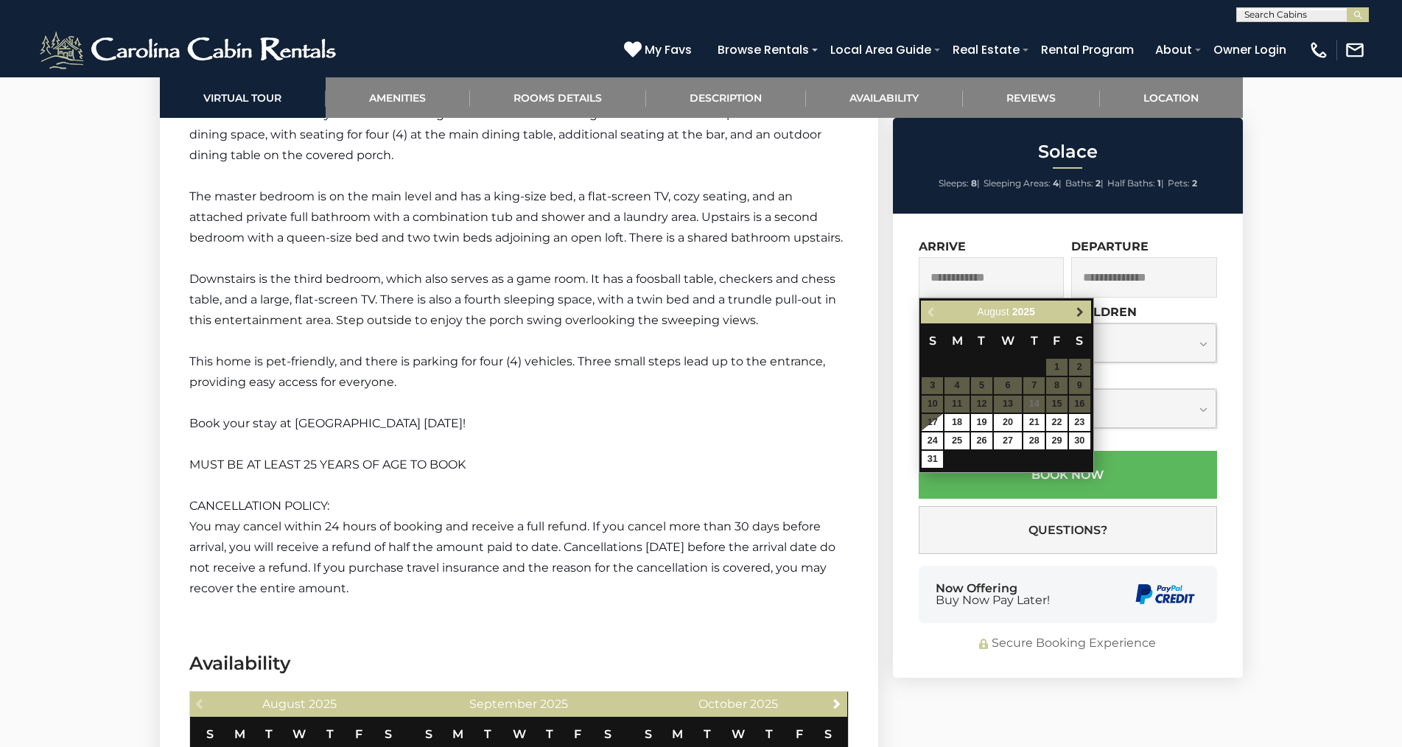
click at [1079, 309] on span "Next" at bounding box center [1080, 312] width 12 height 12
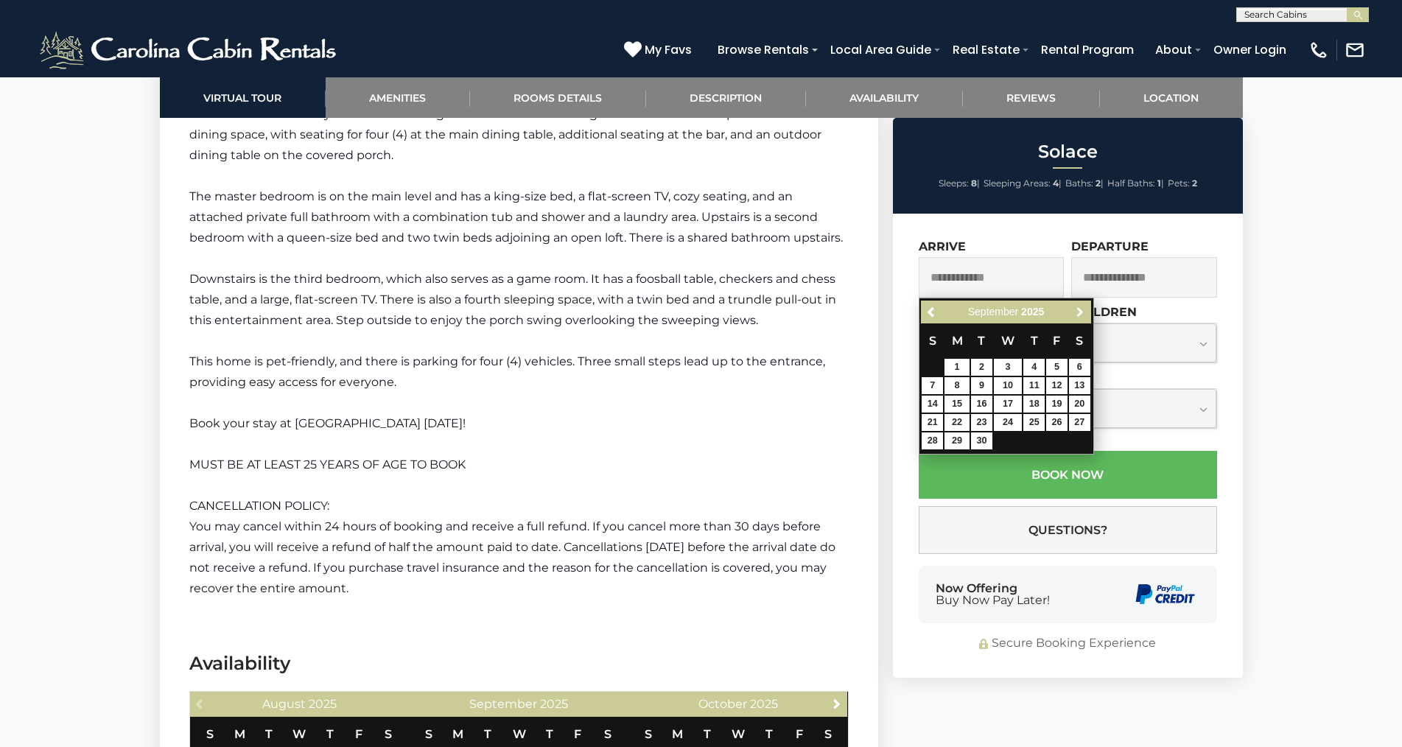
click at [1079, 309] on span "Next" at bounding box center [1080, 312] width 12 height 12
click at [1059, 390] on link "10" at bounding box center [1056, 385] width 21 height 17
type input "**********"
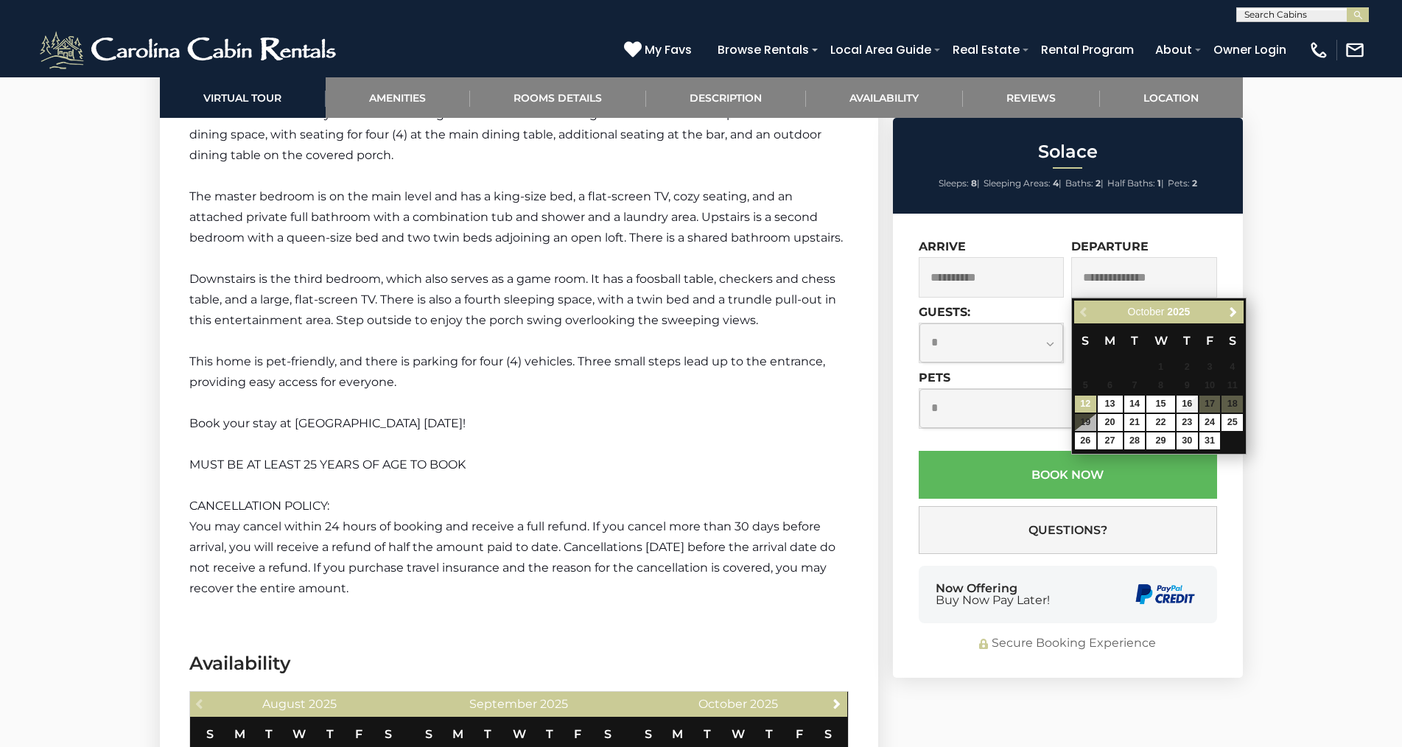
click at [1177, 273] on input "text" at bounding box center [1144, 277] width 146 height 41
click at [1112, 406] on link "13" at bounding box center [1110, 404] width 25 height 17
type input "**********"
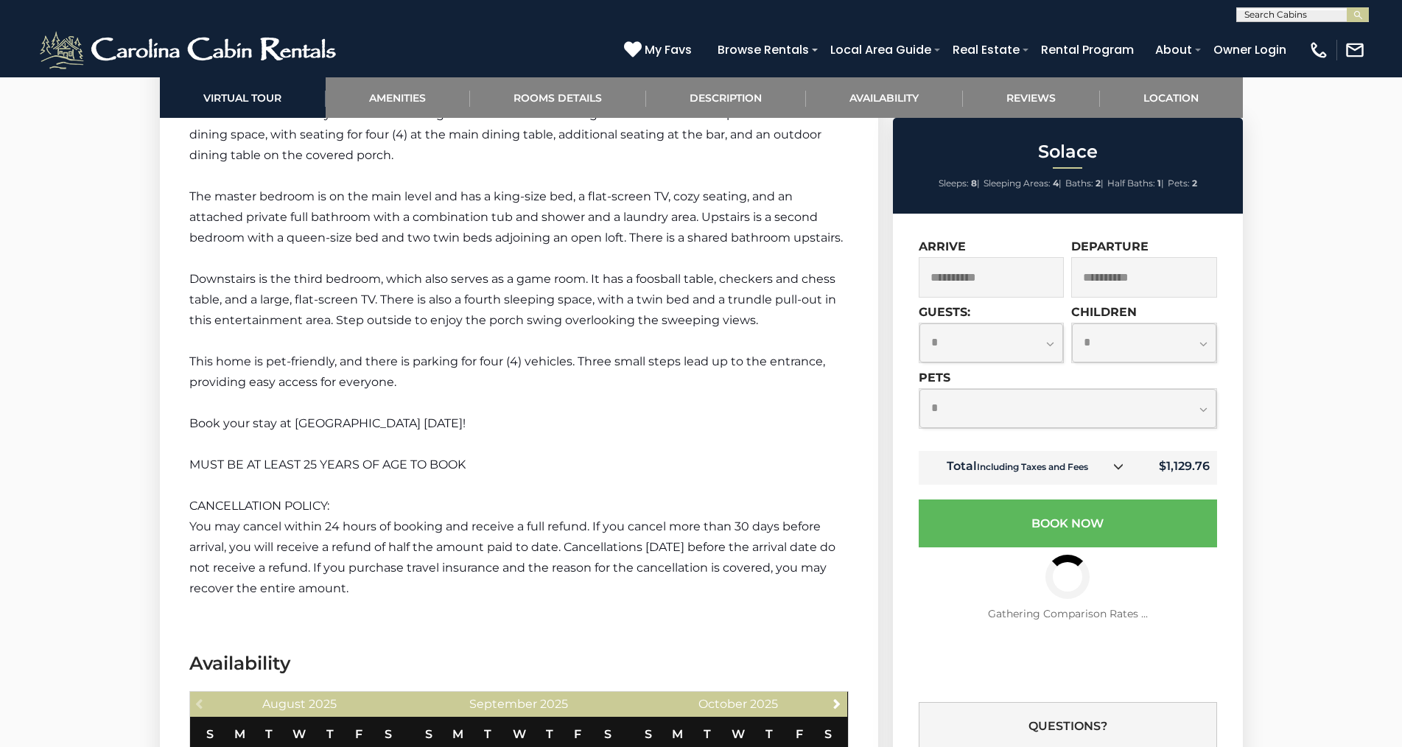
click at [1051, 343] on select "**********" at bounding box center [991, 342] width 144 height 39
select select "*"
click at [919, 323] on select "**********" at bounding box center [991, 342] width 144 height 39
click at [1204, 408] on select "**********" at bounding box center [1067, 408] width 297 height 39
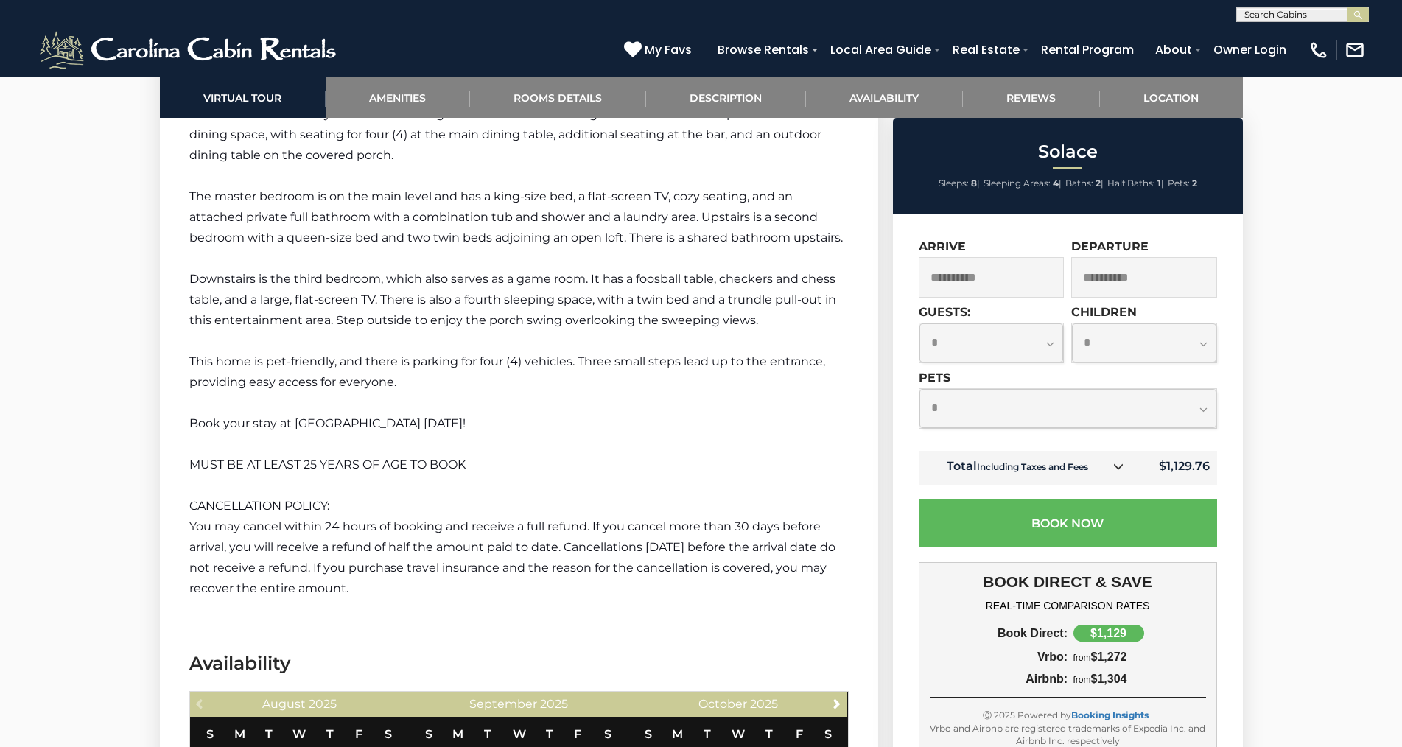
select select "*"
click at [919, 389] on select "**********" at bounding box center [1067, 408] width 297 height 39
click at [1319, 52] on img at bounding box center [1318, 50] width 21 height 21
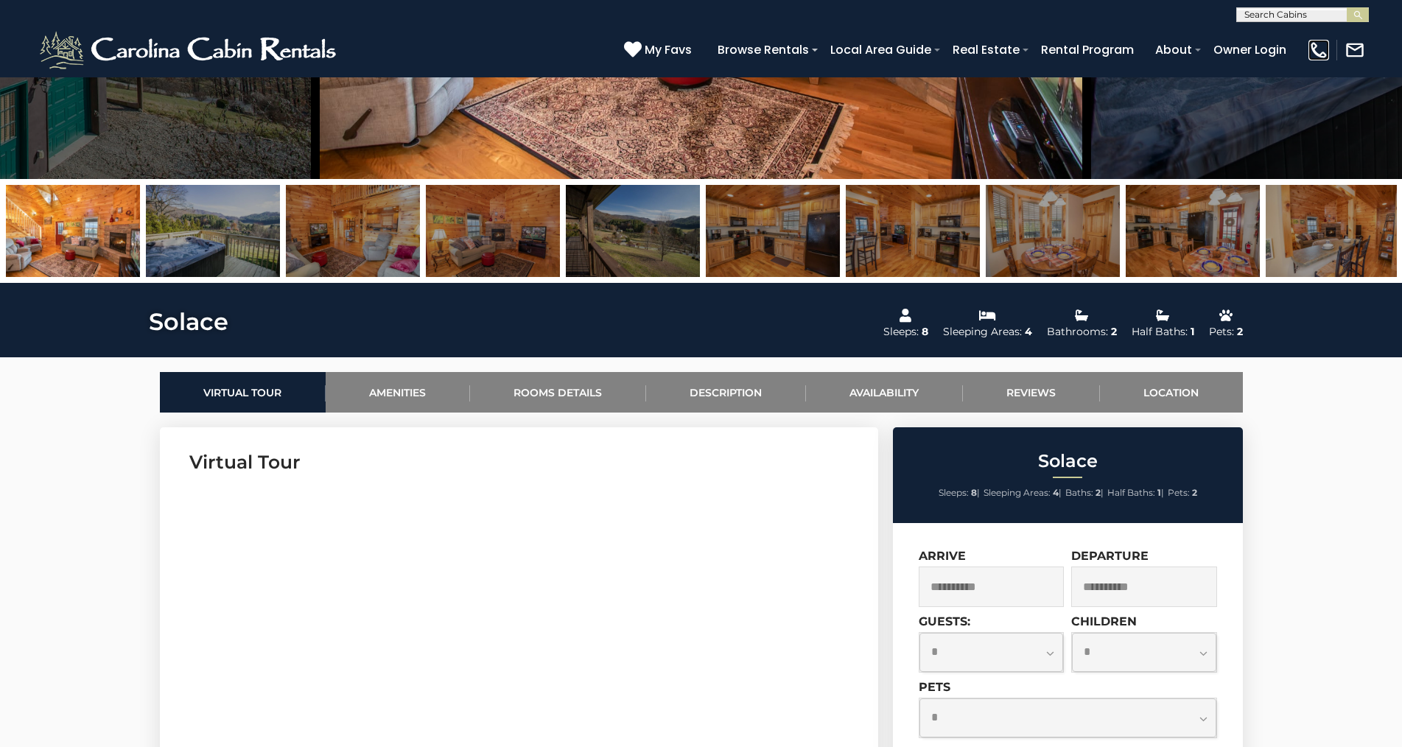
scroll to position [332, 0]
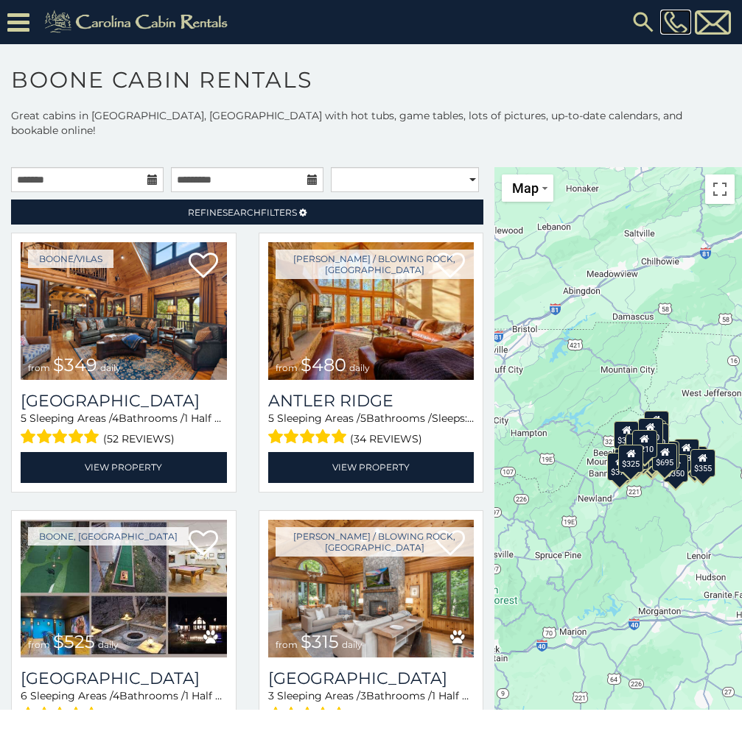
click at [673, 27] on img at bounding box center [676, 22] width 24 height 25
